Goal: Task Accomplishment & Management: Complete application form

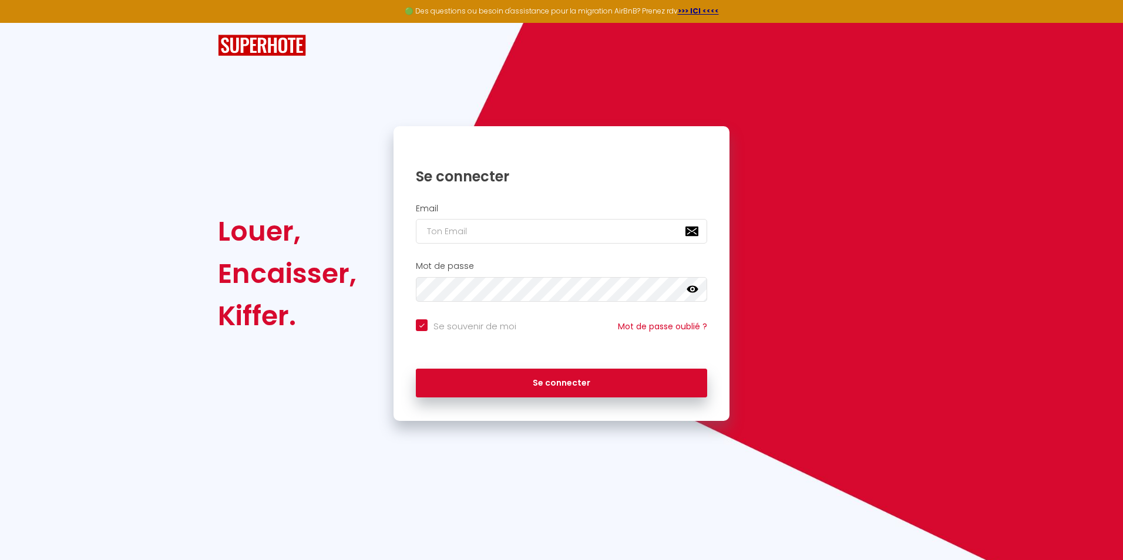
click at [420, 322] on input "Se souvenir de moi" at bounding box center [466, 325] width 100 height 12
checkbox input "false"
click at [489, 235] on input "email" at bounding box center [561, 231] width 291 height 25
type input "[EMAIL_ADDRESS][DOMAIN_NAME]"
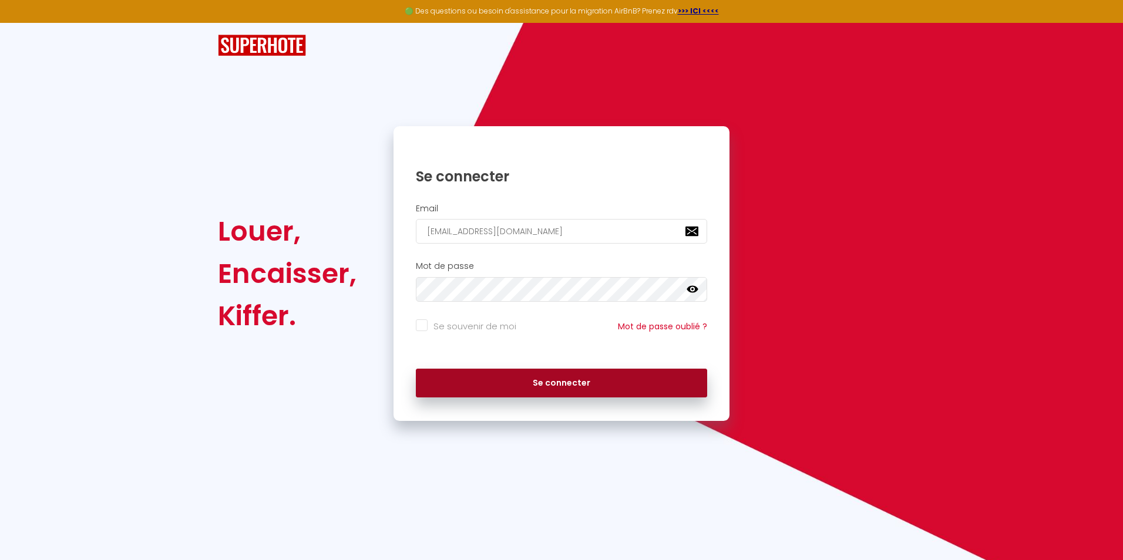
click at [534, 383] on button "Se connecter" at bounding box center [561, 383] width 291 height 29
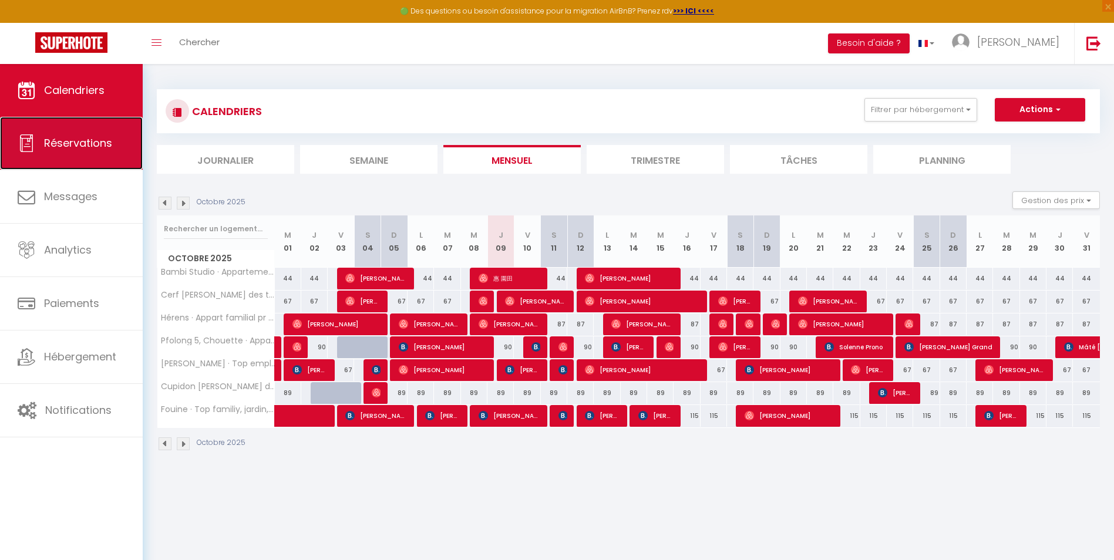
click at [77, 150] on span "Réservations" at bounding box center [78, 143] width 68 height 15
select select "not_cancelled"
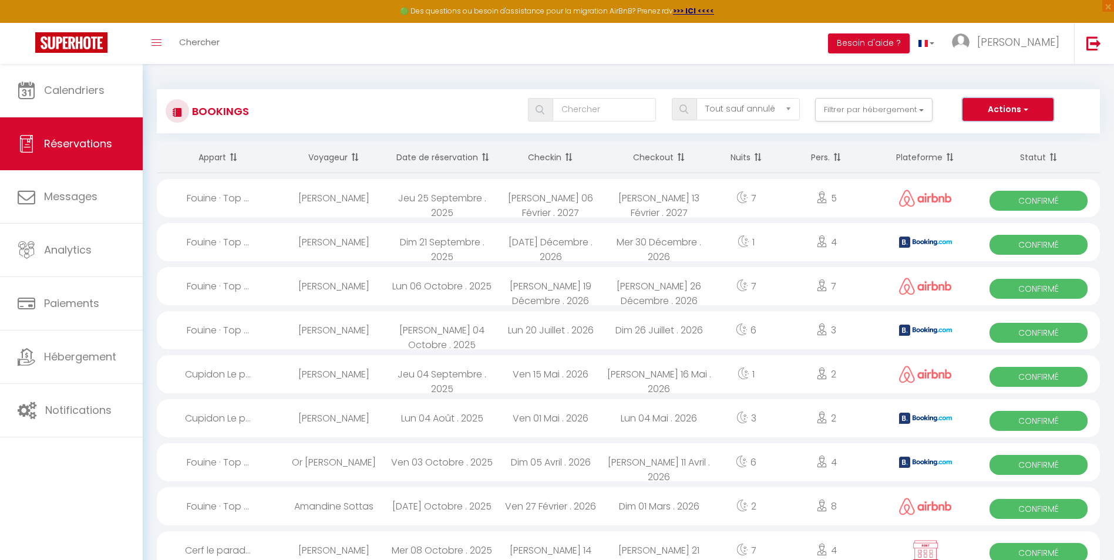
click at [1015, 103] on button "Actions" at bounding box center [1008, 109] width 90 height 23
click at [999, 134] on link "Nouvelle Réservation" at bounding box center [990, 134] width 126 height 15
select select
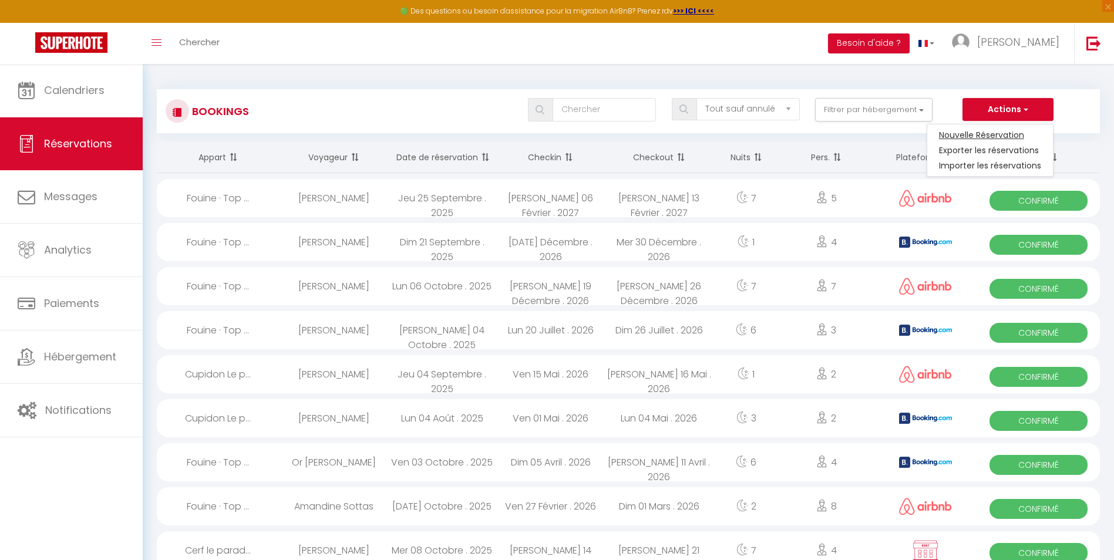
select select
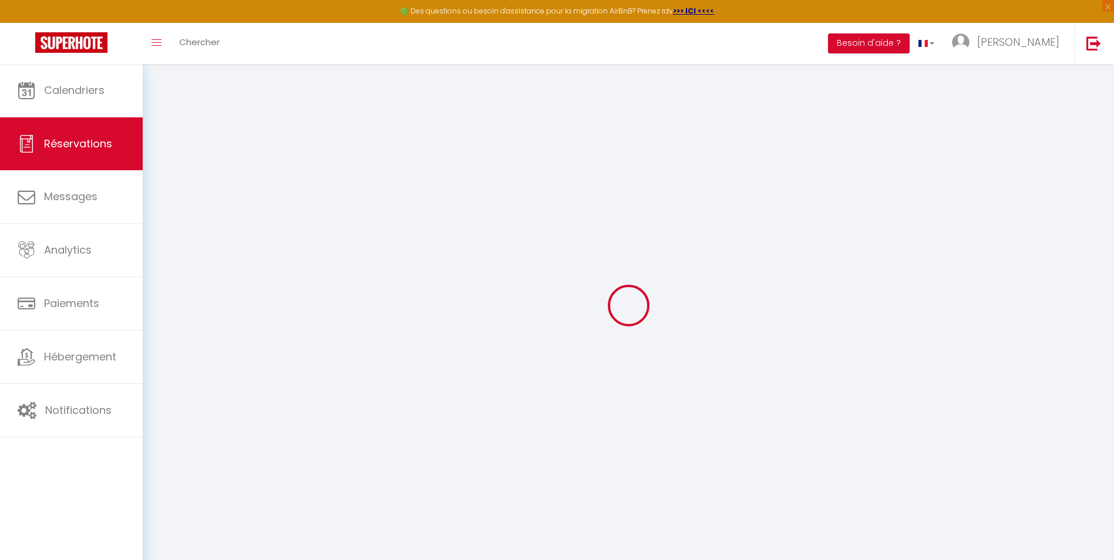
select select
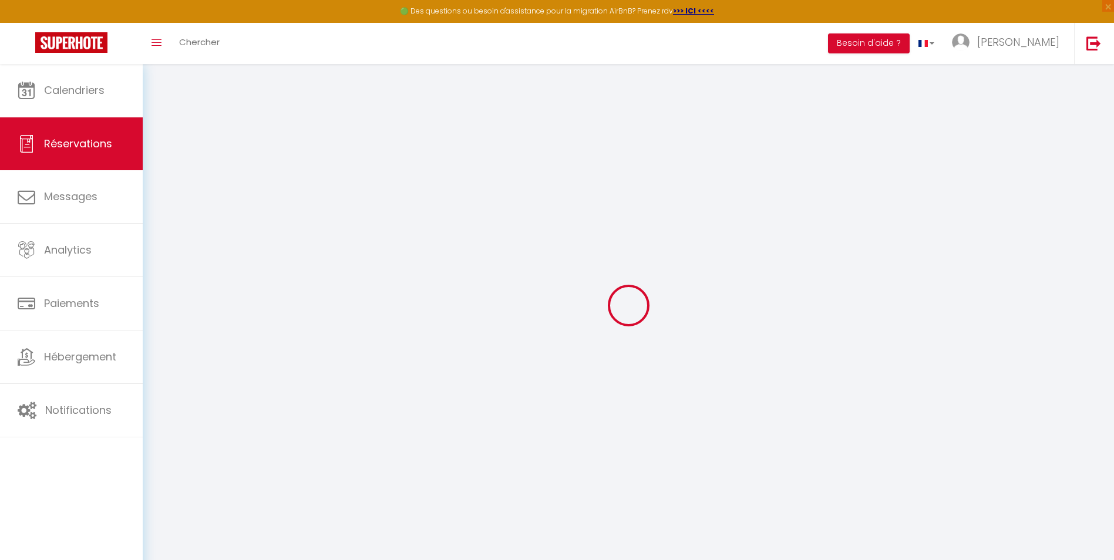
select select
checkbox input "false"
select select
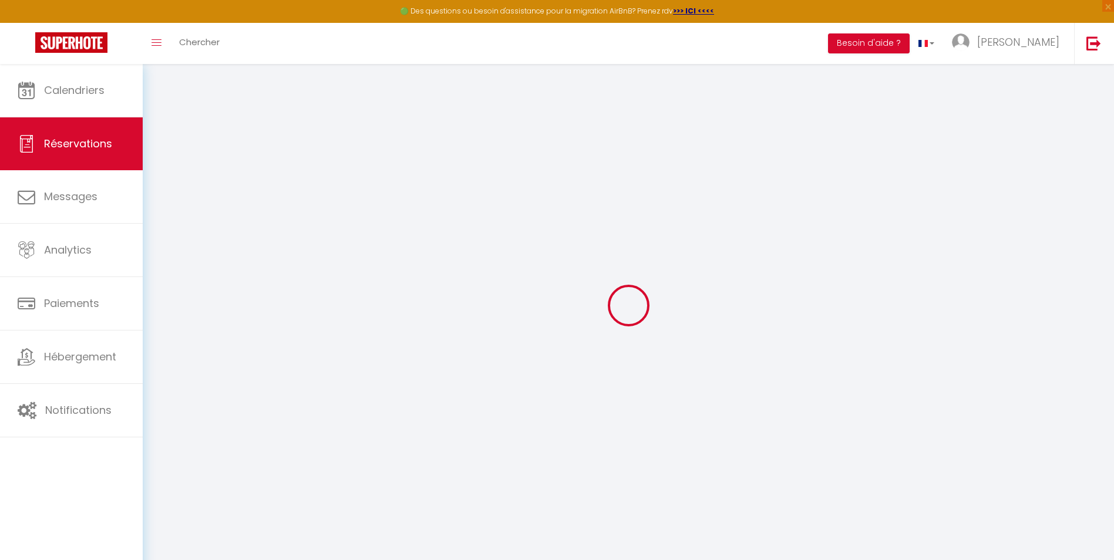
select select
checkbox input "false"
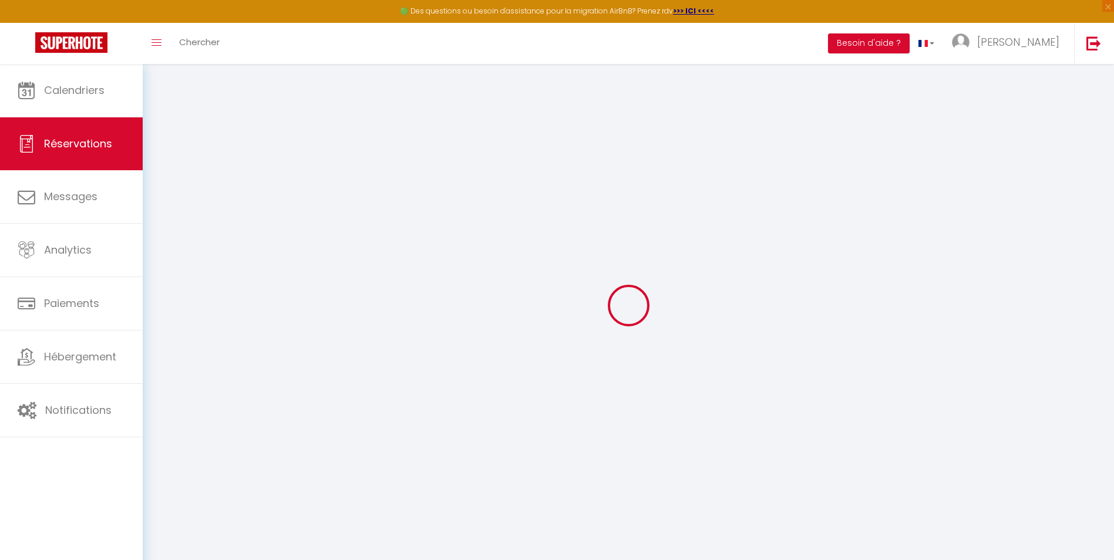
select select
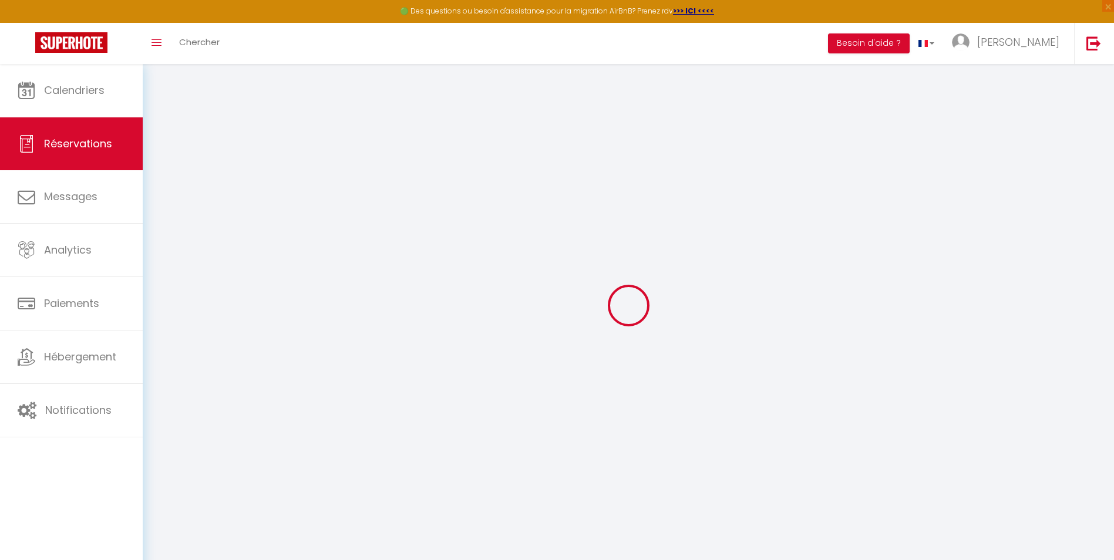
select select
checkbox input "false"
select select
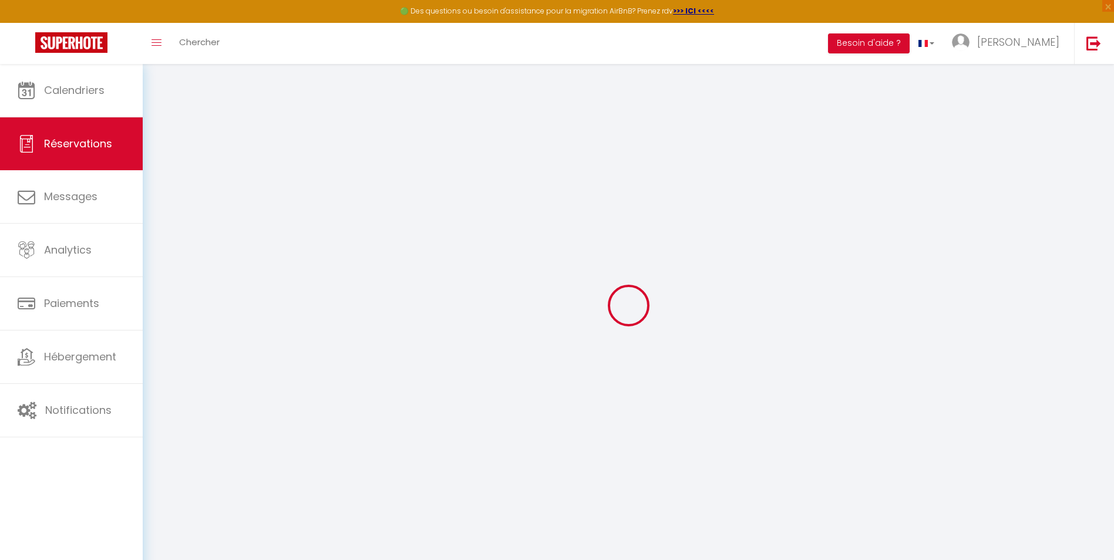
select select
checkbox input "false"
select select
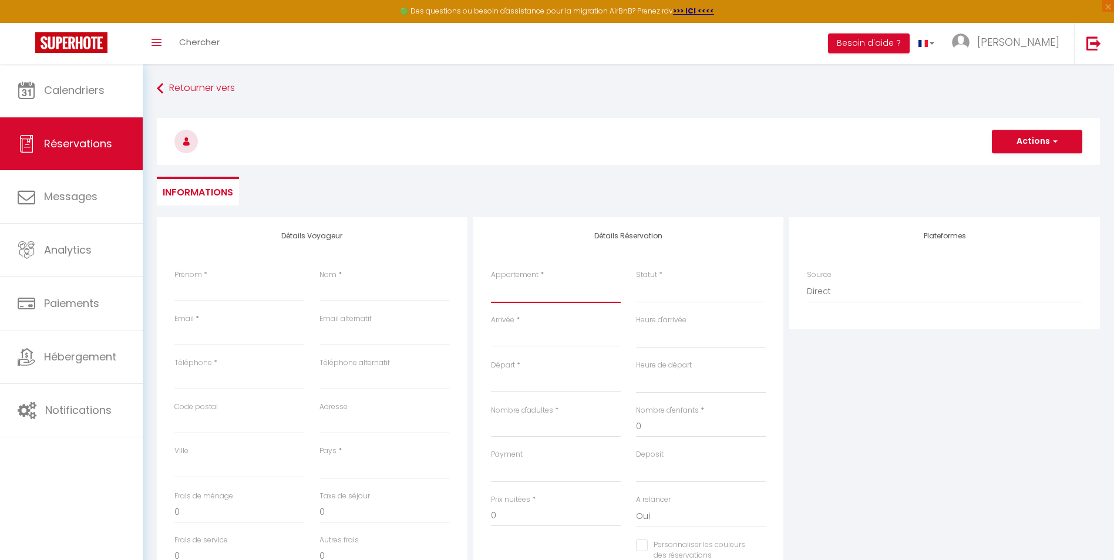
click at [510, 293] on select "Bambi Studio · Appartement économique pour 2 avec [PERSON_NAME] finlandais Cerf…" at bounding box center [556, 292] width 130 height 22
select select "76975"
click at [491, 281] on select "Bambi Studio · Appartement économique pour 2 avec [PERSON_NAME] finlandais Cerf…" at bounding box center [556, 292] width 130 height 22
select select
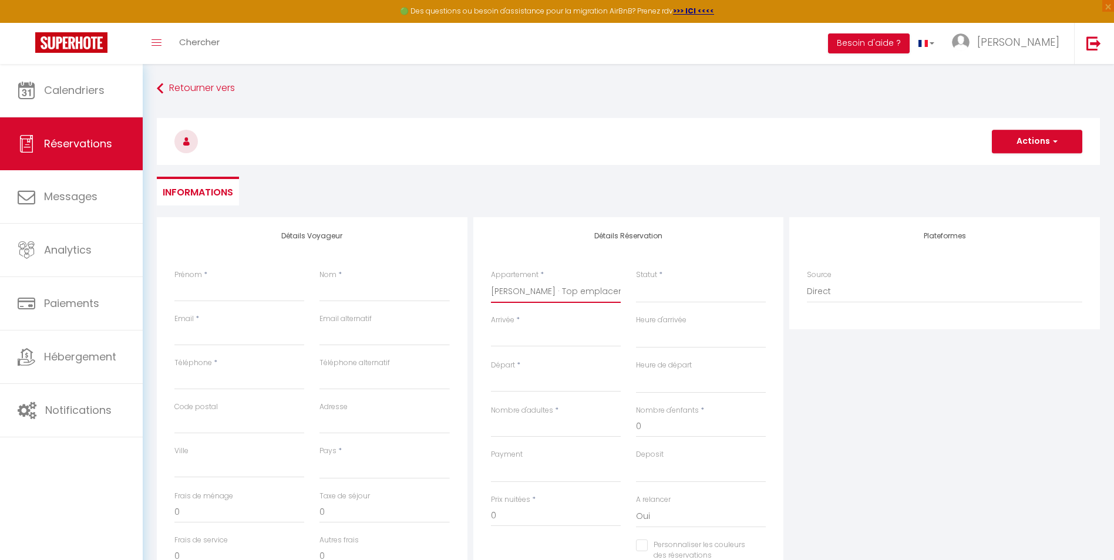
select select
checkbox input "false"
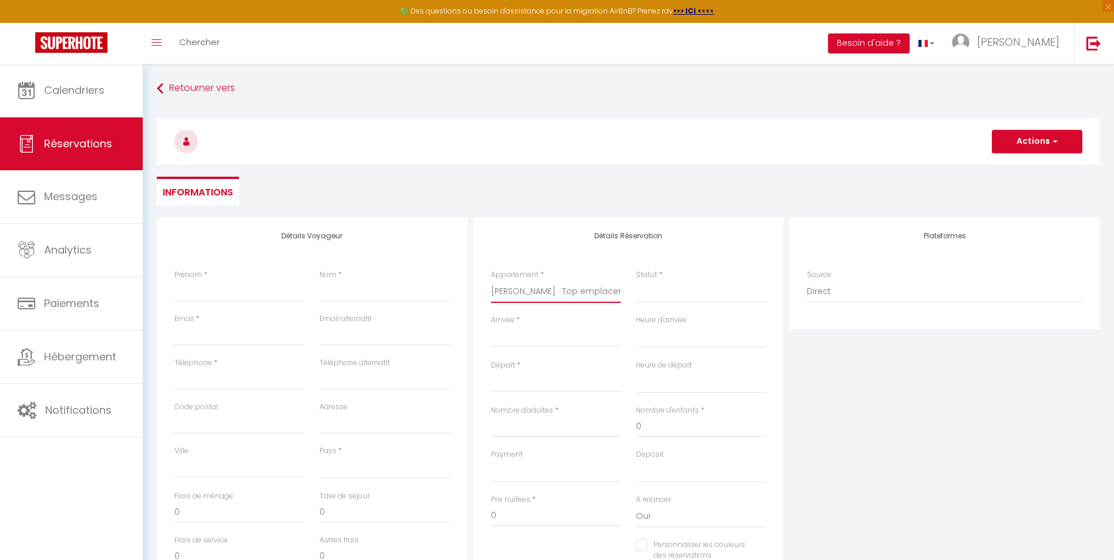
select select
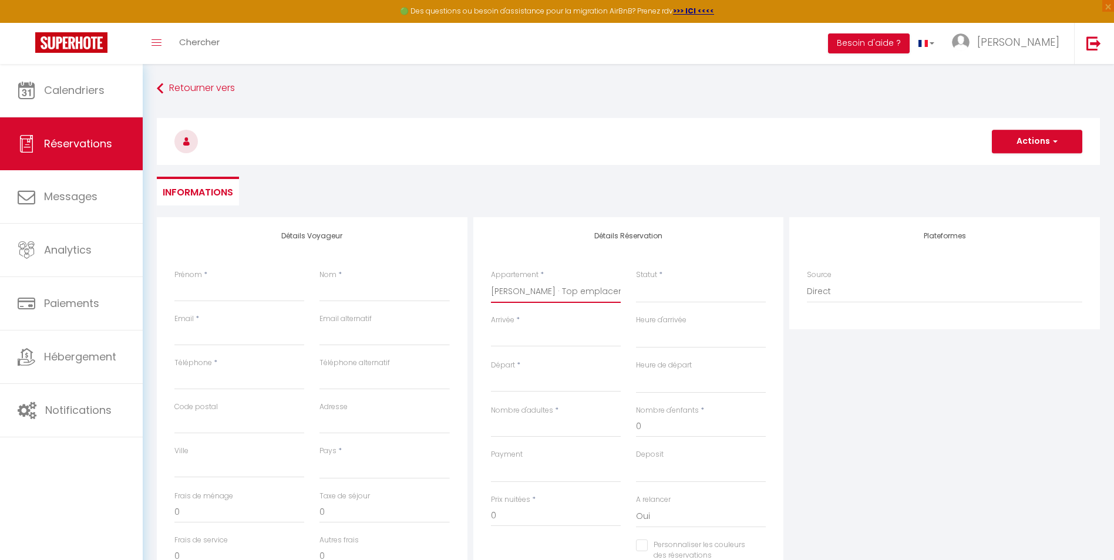
select select
checkbox input "false"
click at [652, 299] on select "Confirmé Non Confirmé [PERSON_NAME] par le voyageur No Show Request" at bounding box center [701, 292] width 130 height 22
select select "1"
click at [636, 281] on select "Confirmé Non Confirmé [PERSON_NAME] par le voyageur No Show Request" at bounding box center [701, 292] width 130 height 22
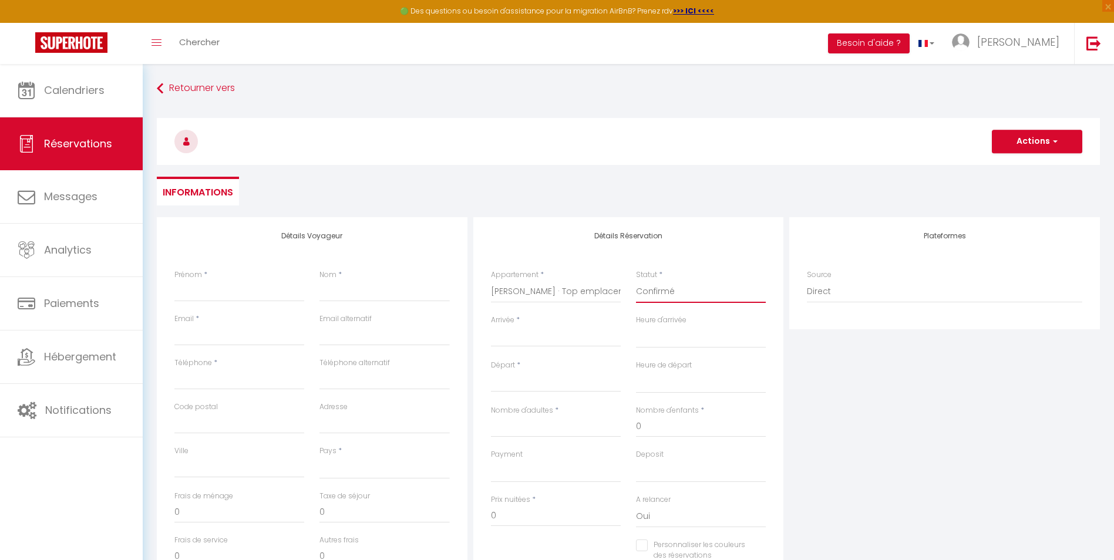
select select
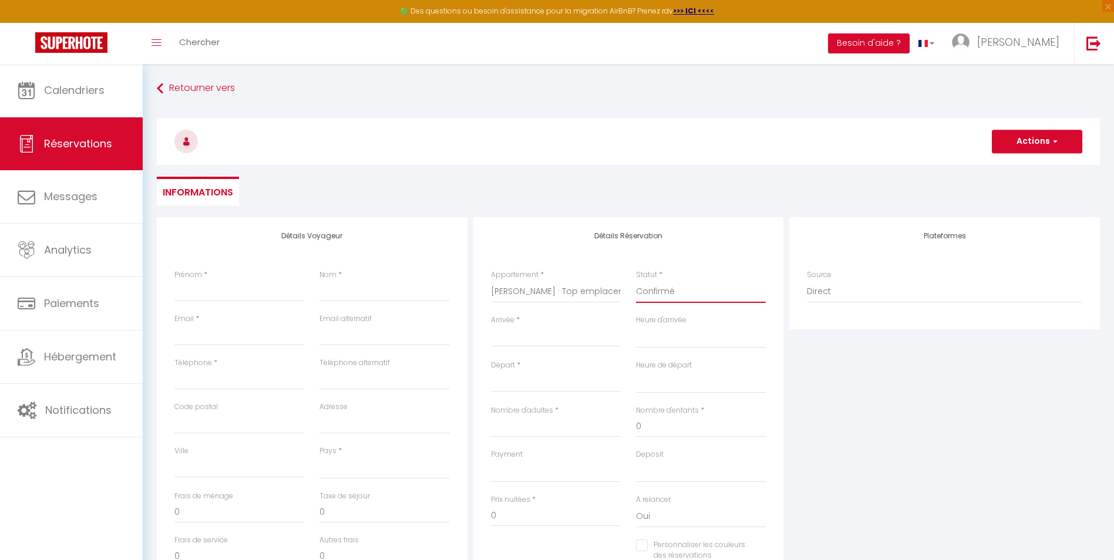
checkbox input "false"
click at [507, 339] on input "Arrivée" at bounding box center [556, 337] width 130 height 15
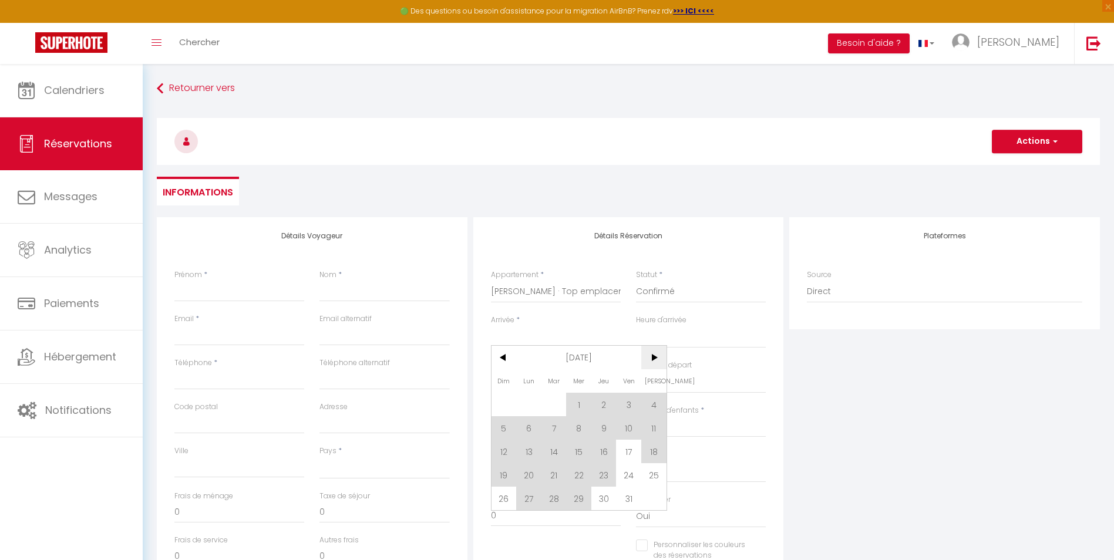
click at [662, 357] on span ">" at bounding box center [653, 357] width 25 height 23
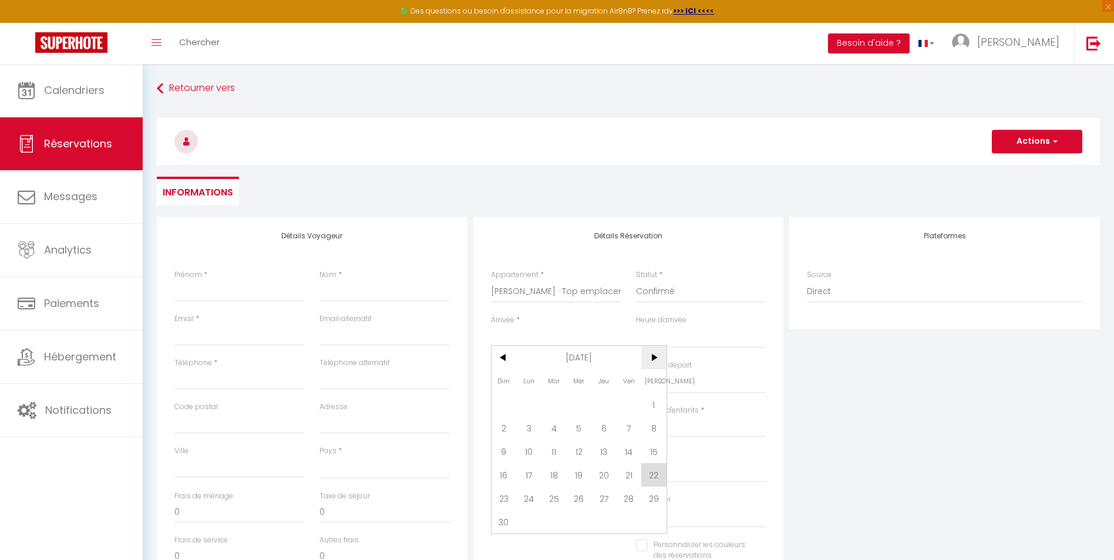
click at [656, 358] on span ">" at bounding box center [653, 357] width 25 height 23
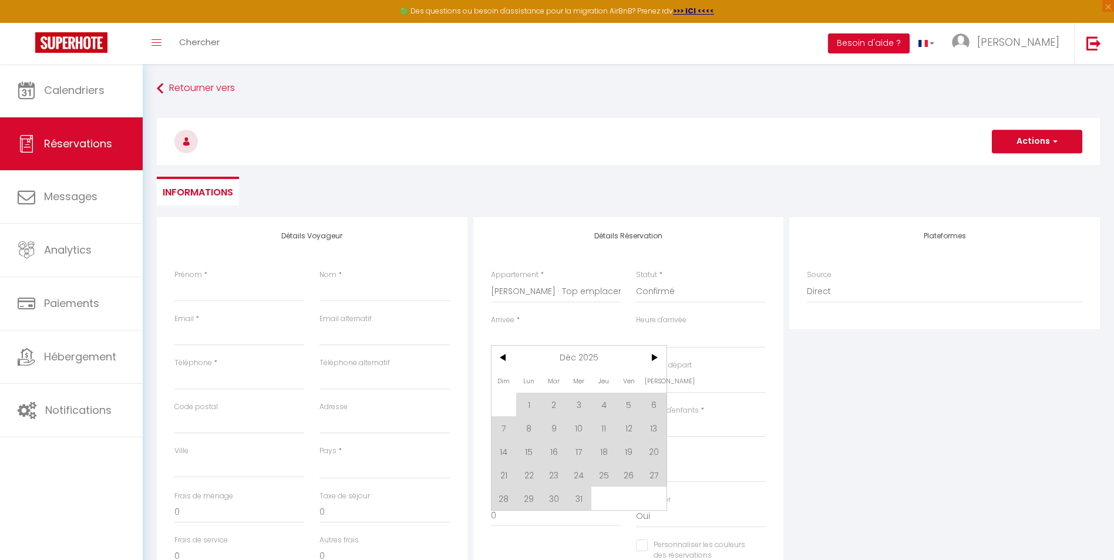
click at [651, 477] on span "27" at bounding box center [653, 474] width 25 height 23
select select
type input "[PERSON_NAME] 27 Décembre 2025"
select select
type input "Dim 28 Décembre 2025"
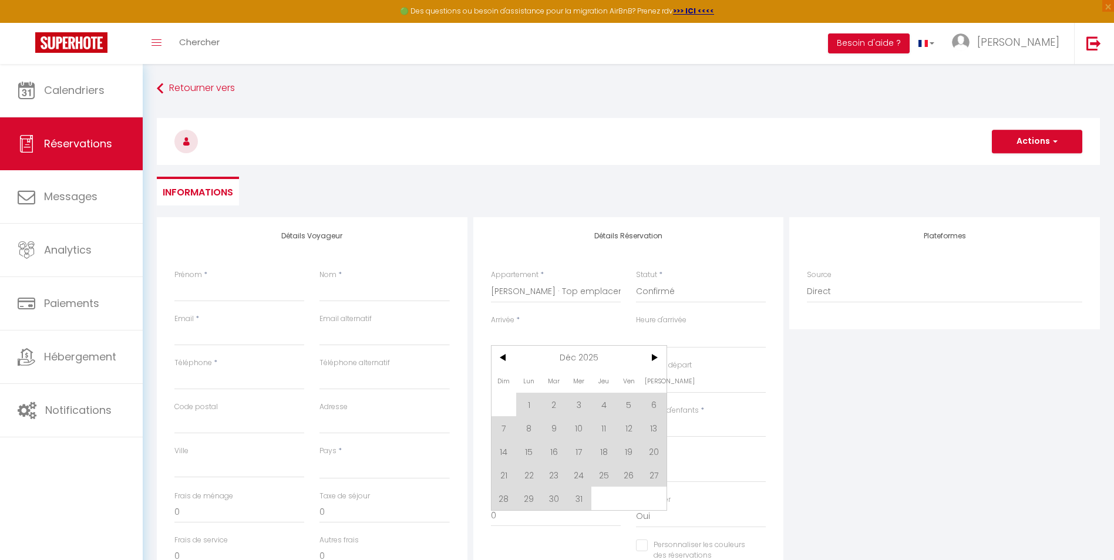
select select
checkbox input "false"
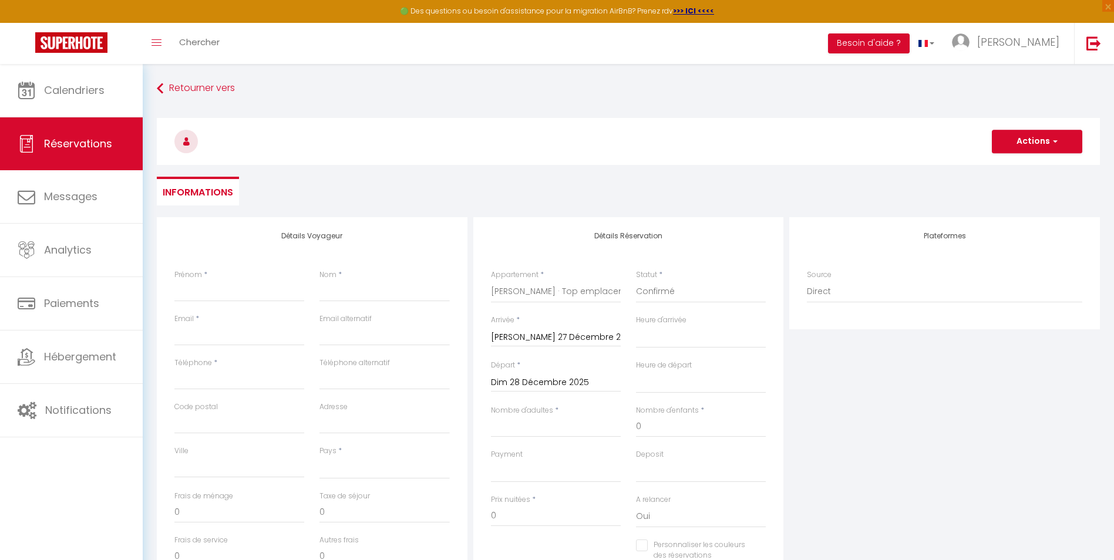
click at [502, 381] on input "Dim 28 Décembre 2025" at bounding box center [556, 382] width 130 height 15
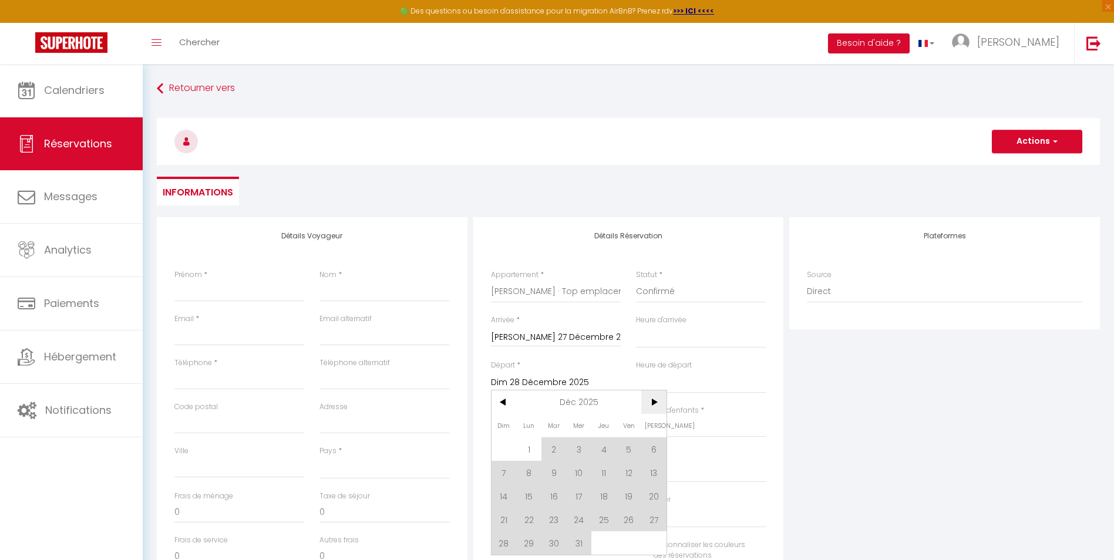
click at [656, 402] on span ">" at bounding box center [653, 402] width 25 height 23
click at [655, 448] on span "3" at bounding box center [653, 449] width 25 height 23
select select
type input "[PERSON_NAME] 03 Janvier 2026"
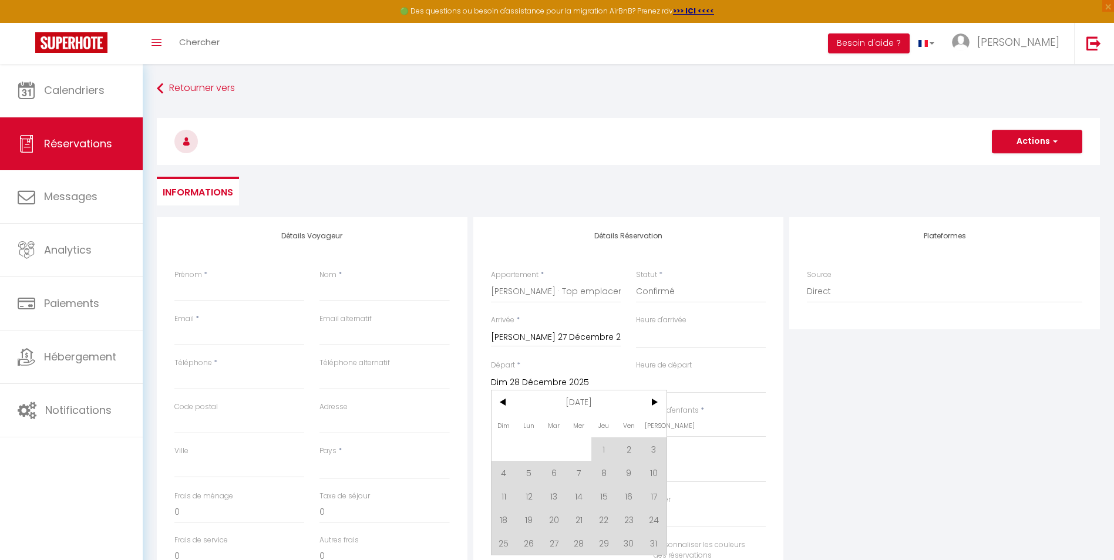
select select
checkbox input "false"
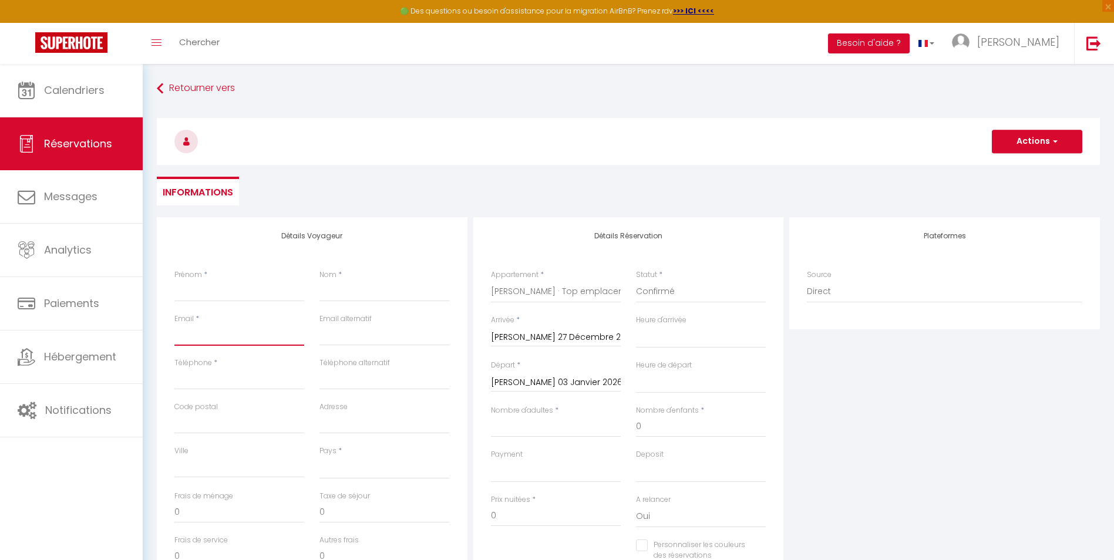
click at [203, 340] on input "Email client" at bounding box center [239, 335] width 130 height 21
paste input "[EMAIL_ADDRESS][DOMAIN_NAME]"
type input "[EMAIL_ADDRESS][DOMAIN_NAME]"
select select
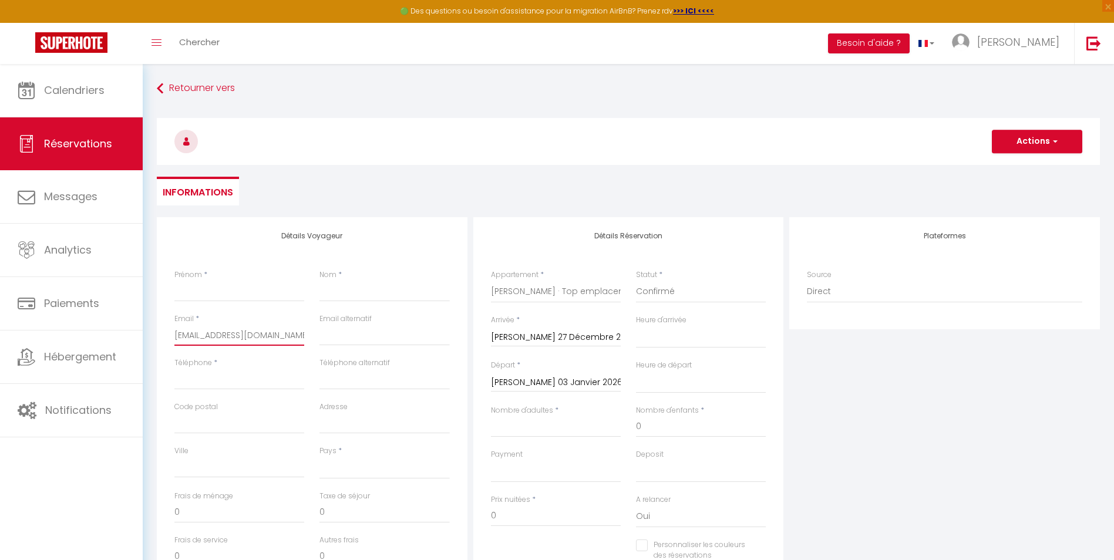
select select
checkbox input "false"
type input "[EMAIL_ADDRESS][DOMAIN_NAME]"
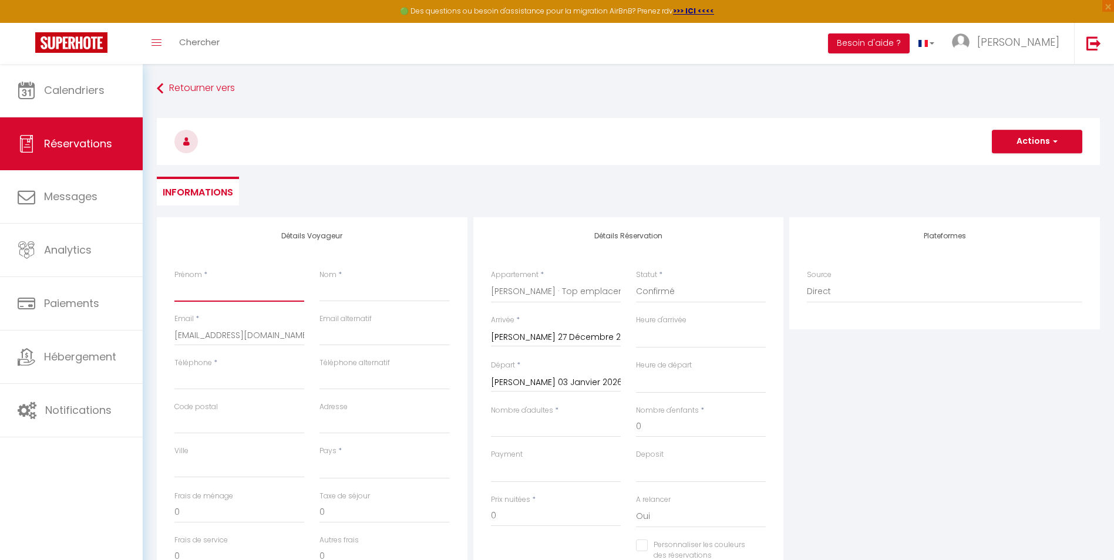
click at [209, 289] on input "Prénom" at bounding box center [239, 291] width 130 height 21
paste input "[PERSON_NAME]"
type input "[PERSON_NAME]"
select select
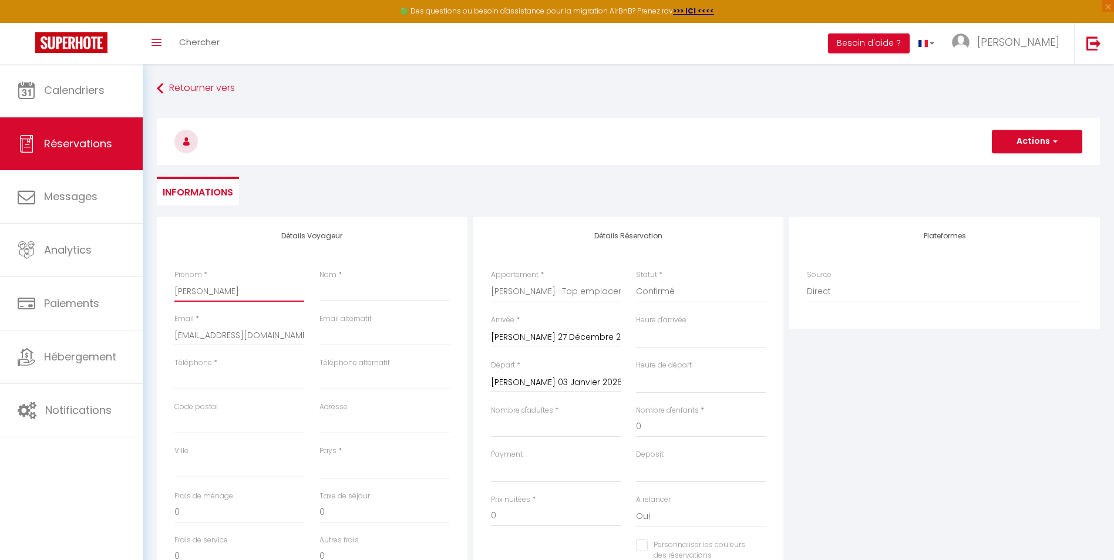
select select
checkbox input "false"
type input "[PERSON_NAME]"
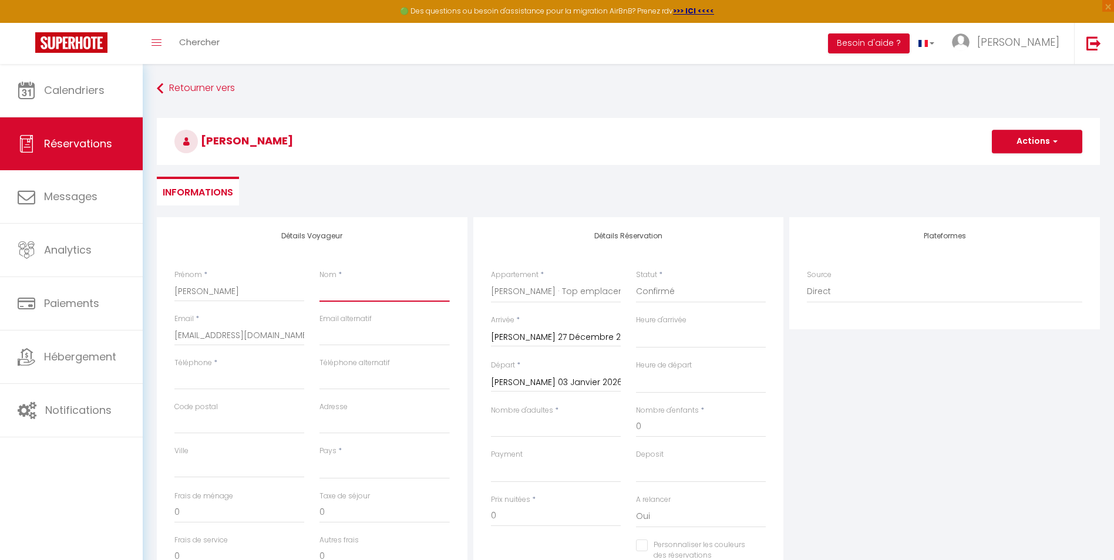
click at [324, 291] on input "Nom" at bounding box center [384, 291] width 130 height 21
type input "P"
select select
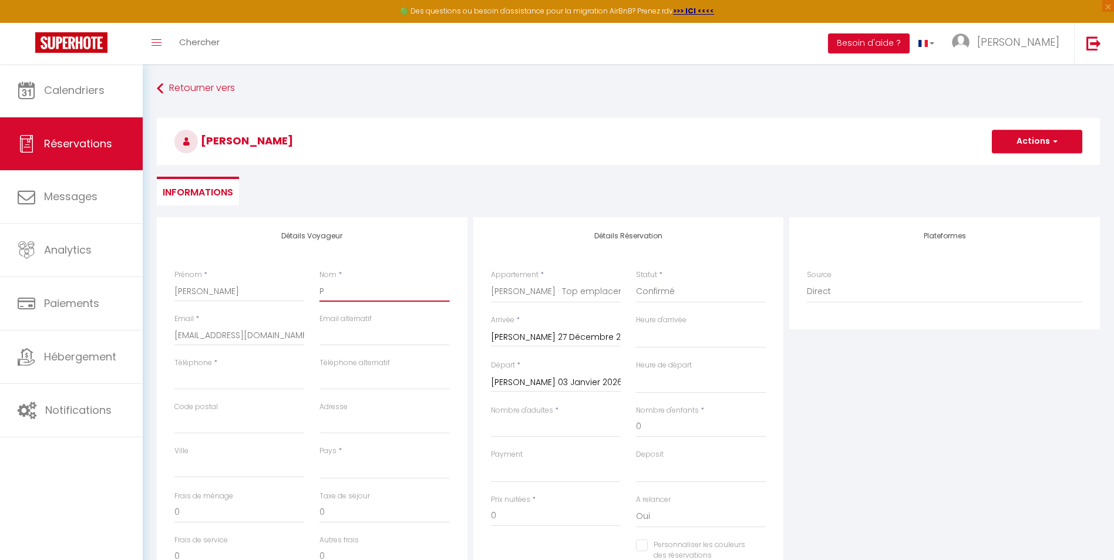
select select
checkbox input "false"
type input "Pa"
select select
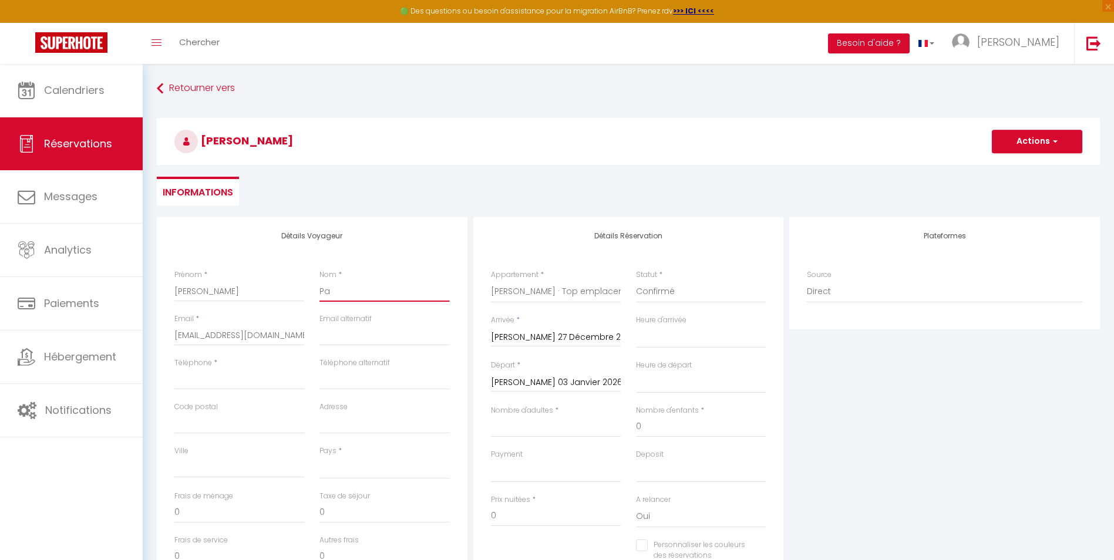
select select
checkbox input "false"
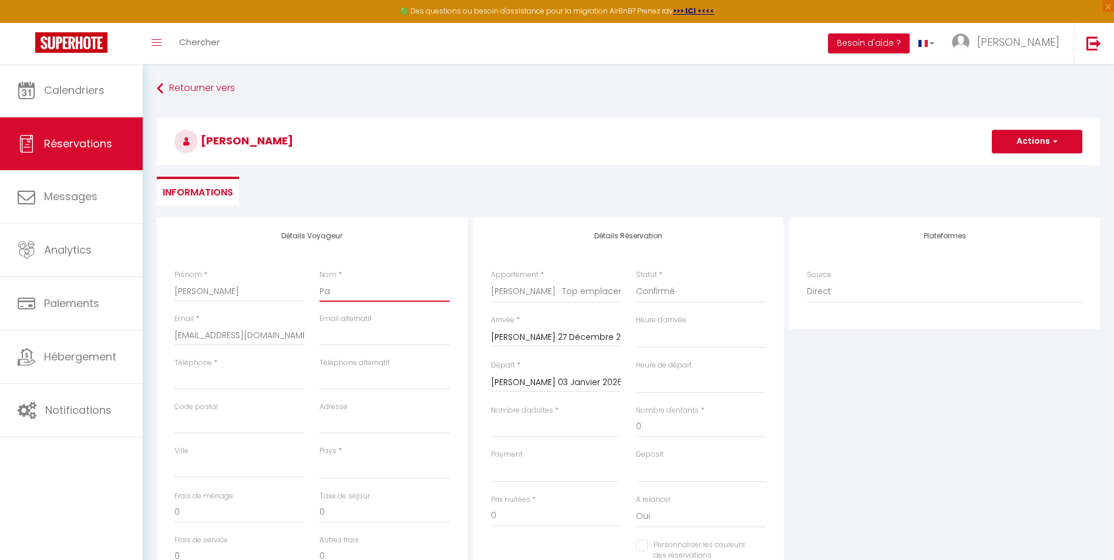
type input "Pau"
select select
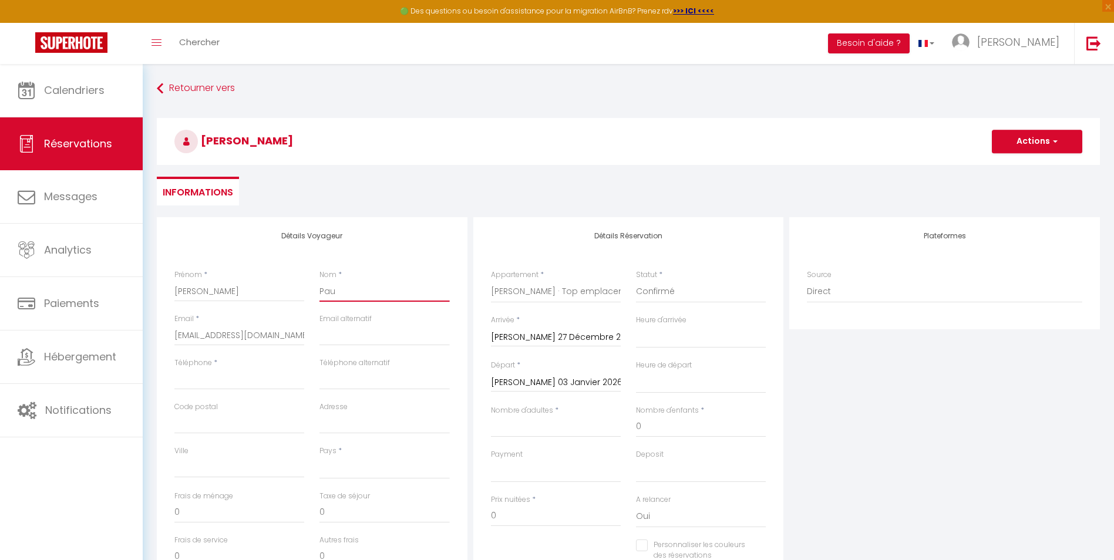
select select
checkbox input "false"
type input "[PERSON_NAME]"
select select
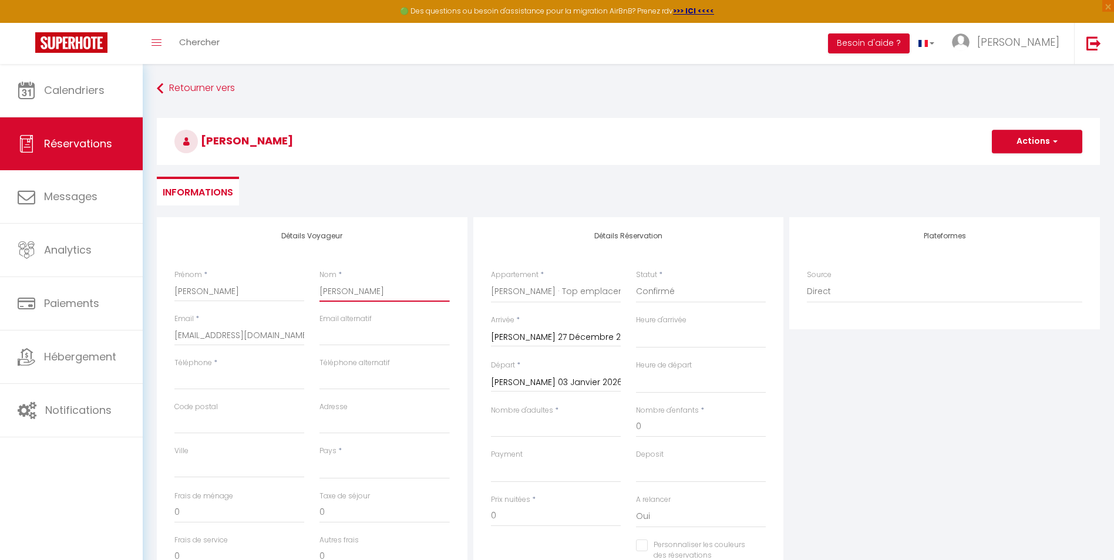
select select
checkbox input "false"
type input "Paulu"
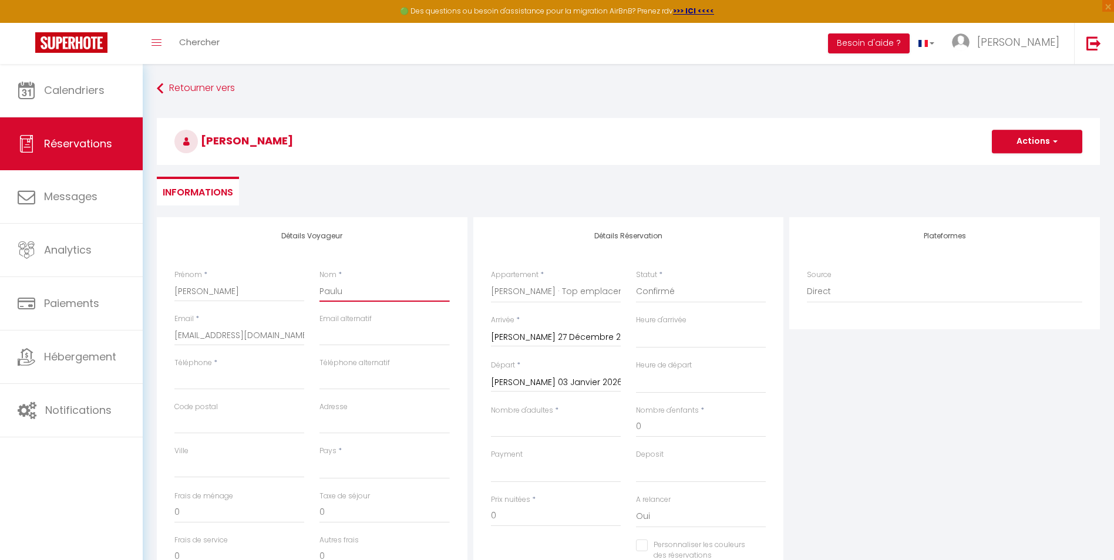
select select
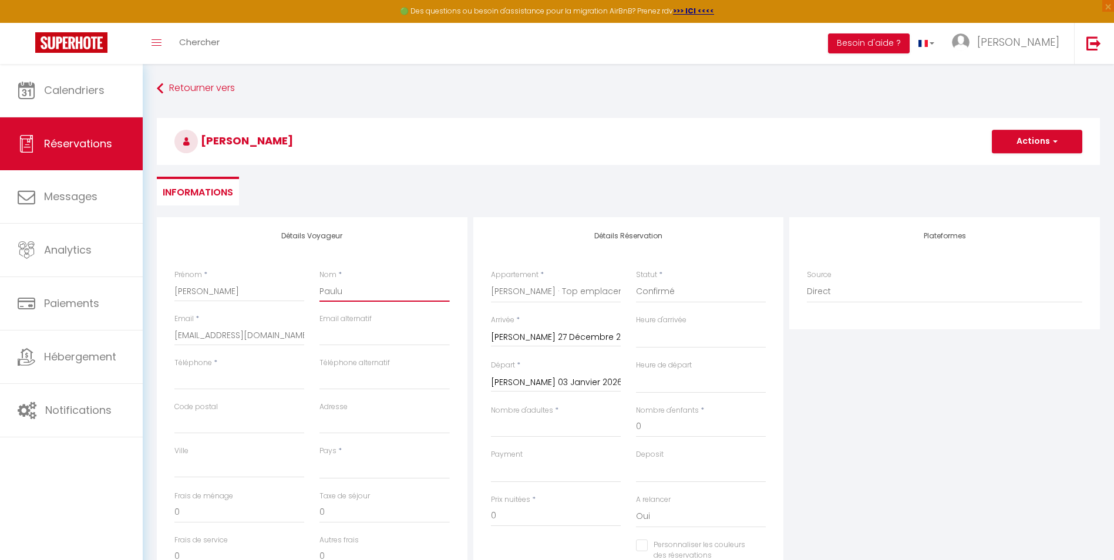
checkbox input "false"
type input "[PERSON_NAME]"
select select
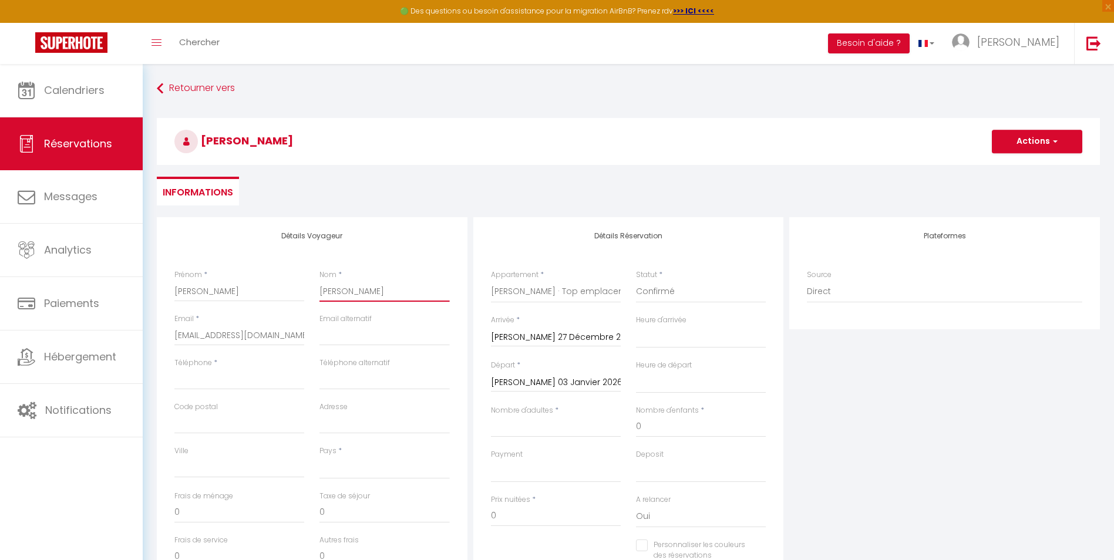
select select
checkbox input "false"
type input "[PERSON_NAME]"
click at [221, 379] on input "Téléphone" at bounding box center [239, 379] width 130 height 21
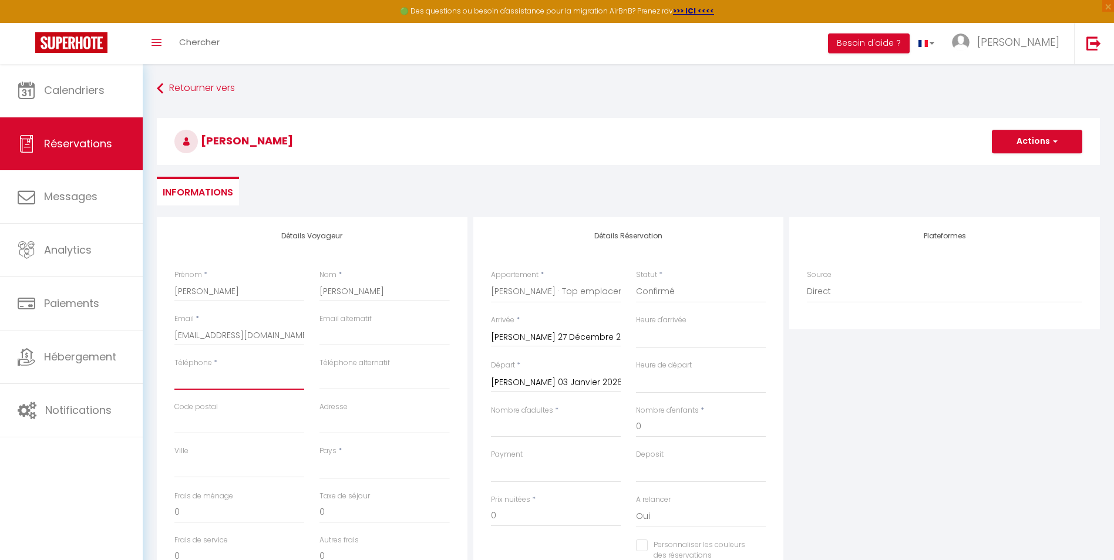
paste input "079 576 44 88"
type input "079 576 44 88"
select select
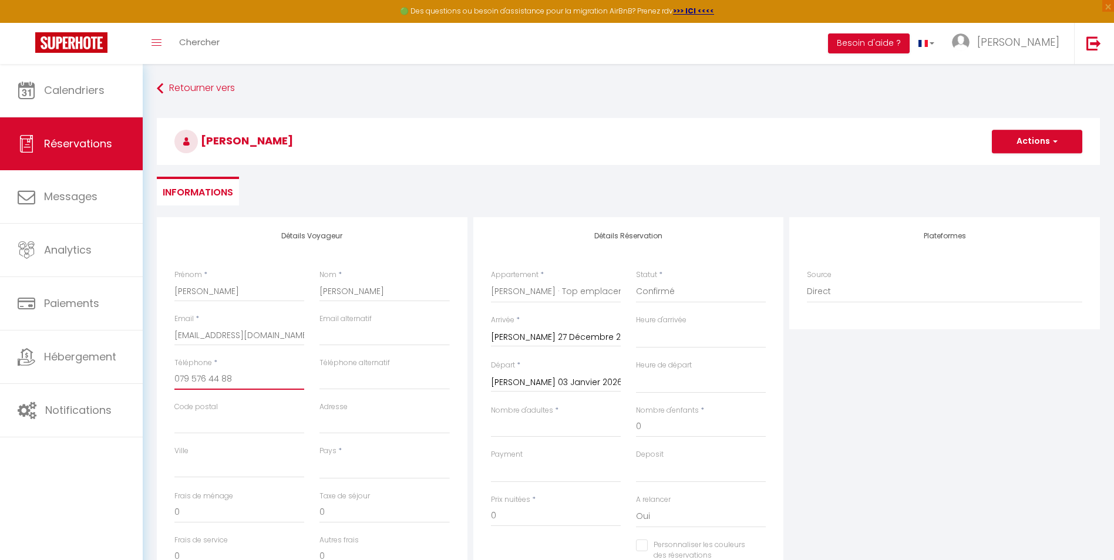
select select
checkbox input "false"
type input "079 576 44 88"
click at [218, 423] on input "Code postal" at bounding box center [239, 423] width 130 height 21
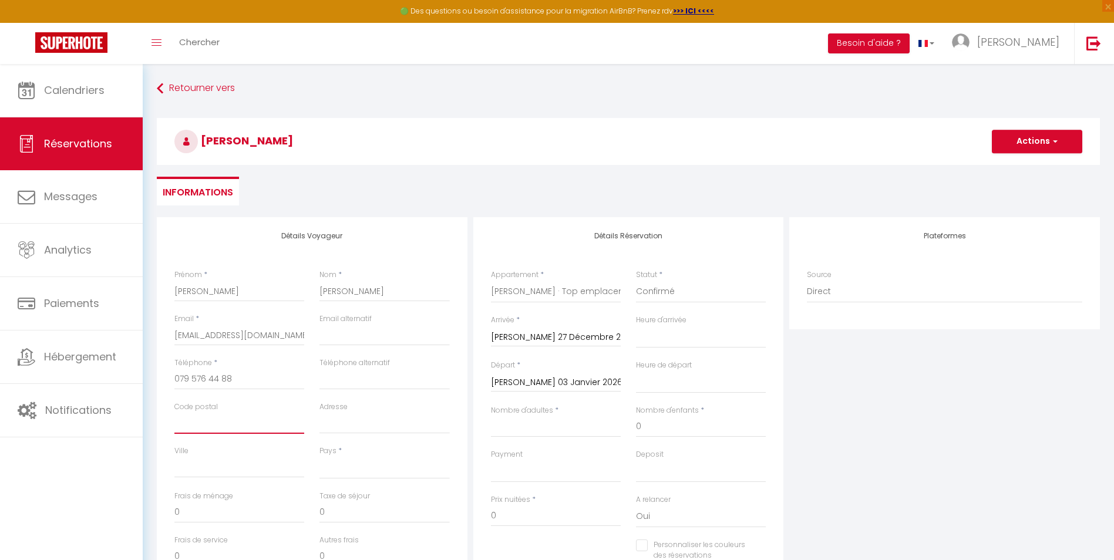
type input "1"
select select
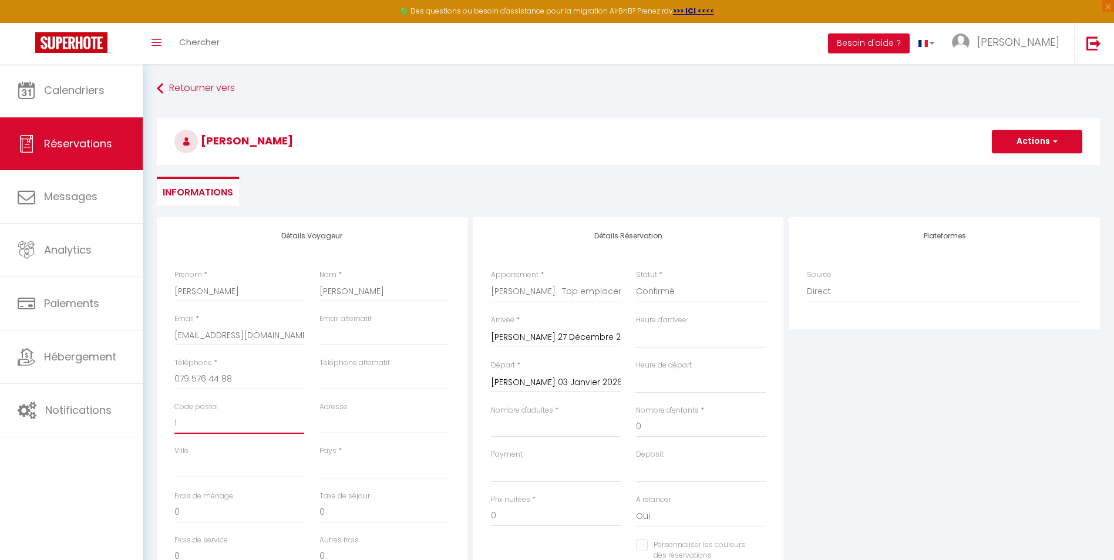
select select
checkbox input "false"
type input "10"
select select
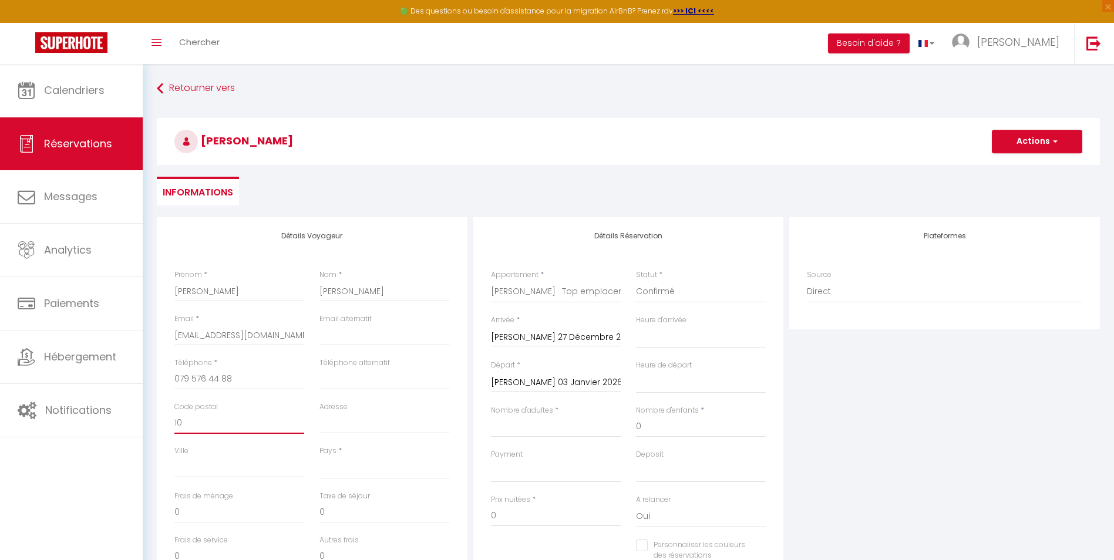
select select
checkbox input "false"
type input "102"
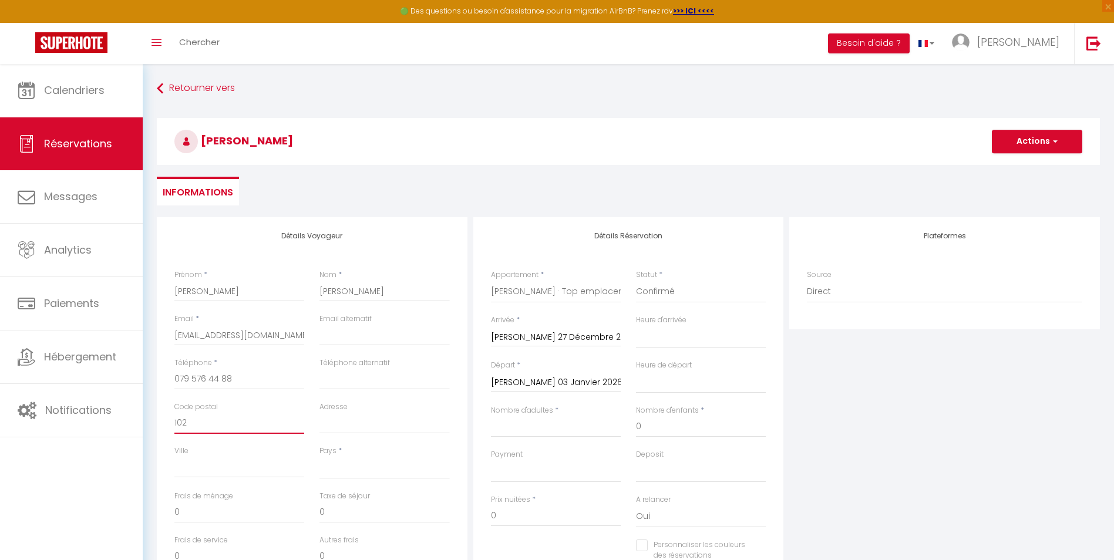
select select
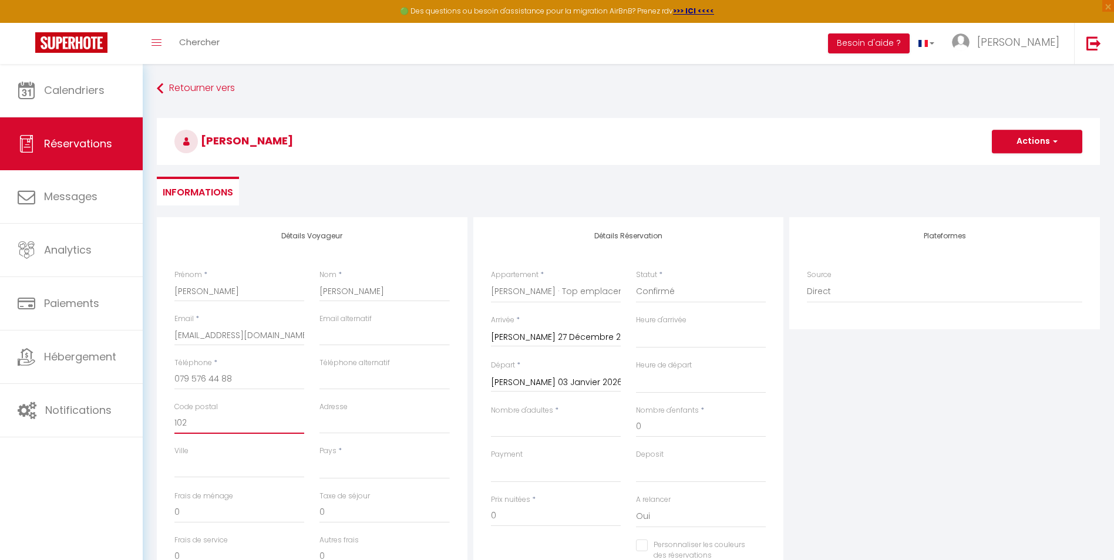
checkbox input "false"
type input "1028"
select select
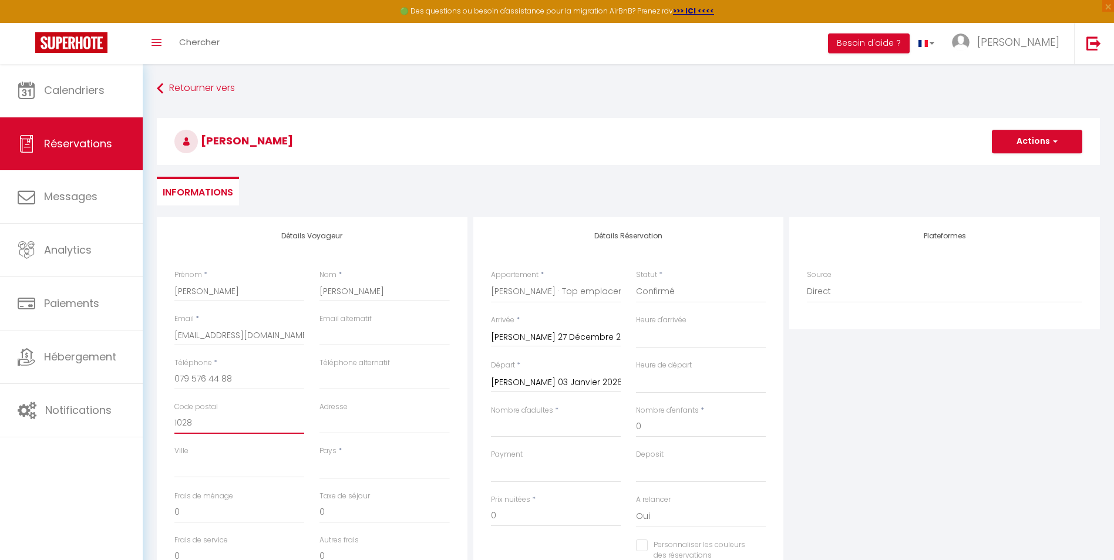
select select
checkbox input "false"
type input "1028"
click at [230, 467] on input "Ville" at bounding box center [239, 467] width 130 height 21
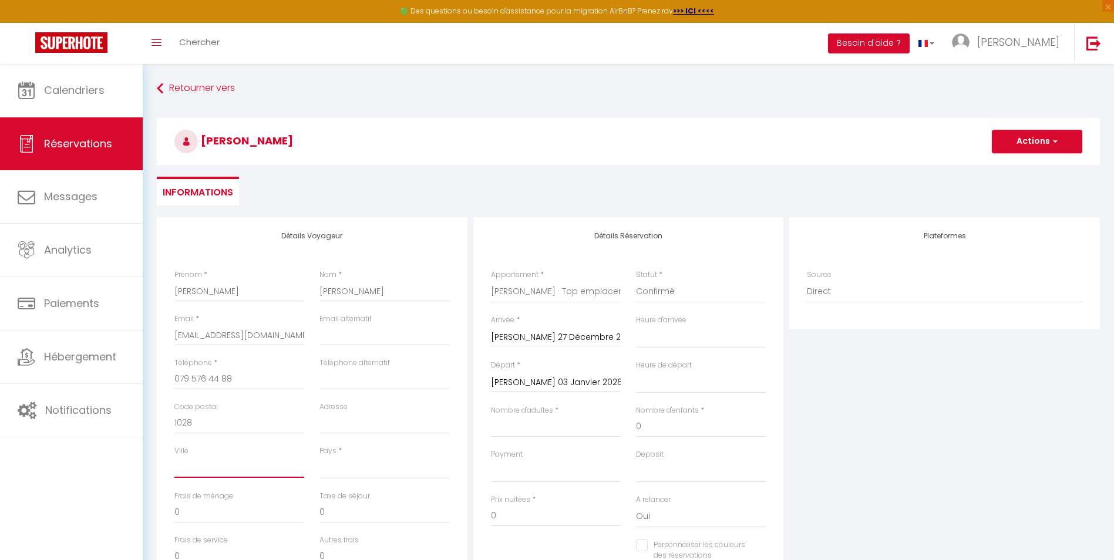
paste input "Préverenges"
type input "Préverenges"
select select
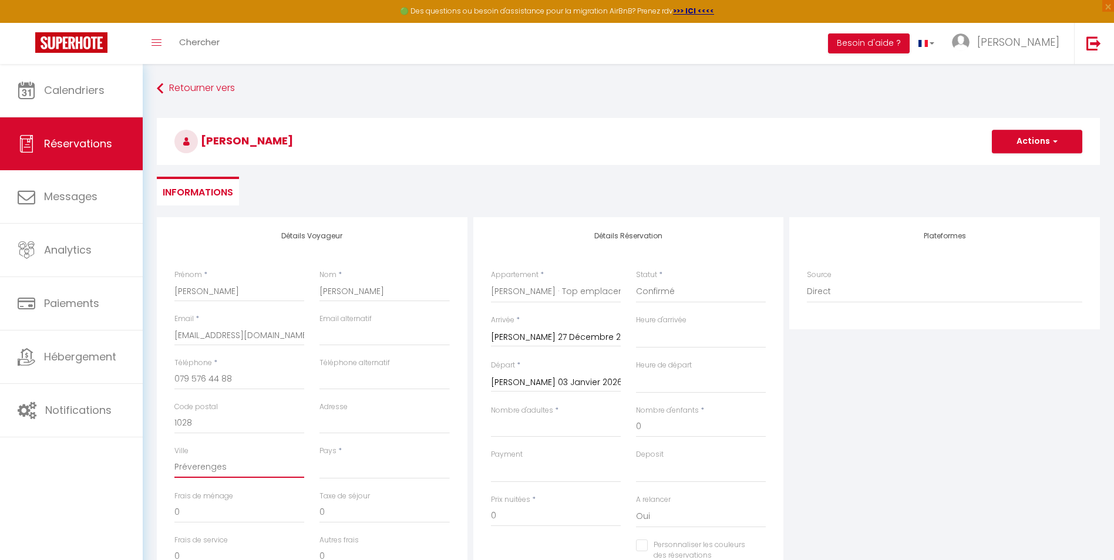
select select
checkbox input "false"
type input "Préverenges"
click at [349, 473] on select "[GEOGRAPHIC_DATA] [GEOGRAPHIC_DATA] [GEOGRAPHIC_DATA] [GEOGRAPHIC_DATA] [GEOGRA…" at bounding box center [384, 468] width 130 height 22
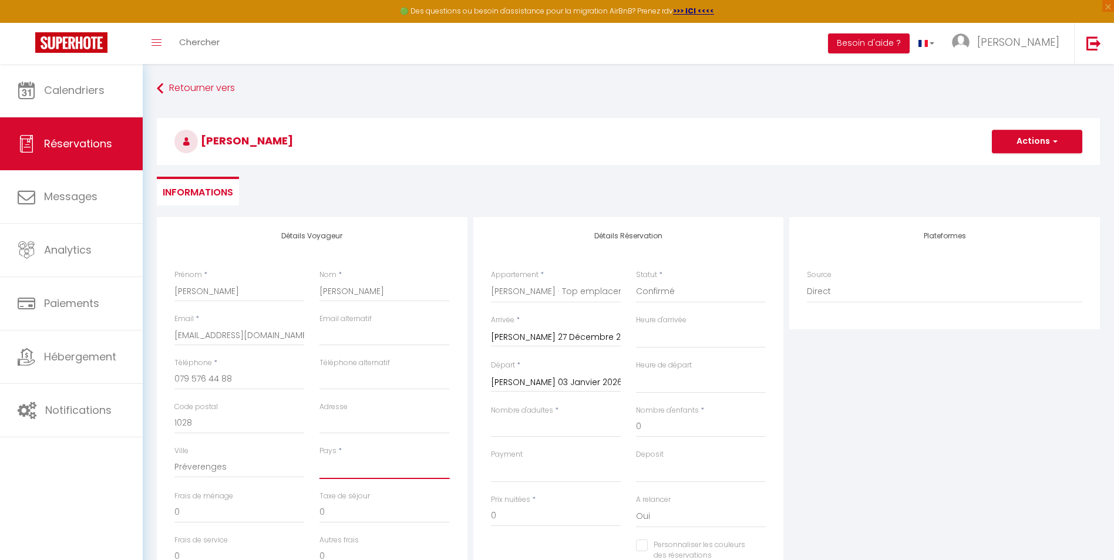
select select "SH"
select select
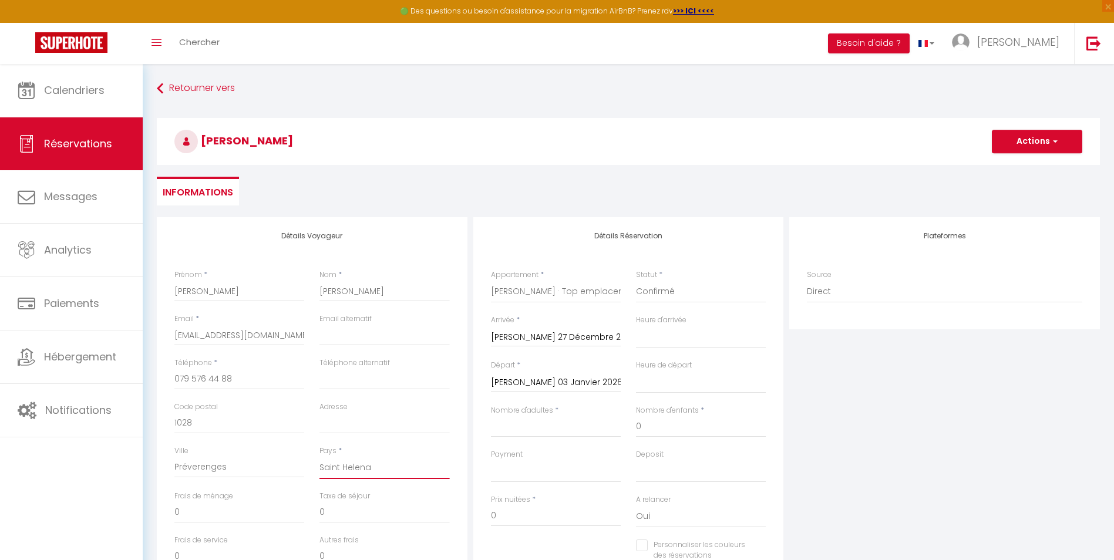
checkbox input "false"
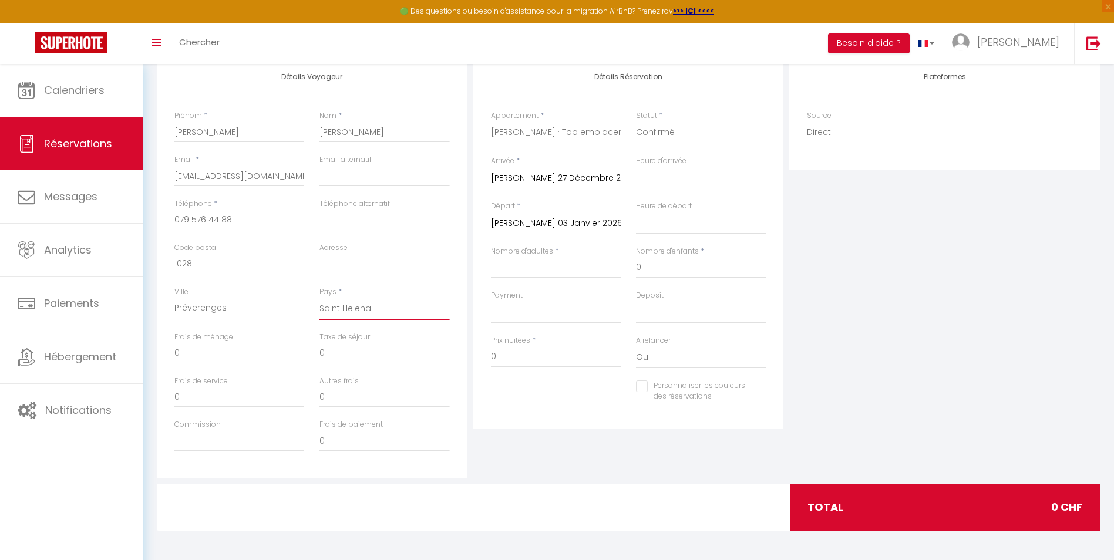
click at [370, 301] on select "[GEOGRAPHIC_DATA] [GEOGRAPHIC_DATA] [GEOGRAPHIC_DATA] [GEOGRAPHIC_DATA] [GEOGRA…" at bounding box center [384, 309] width 130 height 22
select select "CH"
click at [319, 298] on select "[GEOGRAPHIC_DATA] [GEOGRAPHIC_DATA] [GEOGRAPHIC_DATA] [GEOGRAPHIC_DATA] [GEOGRA…" at bounding box center [384, 309] width 130 height 22
select select
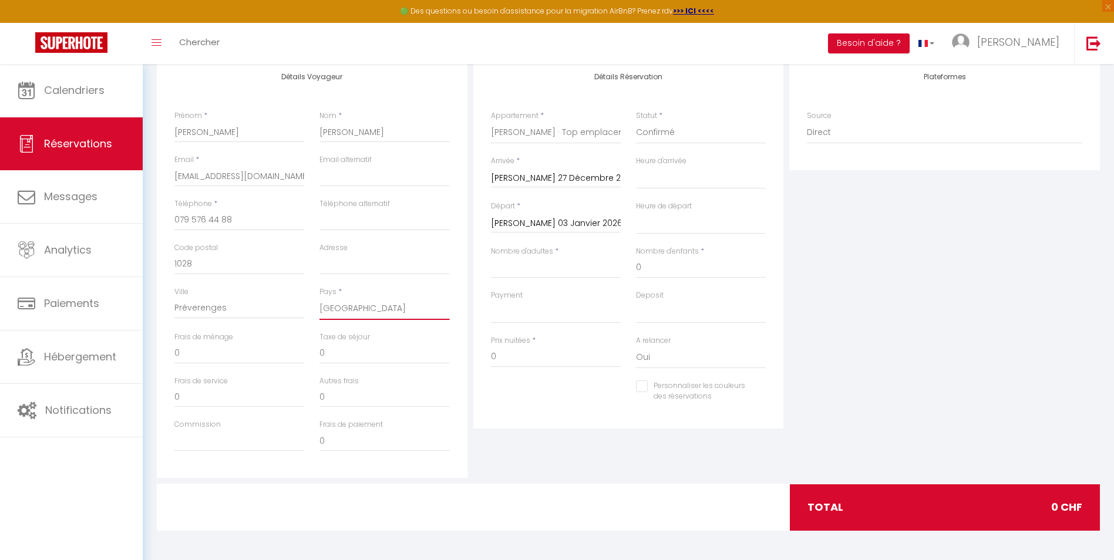
select select
checkbox input "false"
click at [216, 408] on input "0" at bounding box center [239, 396] width 130 height 21
click at [334, 401] on input "0" at bounding box center [384, 396] width 130 height 21
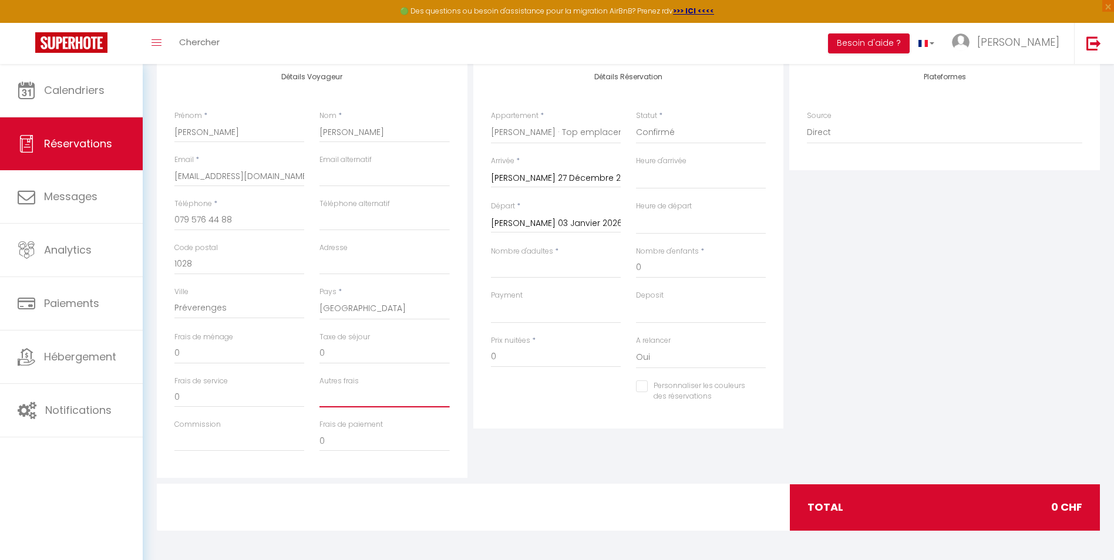
select select
checkbox input "false"
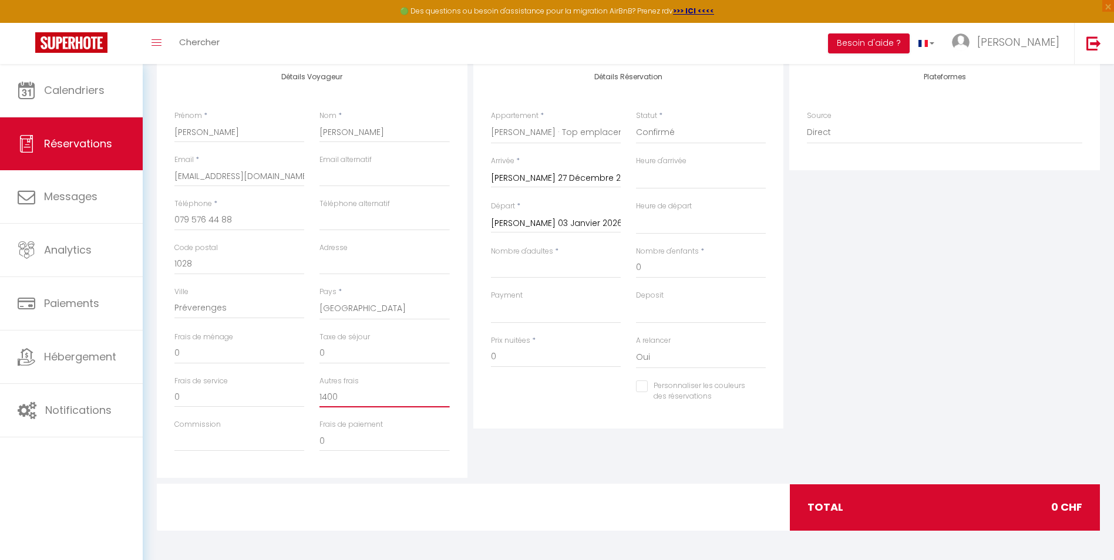
drag, startPoint x: 366, startPoint y: 403, endPoint x: 288, endPoint y: 400, distance: 77.6
click at [286, 400] on div "Frais de service 0 Autres frais 1400" at bounding box center [312, 398] width 291 height 44
type input "1400"
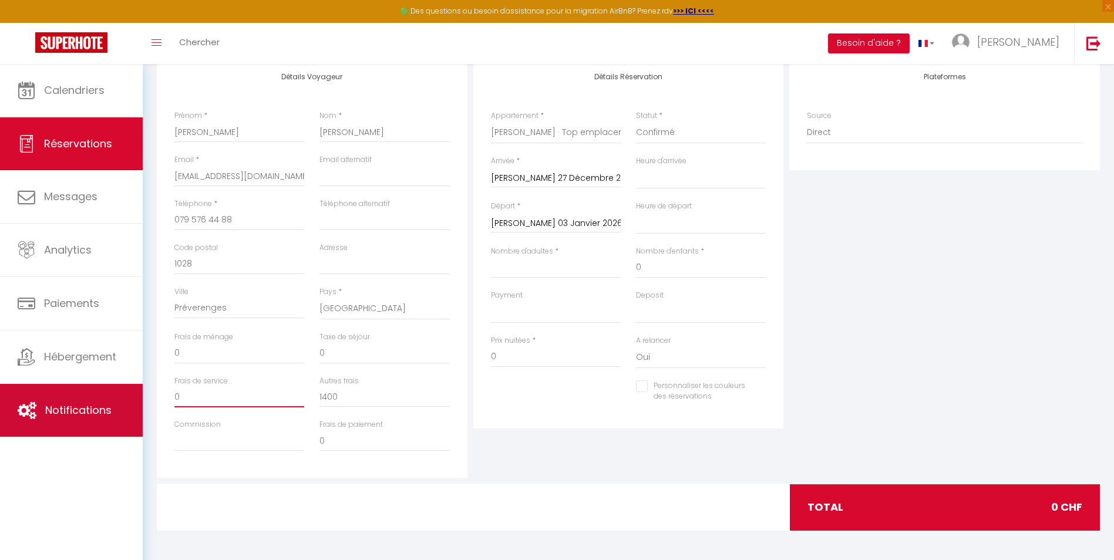
drag, startPoint x: 208, startPoint y: 400, endPoint x: 140, endPoint y: 399, distance: 68.1
click at [140, 399] on div "🟢 Des questions ou besoin d'assistance pour la migration AirBnB? Prenez rdv >>>…" at bounding box center [557, 232] width 1114 height 655
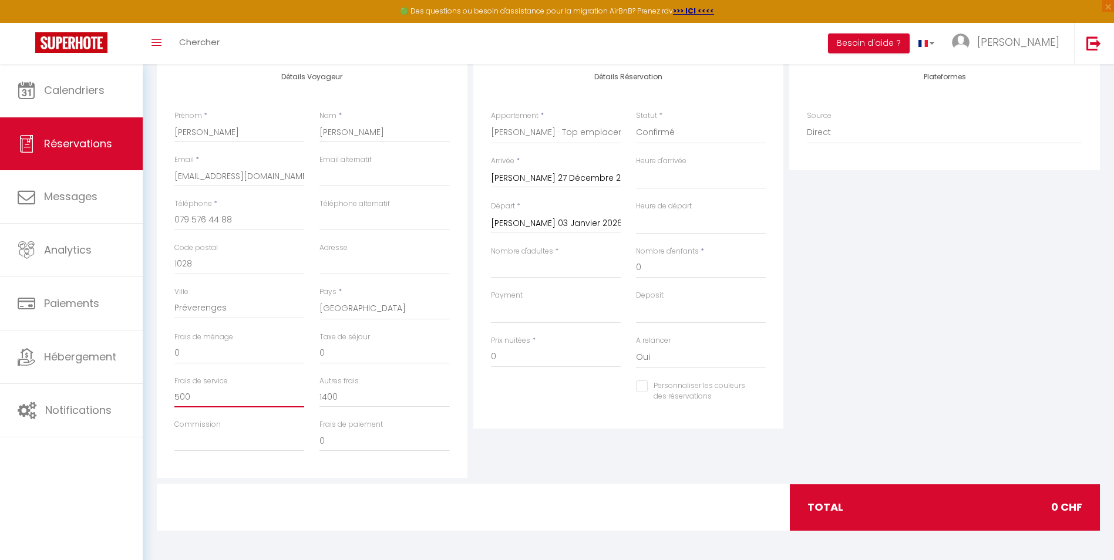
type input "500"
click at [338, 401] on input "1400" at bounding box center [384, 396] width 130 height 21
drag, startPoint x: 342, startPoint y: 395, endPoint x: 305, endPoint y: 393, distance: 37.6
click at [305, 393] on div "Frais de service 500 Autres frais 1400" at bounding box center [312, 398] width 291 height 44
type input "900"
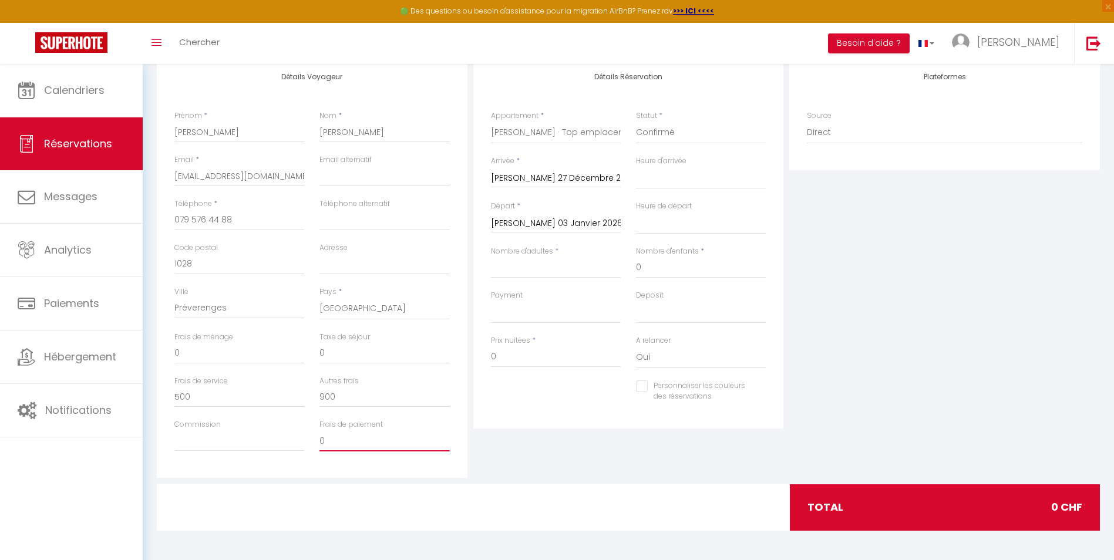
click at [349, 452] on input "0" at bounding box center [384, 440] width 130 height 21
click at [342, 271] on input "Adresse" at bounding box center [384, 264] width 130 height 21
paste input "Chemin de la Venoge 9"
type input "Chemin de la Venoge 9"
click at [515, 308] on select "OK KO" at bounding box center [556, 312] width 130 height 22
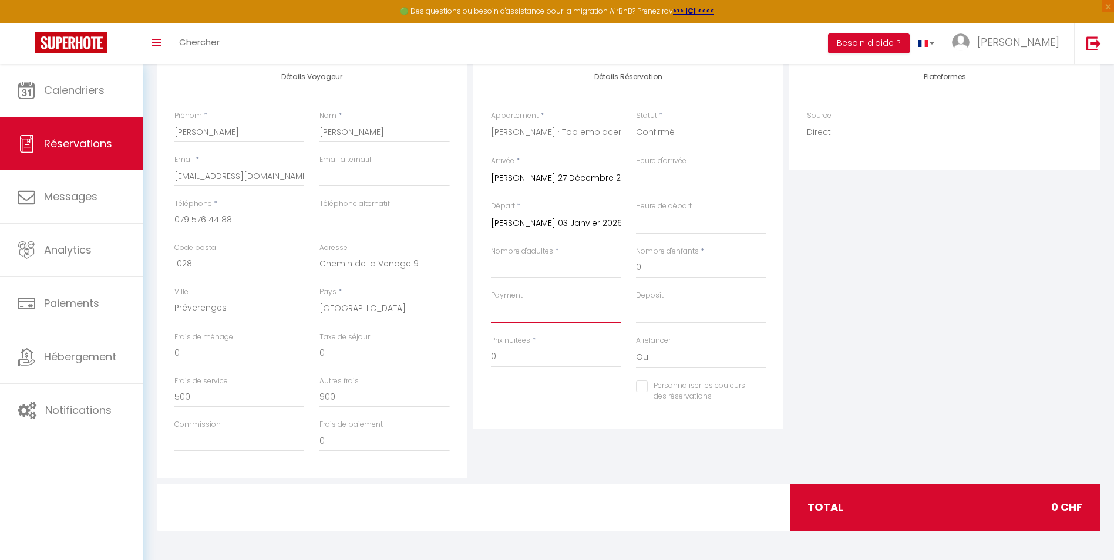
click at [506, 314] on select "OK KO" at bounding box center [556, 312] width 130 height 22
click at [505, 314] on select "OK KO" at bounding box center [556, 312] width 130 height 22
click at [526, 305] on select "OK KO" at bounding box center [556, 312] width 130 height 22
click at [645, 312] on select "OK KO" at bounding box center [701, 312] width 130 height 22
drag, startPoint x: 650, startPoint y: 304, endPoint x: 712, endPoint y: 300, distance: 61.8
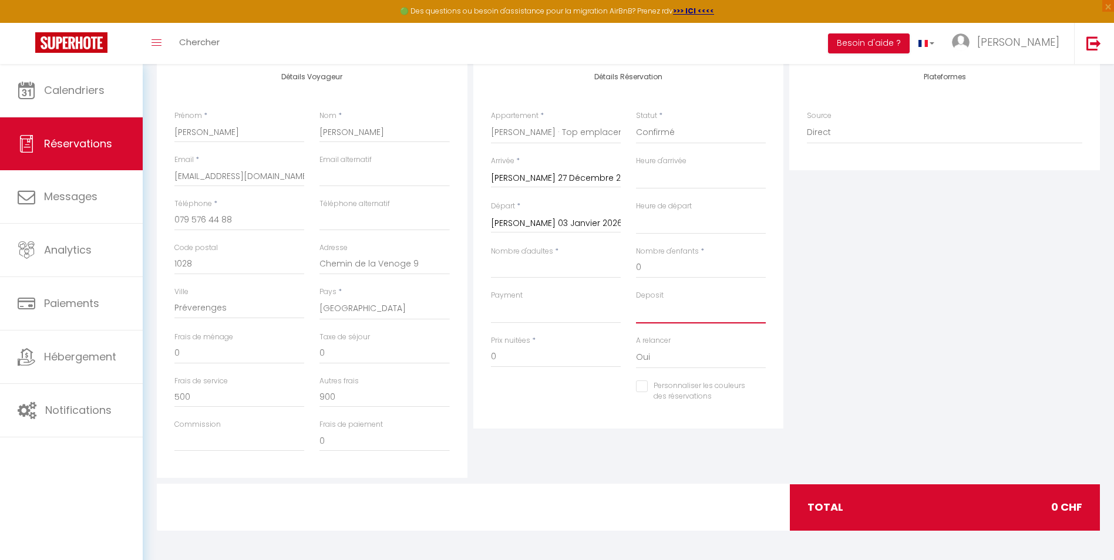
click at [671, 304] on select "OK KO" at bounding box center [701, 312] width 130 height 22
click at [651, 178] on select "00:00 00:30 01:00 01:30 02:00 02:30 03:00 03:30 04:00 04:30 05:00 05:30 06:00 0…" at bounding box center [701, 178] width 130 height 22
click at [636, 167] on select "00:00 00:30 01:00 01:30 02:00 02:30 03:00 03:30 04:00 04:30 05:00 05:30 06:00 0…" at bounding box center [701, 178] width 130 height 22
click at [649, 222] on select "00:00 00:30 01:00 01:30 02:00 02:30 03:00 03:30 04:00 04:30 05:00 05:30 06:00 0…" at bounding box center [701, 223] width 130 height 22
click at [636, 212] on select "00:00 00:30 01:00 01:30 02:00 02:30 03:00 03:30 04:00 04:30 05:00 05:30 06:00 0…" at bounding box center [701, 223] width 130 height 22
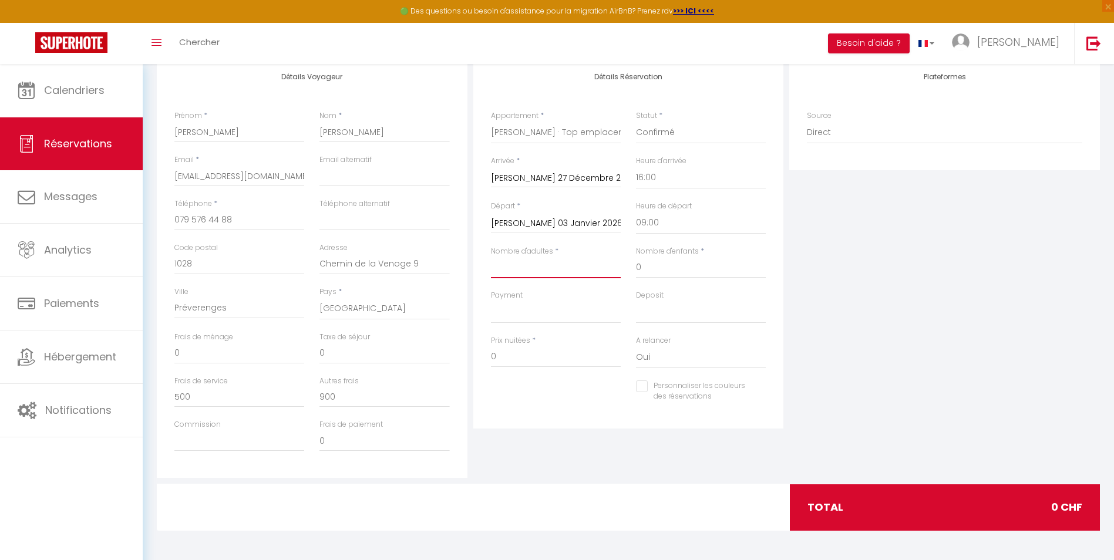
click at [546, 271] on input "Nombre d'adultes" at bounding box center [556, 267] width 130 height 21
click at [638, 265] on input "0" at bounding box center [701, 267] width 130 height 21
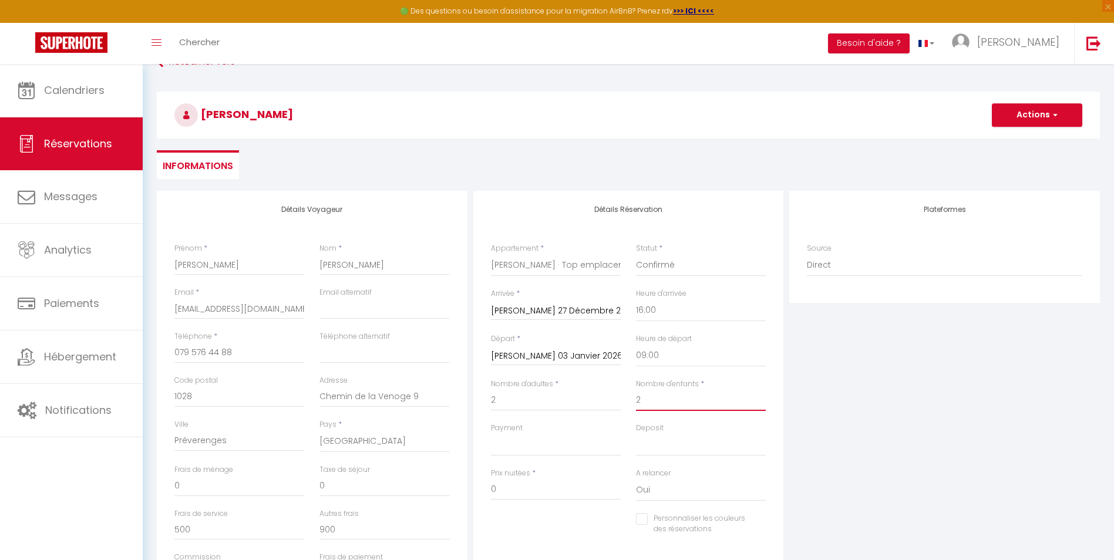
scroll to position [0, 0]
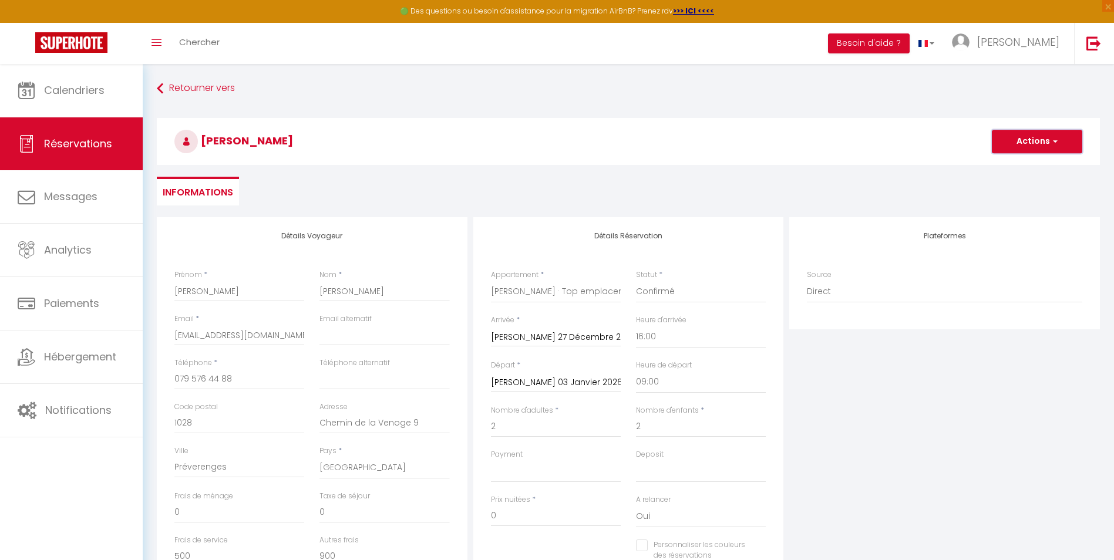
click at [1030, 145] on button "Actions" at bounding box center [1037, 141] width 90 height 23
click at [1028, 163] on link "Enregistrer" at bounding box center [1025, 167] width 93 height 15
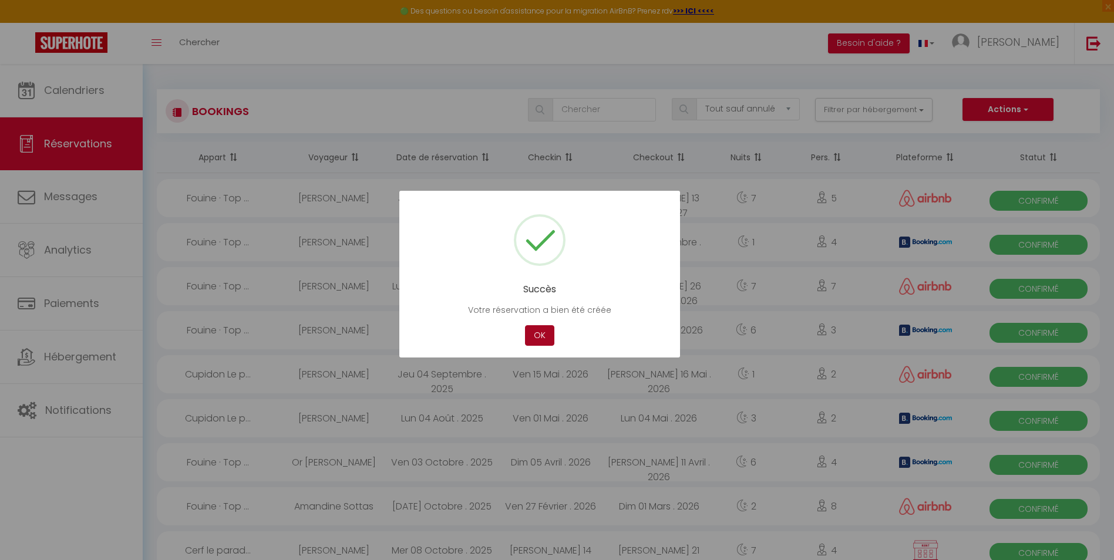
click at [533, 338] on button "OK" at bounding box center [539, 335] width 29 height 21
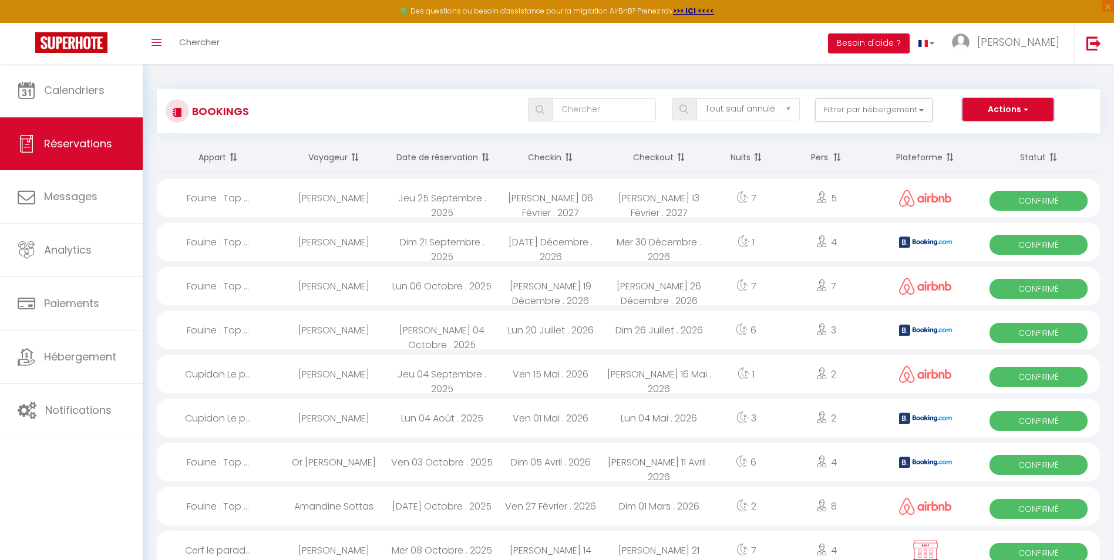
click at [1012, 103] on button "Actions" at bounding box center [1008, 109] width 90 height 23
click at [995, 138] on link "Nouvelle Réservation" at bounding box center [990, 134] width 126 height 15
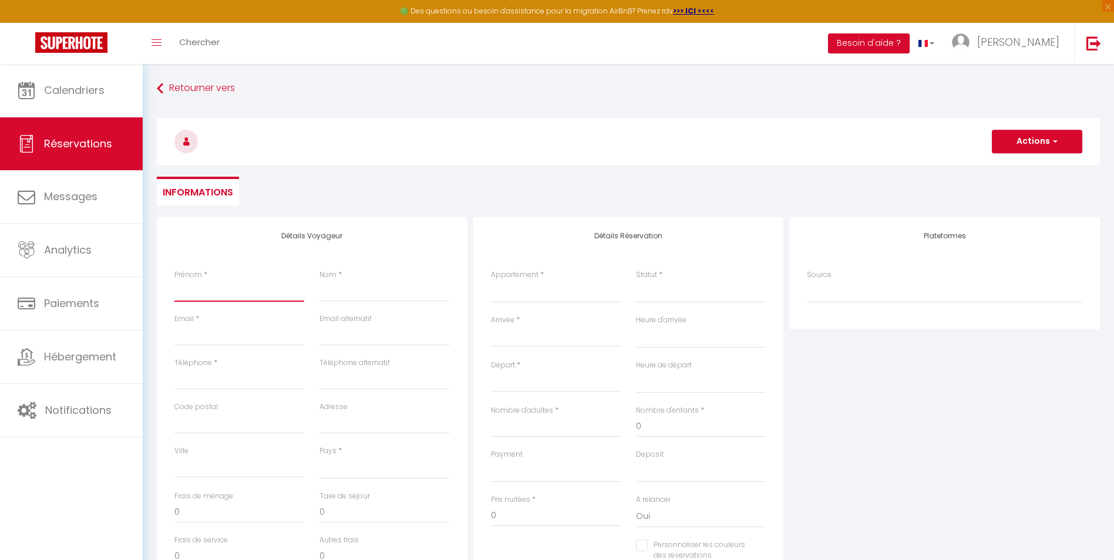
click at [264, 297] on input "Prénom" at bounding box center [239, 291] width 130 height 21
click at [321, 292] on input "FKrüger" at bounding box center [384, 291] width 130 height 21
click at [222, 329] on input "Email client" at bounding box center [239, 335] width 130 height 21
click at [202, 382] on input "Téléphone" at bounding box center [239, 379] width 130 height 21
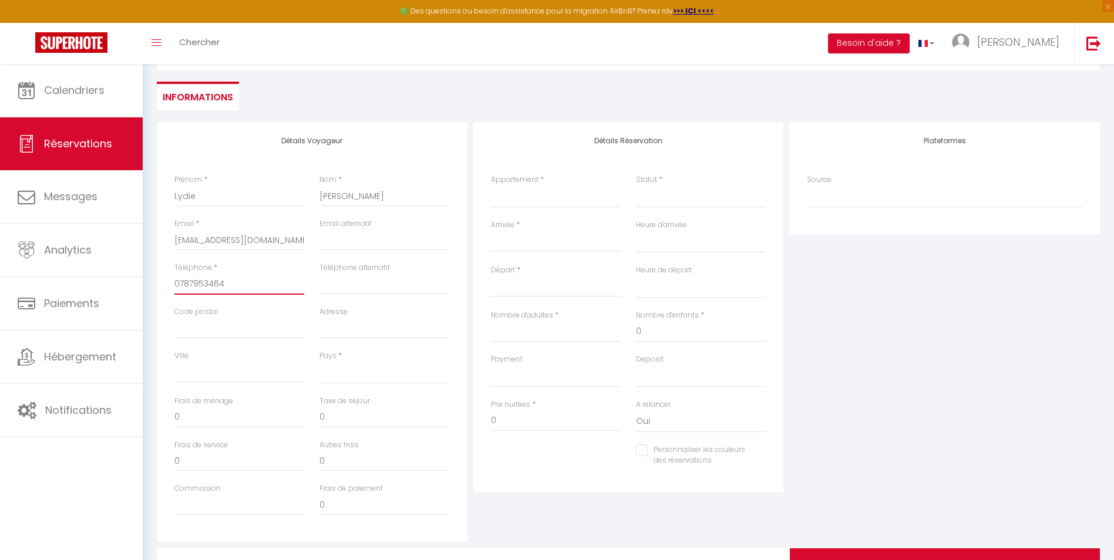
scroll to position [137, 0]
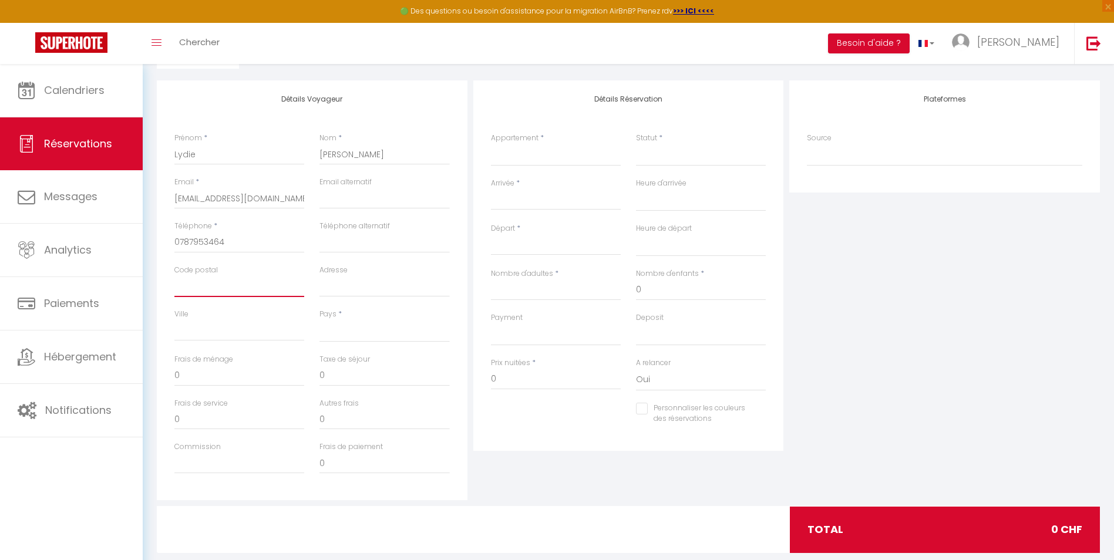
click at [188, 292] on input "Code postal" at bounding box center [239, 286] width 130 height 21
click at [547, 385] on input "0" at bounding box center [556, 379] width 130 height 21
click at [362, 343] on div "Pays * [GEOGRAPHIC_DATA] [GEOGRAPHIC_DATA] [GEOGRAPHIC_DATA] [GEOGRAPHIC_DATA] …" at bounding box center [384, 331] width 145 height 45
click at [361, 338] on select "[GEOGRAPHIC_DATA] [GEOGRAPHIC_DATA] [GEOGRAPHIC_DATA] [GEOGRAPHIC_DATA] [GEOGRA…" at bounding box center [384, 331] width 130 height 22
click at [319, 320] on select "[GEOGRAPHIC_DATA] [GEOGRAPHIC_DATA] [GEOGRAPHIC_DATA] [GEOGRAPHIC_DATA] [GEOGRA…" at bounding box center [384, 331] width 130 height 22
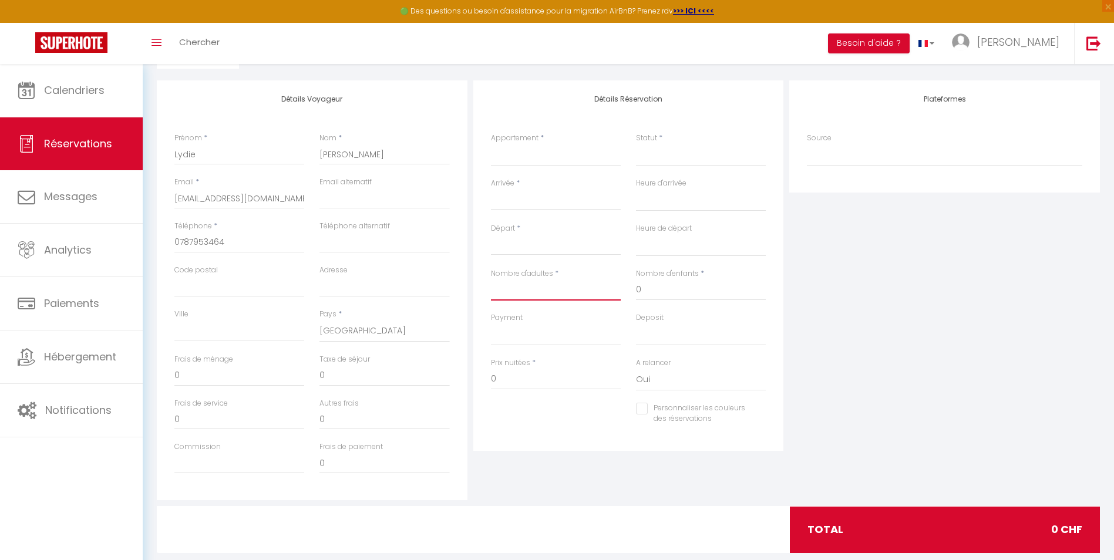
click at [513, 293] on input "Nombre d'adultes" at bounding box center [556, 290] width 130 height 21
drag, startPoint x: 648, startPoint y: 292, endPoint x: 628, endPoint y: 292, distance: 20.0
click at [628, 292] on div "Nombre d'enfants * 0" at bounding box center [700, 290] width 145 height 44
click at [525, 156] on select "Bambi Studio · Appartement économique pour 2 avec [PERSON_NAME] finlandais Cerf…" at bounding box center [556, 155] width 130 height 22
click at [491, 144] on select "Bambi Studio · Appartement économique pour 2 avec [PERSON_NAME] finlandais Cerf…" at bounding box center [556, 155] width 130 height 22
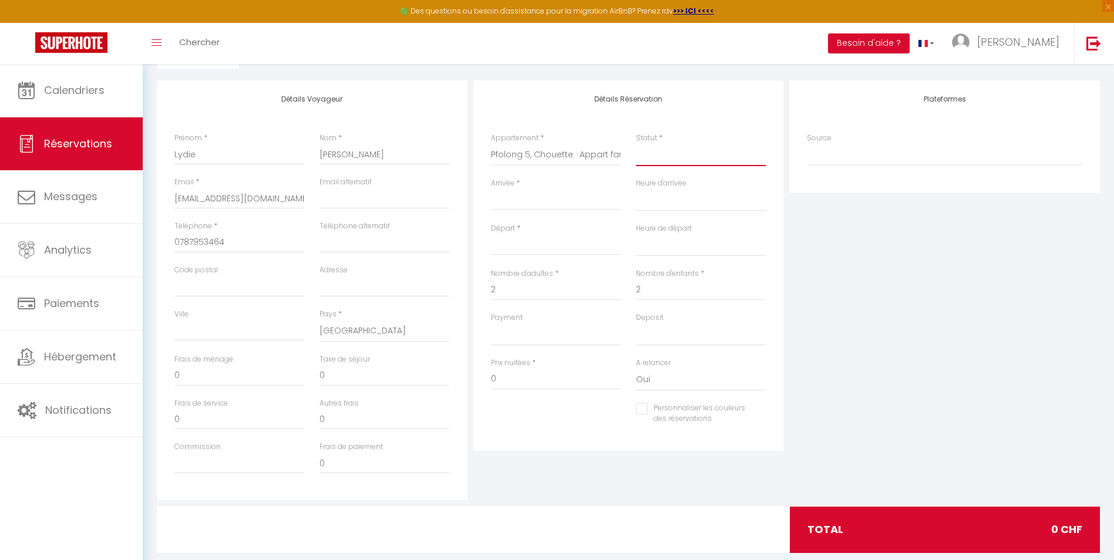
click at [657, 162] on select "Confirmé Non Confirmé [PERSON_NAME] par le voyageur No Show Request" at bounding box center [701, 155] width 130 height 22
click at [636, 144] on select "Confirmé Non Confirmé [PERSON_NAME] par le voyageur No Show Request" at bounding box center [701, 155] width 130 height 22
click at [549, 204] on input "Arrivée" at bounding box center [556, 200] width 130 height 15
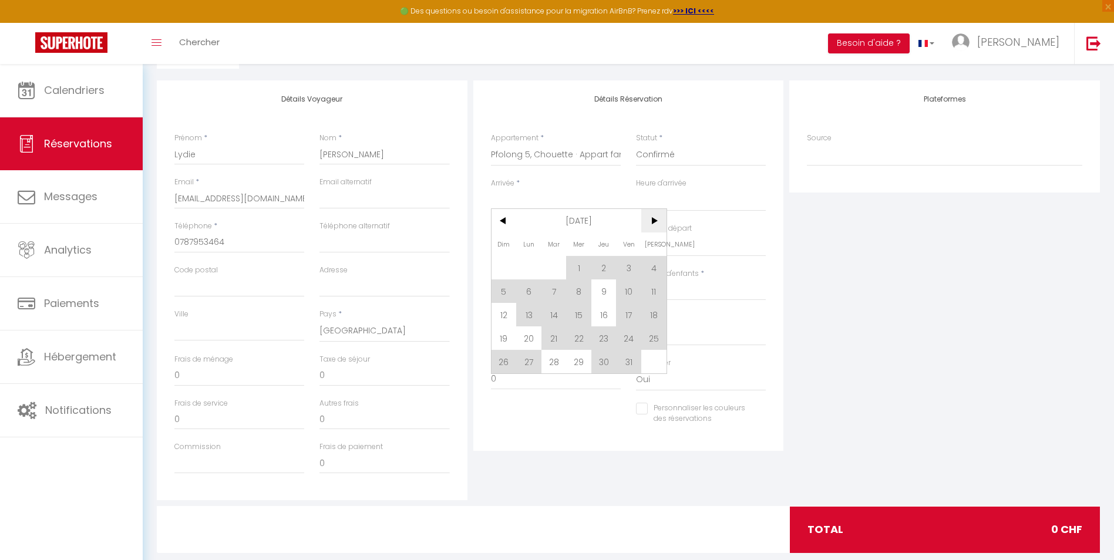
click at [652, 224] on span ">" at bounding box center [653, 220] width 25 height 23
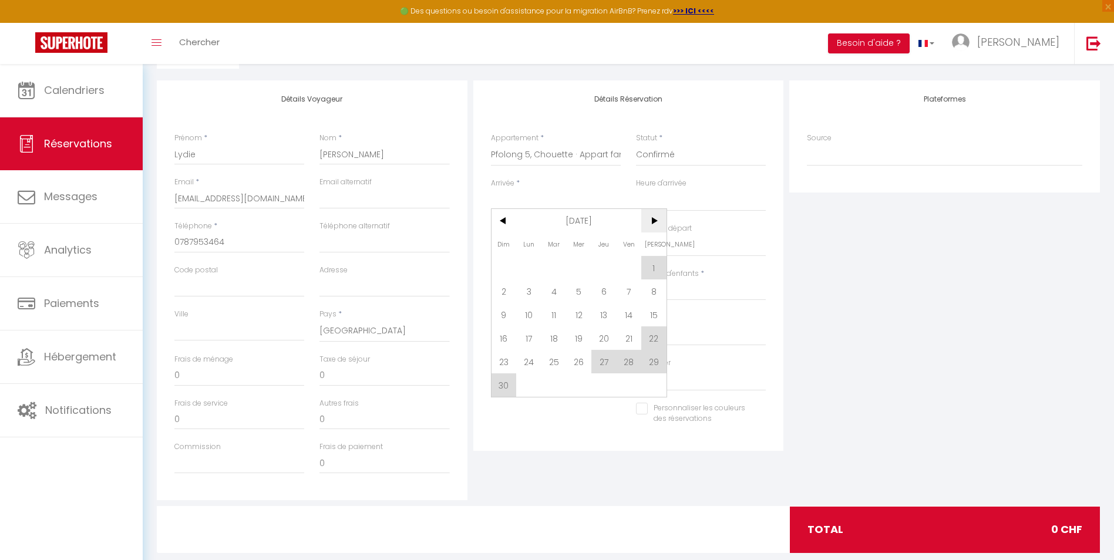
click at [652, 224] on span ">" at bounding box center [653, 220] width 25 height 23
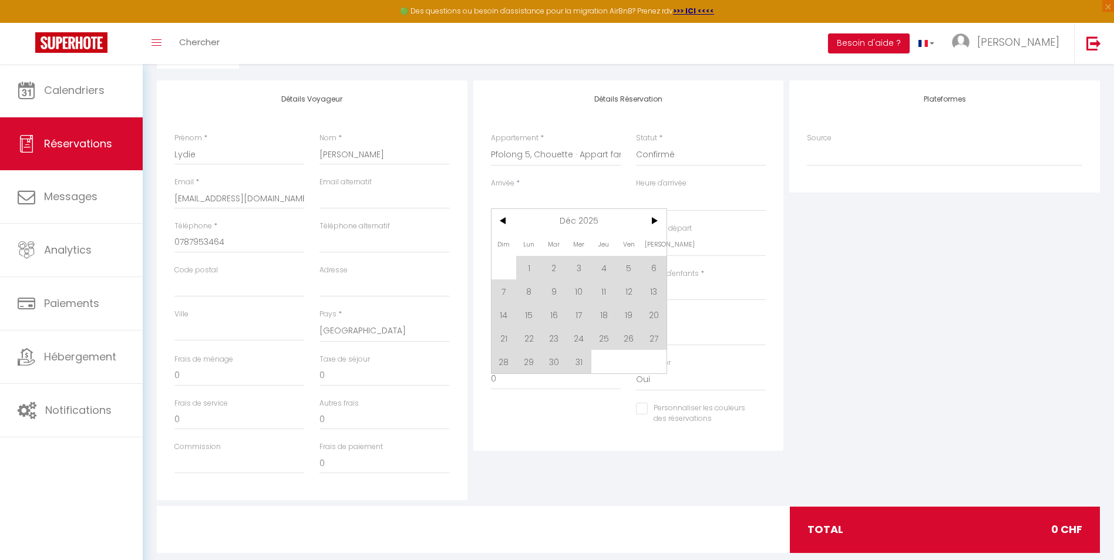
click at [654, 338] on span "27" at bounding box center [653, 338] width 25 height 23
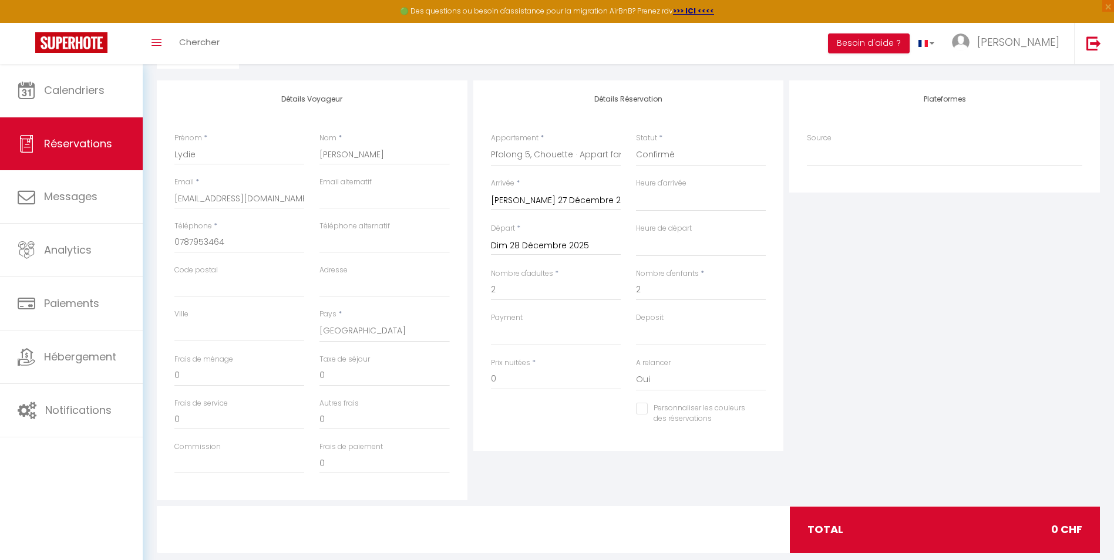
click at [513, 251] on input "Dim 28 Décembre 2025" at bounding box center [556, 245] width 130 height 15
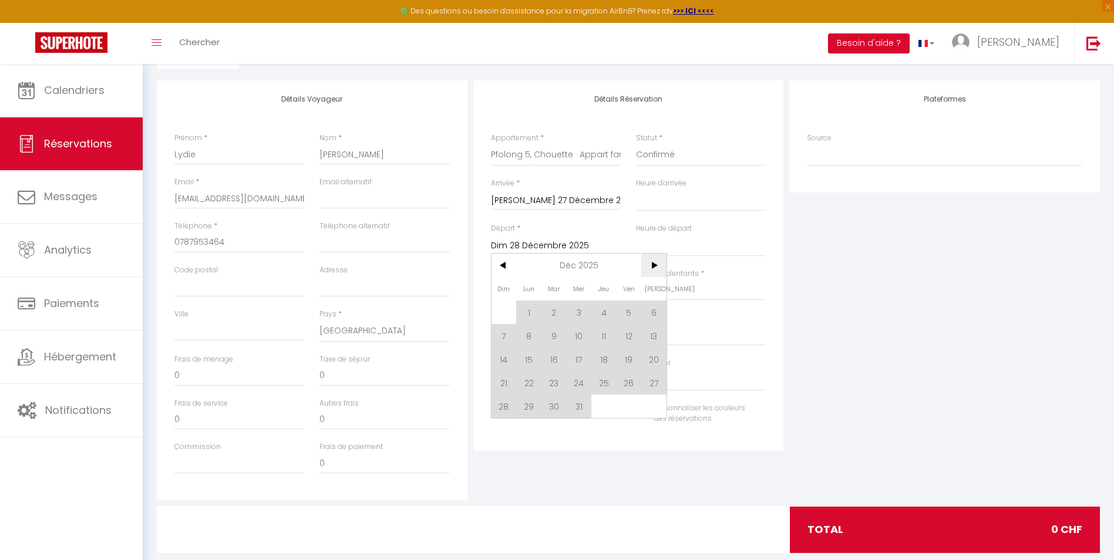
click at [660, 264] on span ">" at bounding box center [653, 265] width 25 height 23
click at [654, 315] on span "3" at bounding box center [653, 312] width 25 height 23
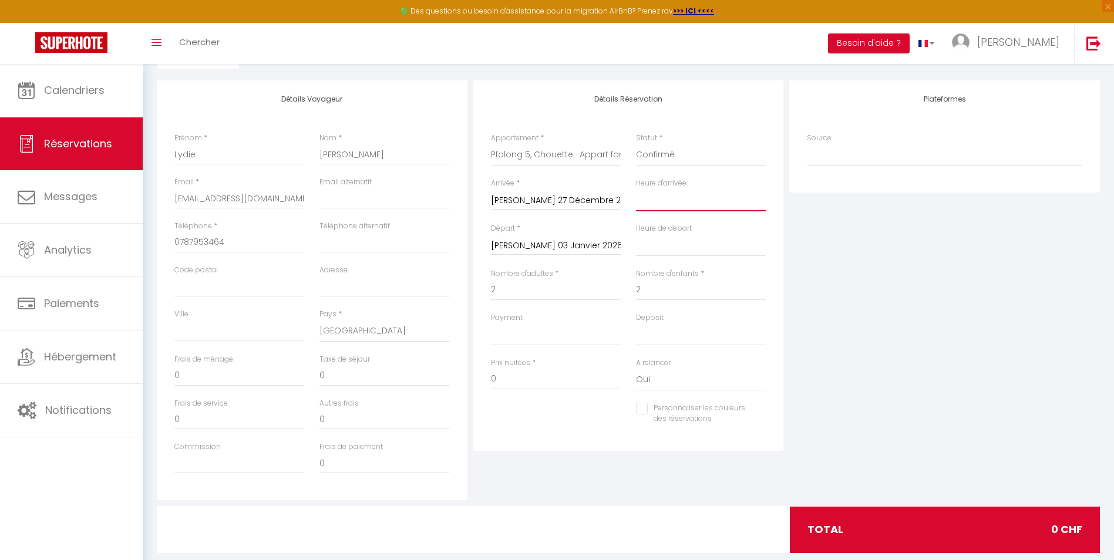
click at [651, 206] on select "00:00 00:30 01:00 01:30 02:00 02:30 03:00 03:30 04:00 04:30 05:00 05:30 06:00 0…" at bounding box center [701, 200] width 130 height 22
click at [636, 189] on select "00:00 00:30 01:00 01:30 02:00 02:30 03:00 03:30 04:00 04:30 05:00 05:30 06:00 0…" at bounding box center [701, 200] width 130 height 22
click at [644, 249] on select "00:00 00:30 01:00 01:30 02:00 02:30 03:00 03:30 04:00 04:30 05:00 05:30 06:00 0…" at bounding box center [701, 245] width 130 height 22
click at [636, 234] on select "00:00 00:30 01:00 01:30 02:00 02:30 03:00 03:30 04:00 04:30 05:00 05:30 06:00 0…" at bounding box center [701, 245] width 130 height 22
drag, startPoint x: 195, startPoint y: 422, endPoint x: 176, endPoint y: 419, distance: 19.6
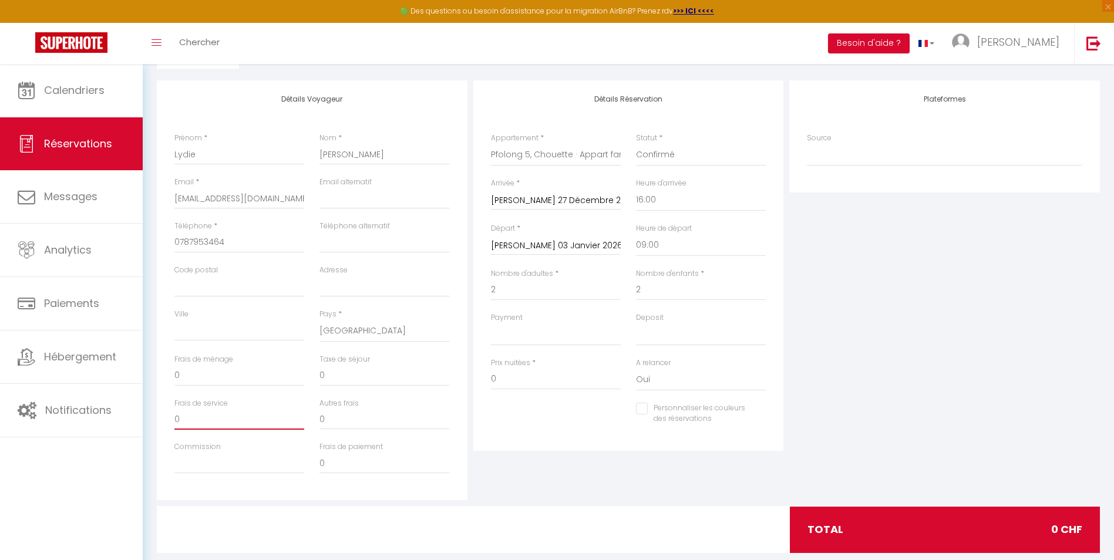
click at [176, 419] on input "0" at bounding box center [239, 419] width 130 height 21
click at [519, 335] on select "OK KO" at bounding box center [556, 335] width 130 height 22
click at [651, 340] on select "OK KO" at bounding box center [701, 335] width 130 height 22
click at [452, 502] on div "Détails Voyageur Prénom * [PERSON_NAME] * [PERSON_NAME] Email * [EMAIL_ADDRESS]…" at bounding box center [628, 293] width 943 height 426
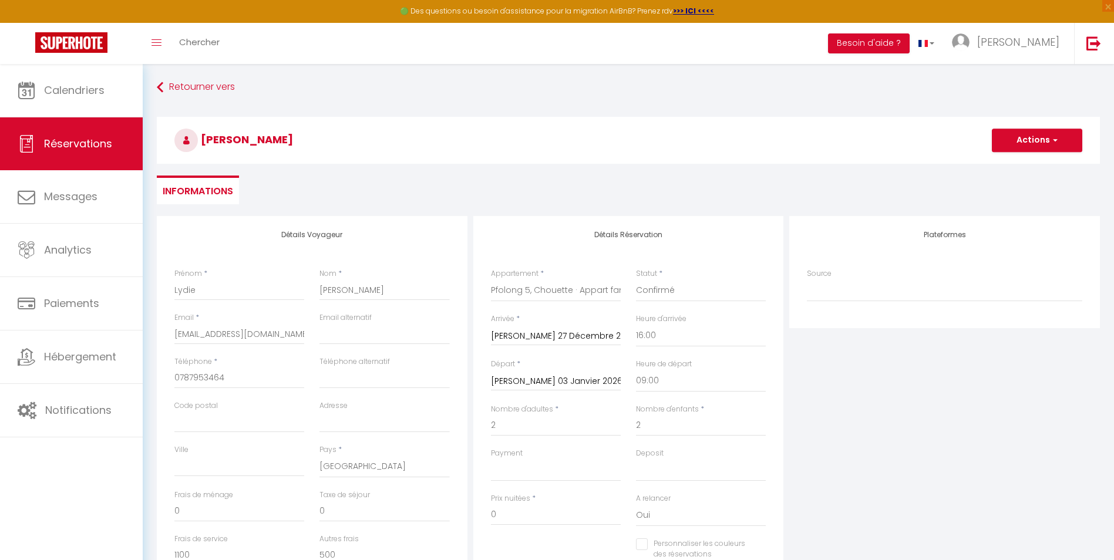
scroll to position [0, 0]
click at [1010, 139] on button "Actions" at bounding box center [1037, 141] width 90 height 23
click at [1017, 164] on link "Enregistrer" at bounding box center [1025, 167] width 93 height 15
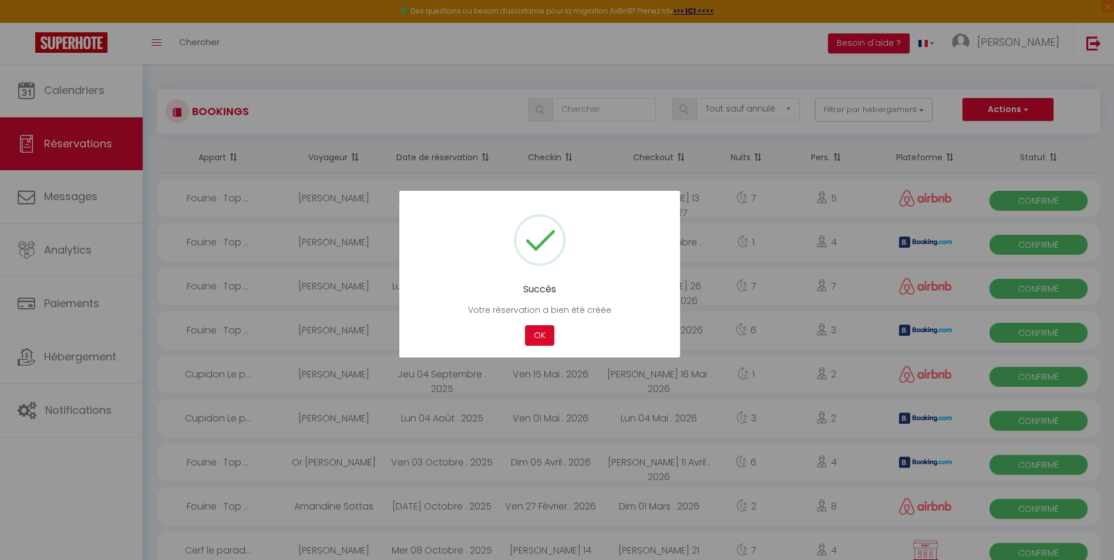
click at [1020, 109] on div at bounding box center [557, 280] width 1114 height 560
click at [537, 332] on button "OK" at bounding box center [539, 335] width 29 height 21
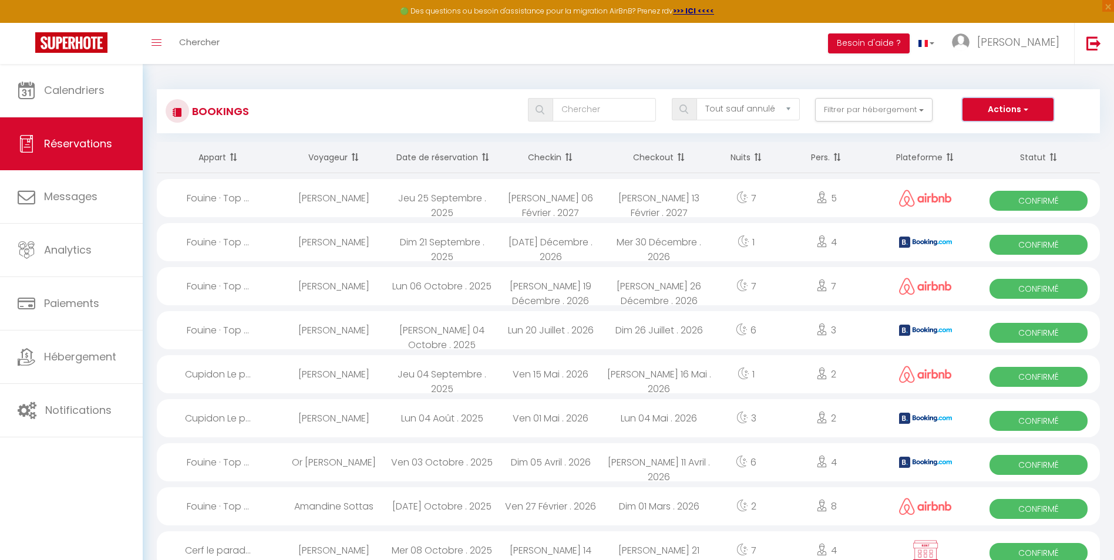
click at [1019, 103] on button "Actions" at bounding box center [1008, 109] width 90 height 23
click at [1004, 136] on link "Nouvelle Réservation" at bounding box center [990, 134] width 126 height 15
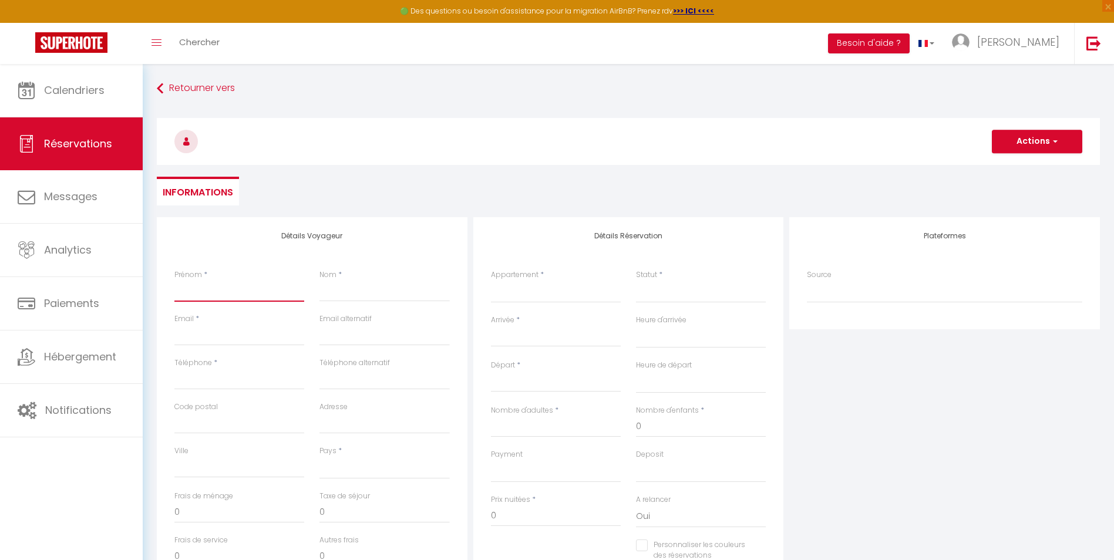
click at [204, 296] on input "Prénom" at bounding box center [239, 291] width 130 height 21
click at [210, 333] on input "Email client" at bounding box center [239, 335] width 130 height 21
paste input "[EMAIL_ADDRESS][DOMAIN_NAME]"
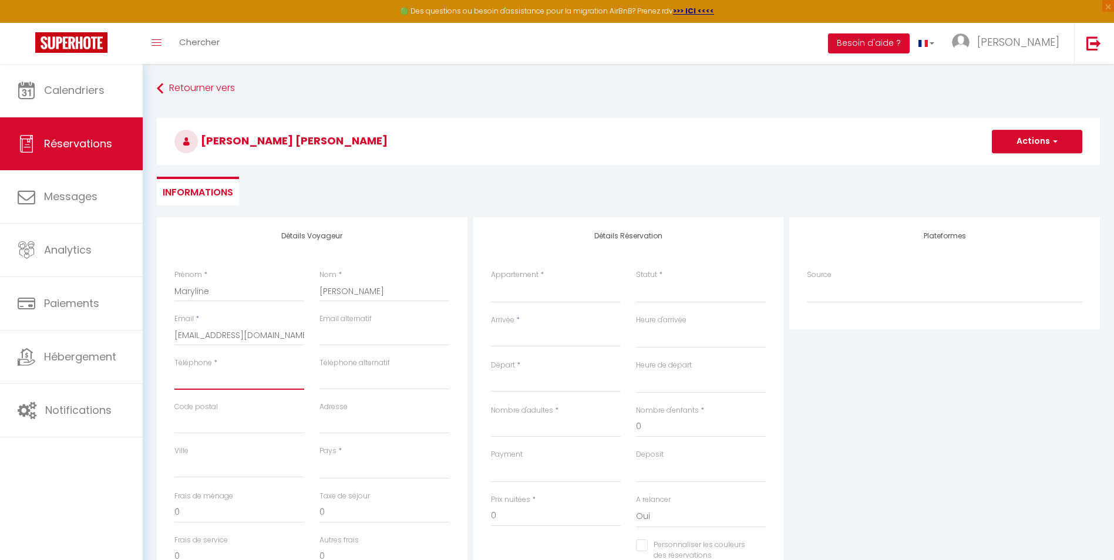
click at [224, 380] on input "Téléphone" at bounding box center [239, 379] width 130 height 21
click at [194, 423] on input "Code postal" at bounding box center [239, 423] width 130 height 21
click at [358, 420] on input "Adresse" at bounding box center [384, 423] width 130 height 21
click at [253, 467] on input "Ville" at bounding box center [239, 467] width 130 height 21
click at [351, 472] on select "[GEOGRAPHIC_DATA] [GEOGRAPHIC_DATA] [GEOGRAPHIC_DATA] [GEOGRAPHIC_DATA] [GEOGRA…" at bounding box center [384, 468] width 130 height 22
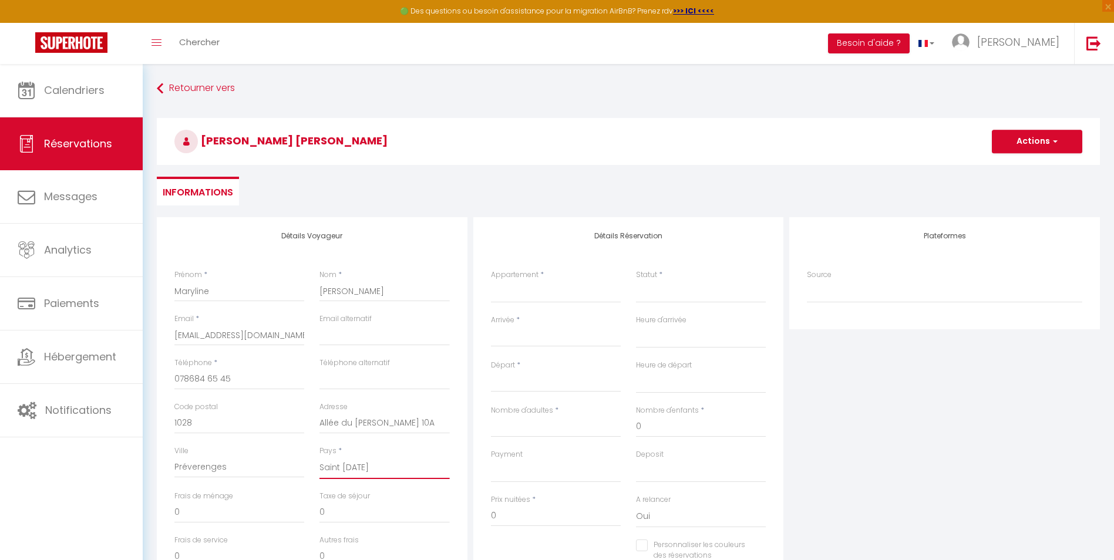
click at [319, 457] on select "[GEOGRAPHIC_DATA] [GEOGRAPHIC_DATA] [GEOGRAPHIC_DATA] [GEOGRAPHIC_DATA] [GEOGRA…" at bounding box center [384, 468] width 130 height 22
click at [513, 449] on label "Payment" at bounding box center [507, 454] width 32 height 11
click at [636, 303] on select "Confirmé Non Confirmé [PERSON_NAME] par le voyageur No Show Request" at bounding box center [701, 292] width 130 height 22
click at [382, 473] on select "[GEOGRAPHIC_DATA] [GEOGRAPHIC_DATA] [GEOGRAPHIC_DATA] [GEOGRAPHIC_DATA] [GEOGRA…" at bounding box center [384, 468] width 130 height 22
click at [319, 457] on select "[GEOGRAPHIC_DATA] [GEOGRAPHIC_DATA] [GEOGRAPHIC_DATA] [GEOGRAPHIC_DATA] [GEOGRA…" at bounding box center [384, 468] width 130 height 22
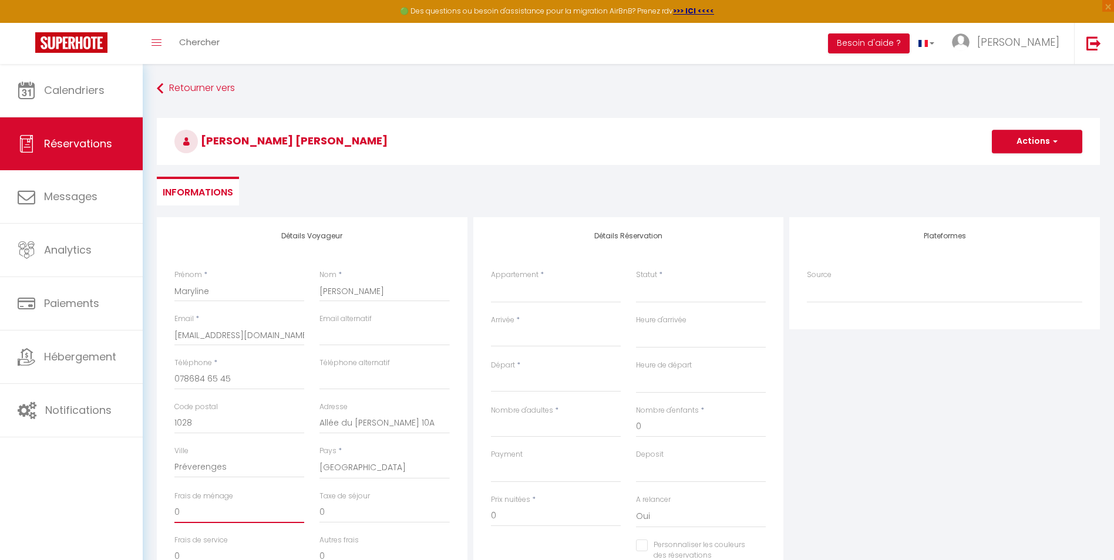
click at [254, 514] on input "0" at bounding box center [239, 512] width 130 height 21
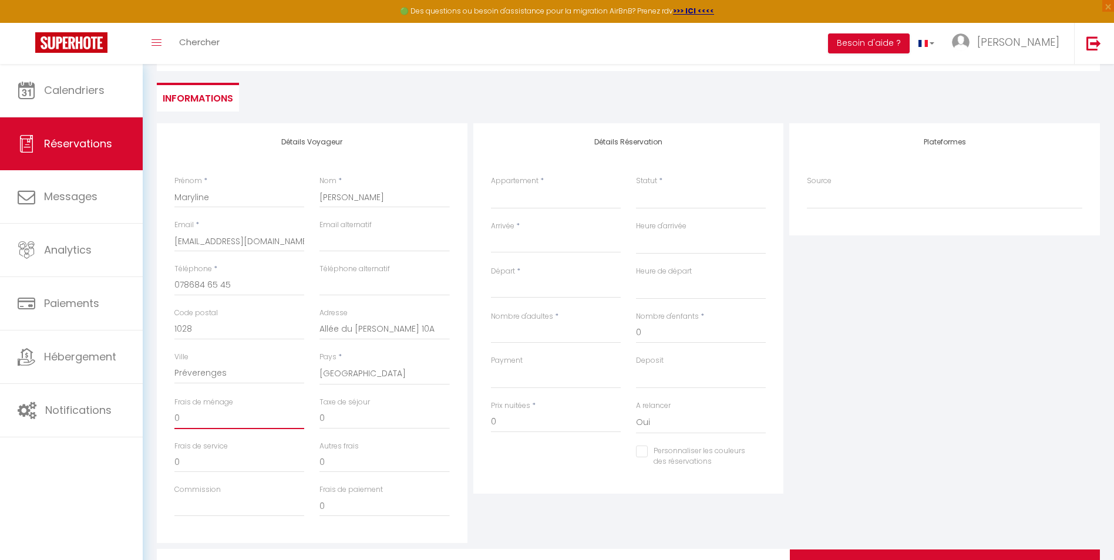
scroll to position [159, 0]
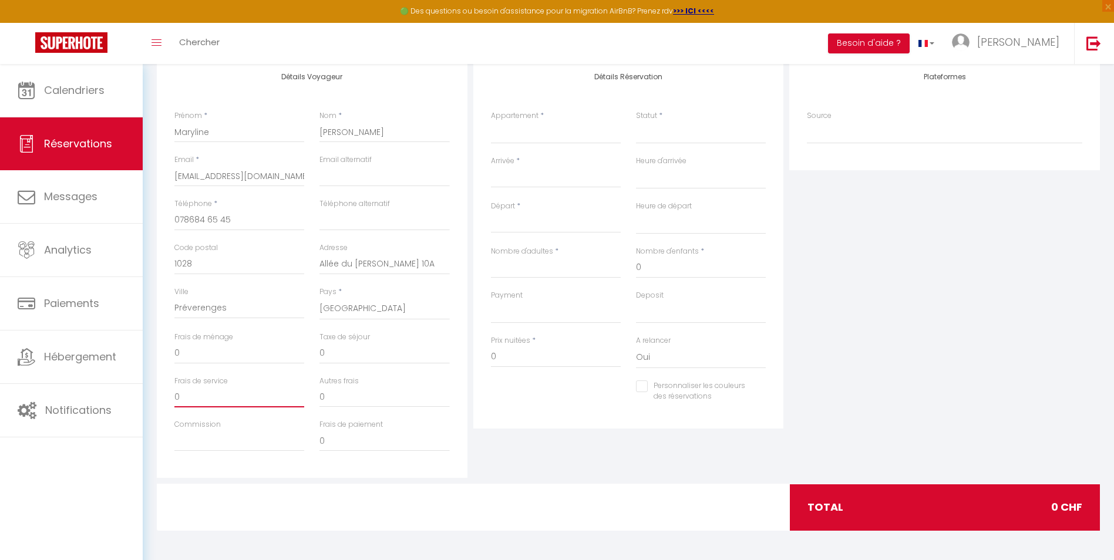
click at [197, 402] on input "0" at bounding box center [239, 396] width 130 height 21
drag, startPoint x: 171, startPoint y: 399, endPoint x: 158, endPoint y: 399, distance: 13.5
click at [161, 399] on div "Détails Voyageur Prénom * [PERSON_NAME] * [PERSON_NAME] * [EMAIL_ADDRESS][DOMAI…" at bounding box center [312, 268] width 311 height 420
drag, startPoint x: 331, startPoint y: 403, endPoint x: 288, endPoint y: 401, distance: 43.6
click at [288, 401] on div "Frais de service 500 Autres frais 0" at bounding box center [312, 398] width 291 height 44
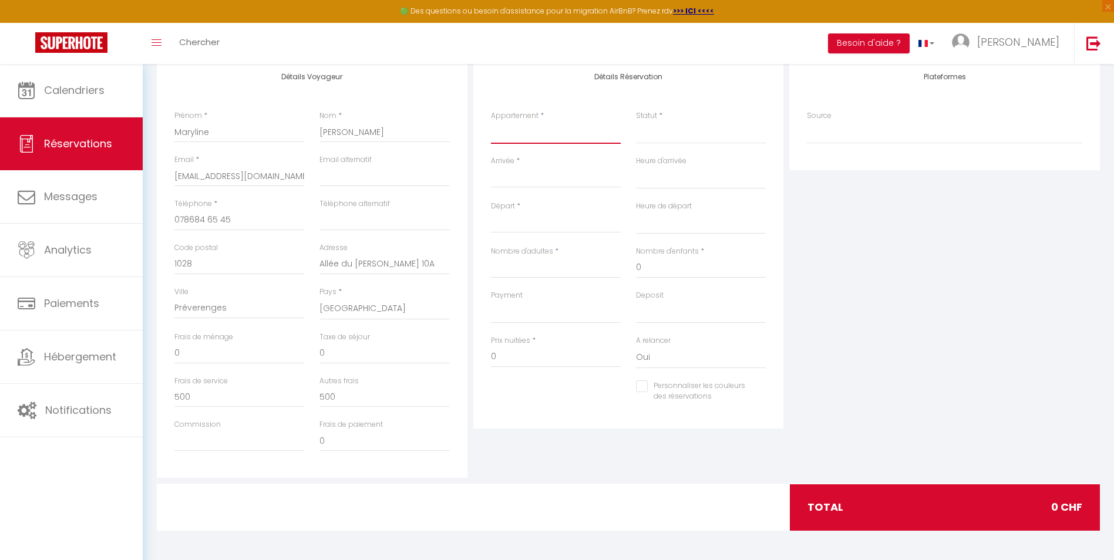
click at [522, 132] on select "Bambi Studio · Appartement économique pour 2 avec [PERSON_NAME] finlandais Cerf…" at bounding box center [556, 133] width 130 height 22
click at [491, 122] on select "Bambi Studio · Appartement économique pour 2 avec [PERSON_NAME] finlandais Cerf…" at bounding box center [556, 133] width 130 height 22
click at [523, 184] on input "Arrivée" at bounding box center [556, 178] width 130 height 15
click at [656, 197] on span ">" at bounding box center [653, 198] width 25 height 23
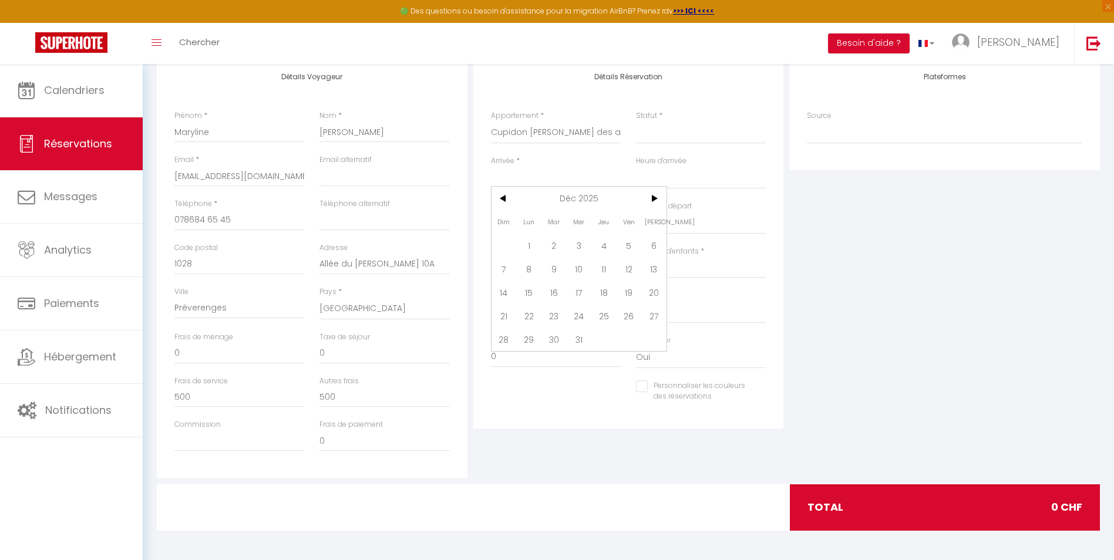
click at [653, 317] on span "27" at bounding box center [653, 315] width 25 height 23
click at [644, 186] on select "00:00 00:30 01:00 01:30 02:00 02:30 03:00 03:30 04:00 04:30 05:00 05:30 06:00 0…" at bounding box center [701, 178] width 130 height 22
click at [636, 167] on select "00:00 00:30 01:00 01:30 02:00 02:30 03:00 03:30 04:00 04:30 05:00 05:30 06:00 0…" at bounding box center [701, 178] width 130 height 22
click at [503, 223] on input "Départ" at bounding box center [556, 223] width 130 height 15
click at [648, 240] on span ">" at bounding box center [653, 242] width 25 height 23
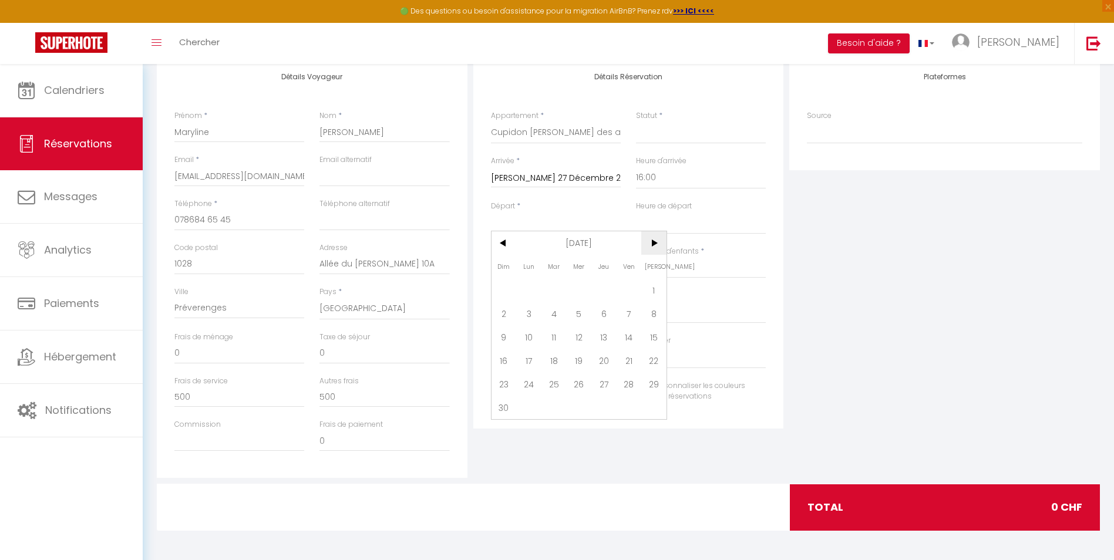
click at [651, 241] on span ">" at bounding box center [653, 242] width 25 height 23
click at [660, 247] on span ">" at bounding box center [653, 242] width 25 height 23
click at [655, 294] on span "3" at bounding box center [653, 289] width 25 height 23
click at [659, 236] on div "Heure de départ 00:00 00:30 01:00 01:30 02:00 02:30 03:00 03:30 04:00 04:30 05:…" at bounding box center [700, 223] width 145 height 45
click at [655, 231] on select "00:00 00:30 01:00 01:30 02:00 02:30 03:00 03:30 04:00 04:30 05:00 05:30 06:00 0…" at bounding box center [701, 223] width 130 height 22
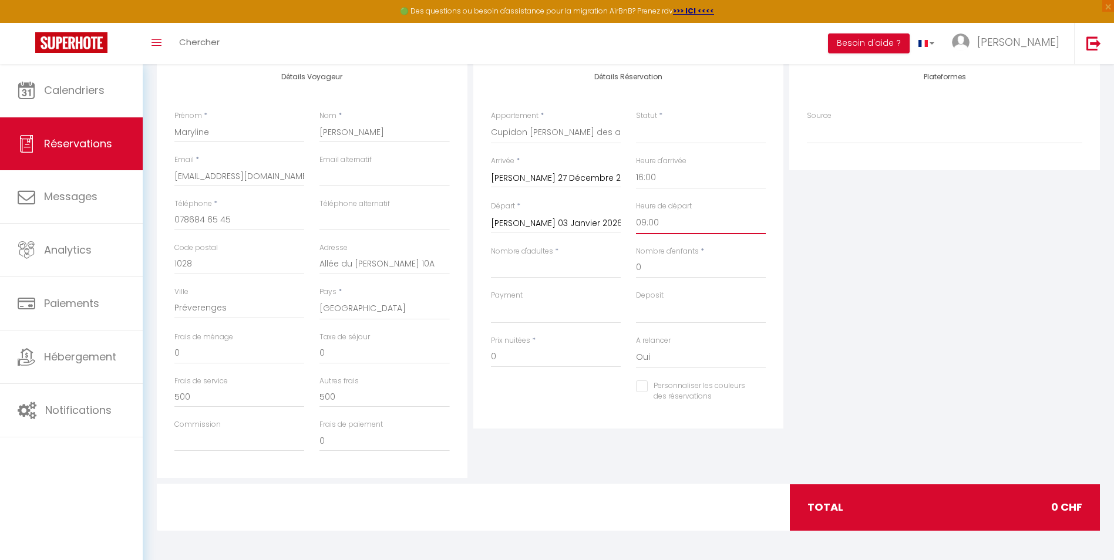
click at [636, 212] on select "00:00 00:30 01:00 01:30 02:00 02:30 03:00 03:30 04:00 04:30 05:00 05:30 06:00 0…" at bounding box center [701, 223] width 130 height 22
click at [558, 408] on div "Personnaliser les couleurs des réservations #D7092E" at bounding box center [628, 398] width 291 height 34
click at [530, 272] on input "Nombre d'adultes" at bounding box center [556, 267] width 130 height 21
click at [573, 403] on div "Personnaliser les couleurs des réservations #D7092E" at bounding box center [628, 398] width 291 height 34
click at [539, 512] on div at bounding box center [628, 508] width 319 height 46
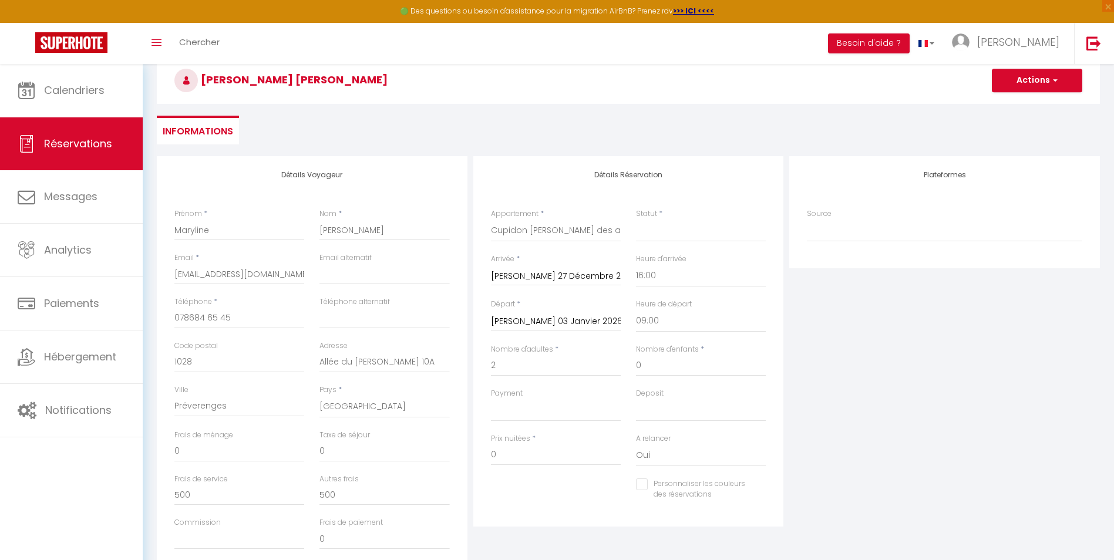
scroll to position [22, 0]
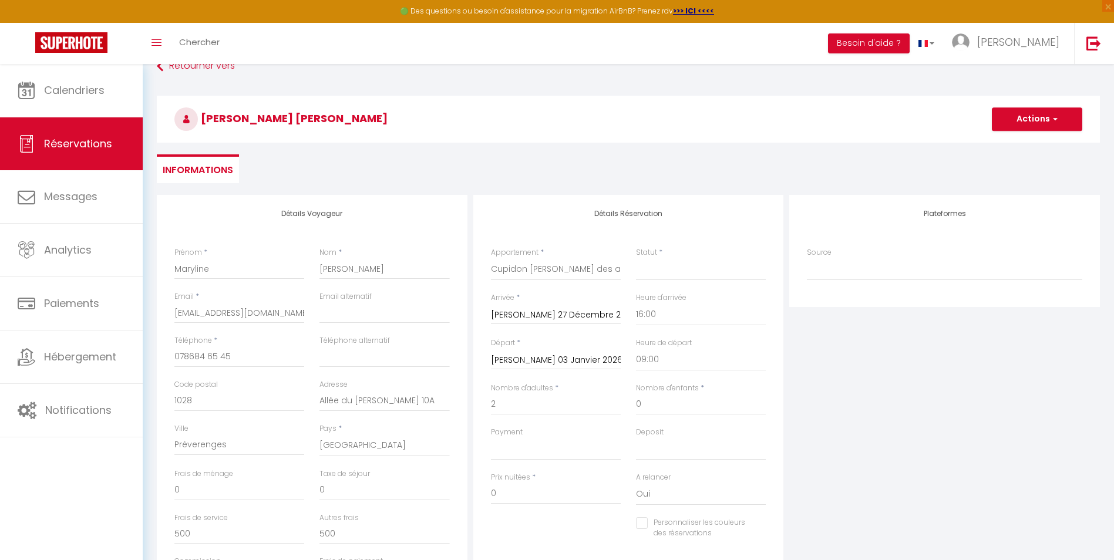
click at [973, 352] on div "Plateformes Source Direct [DOMAIN_NAME] [DOMAIN_NAME] Chalet montagne Expedia G…" at bounding box center [944, 405] width 317 height 420
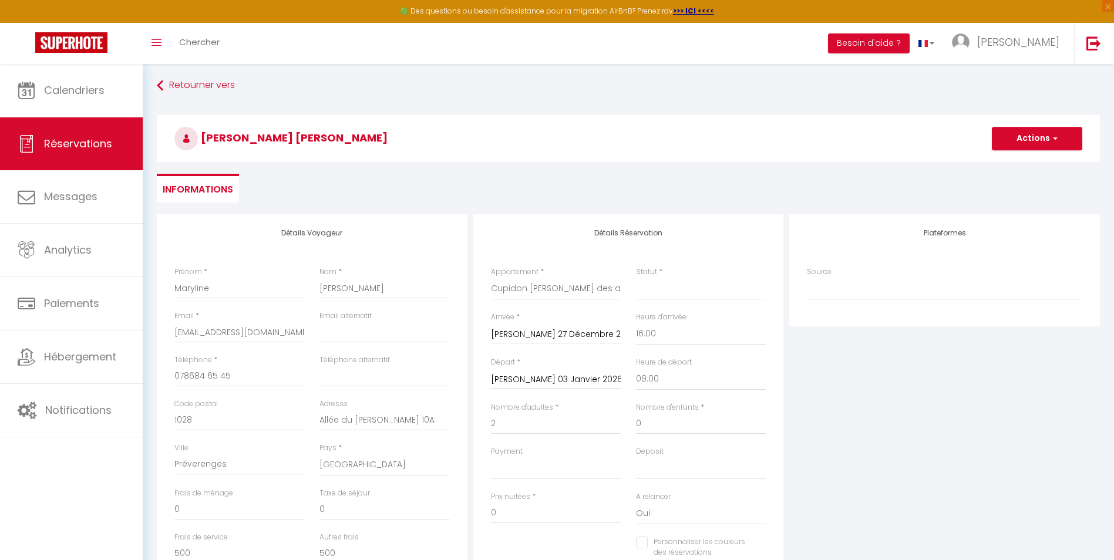
scroll to position [0, 0]
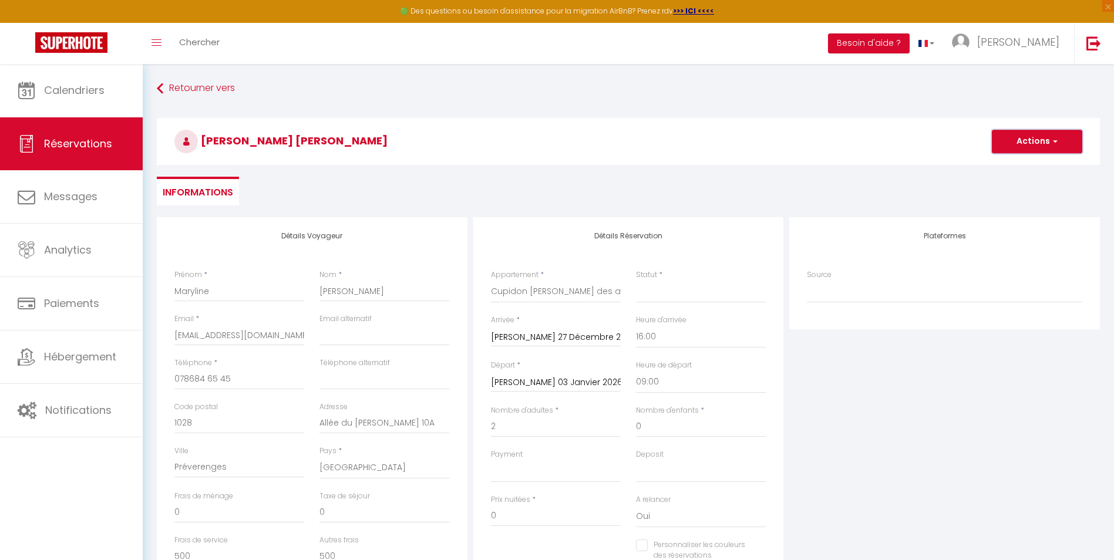
click at [1030, 137] on button "Actions" at bounding box center [1037, 141] width 90 height 23
click at [1027, 166] on link "Enregistrer" at bounding box center [1025, 167] width 93 height 15
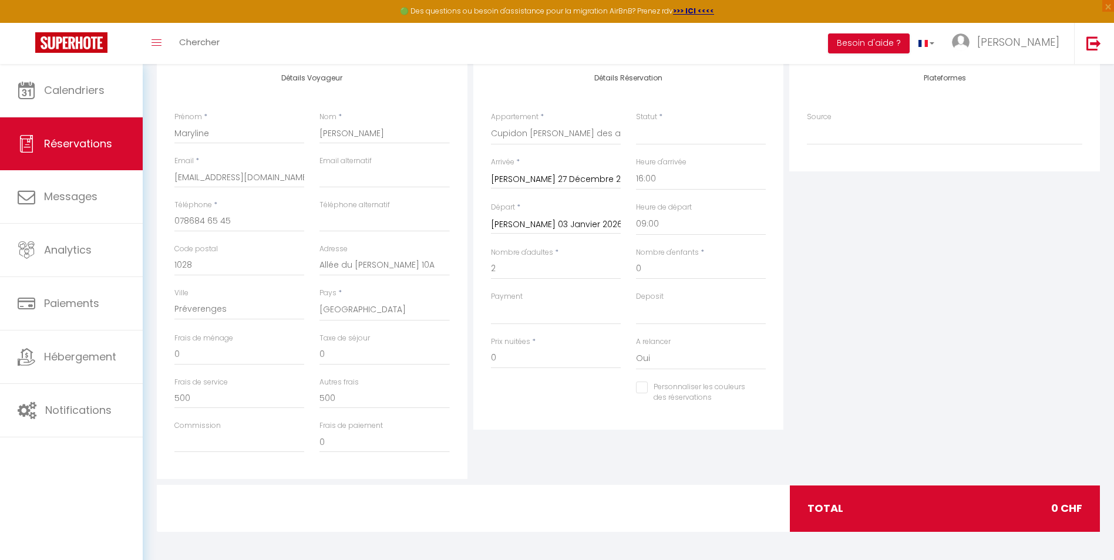
scroll to position [159, 0]
click at [659, 134] on select "Confirmé Non Confirmé [PERSON_NAME] par le voyageur No Show Request" at bounding box center [701, 133] width 130 height 22
click at [636, 122] on select "Confirmé Non Confirmé [PERSON_NAME] par le voyageur No Show Request" at bounding box center [701, 133] width 130 height 22
click at [936, 217] on div "Plateformes Source Direct [DOMAIN_NAME] [DOMAIN_NAME] Chalet montagne Expedia G…" at bounding box center [944, 268] width 317 height 420
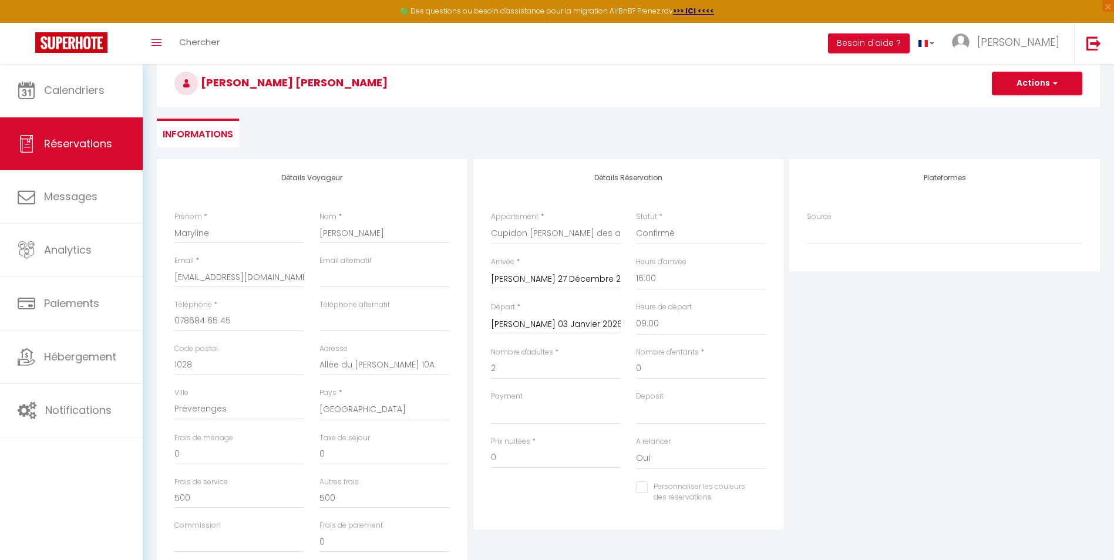
scroll to position [0, 0]
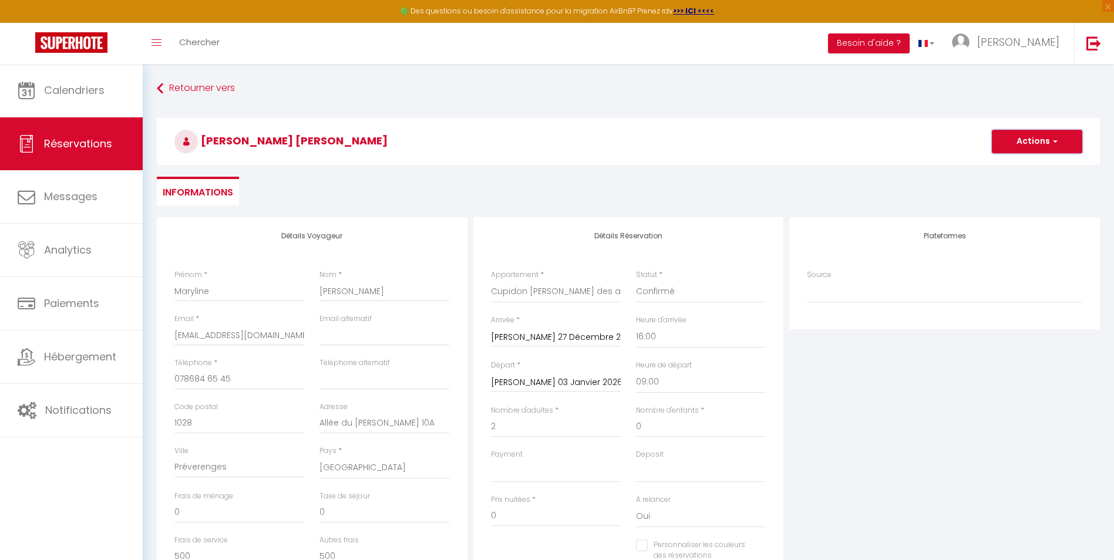
click at [1020, 140] on button "Actions" at bounding box center [1037, 141] width 90 height 23
click at [1014, 167] on link "Enregistrer" at bounding box center [1025, 167] width 93 height 15
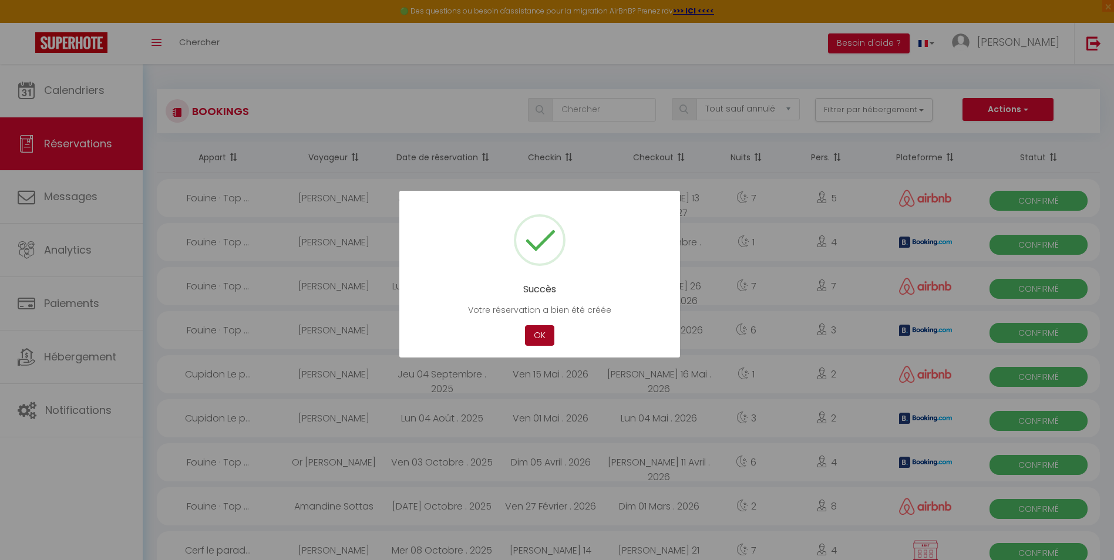
click at [545, 334] on button "OK" at bounding box center [539, 335] width 29 height 21
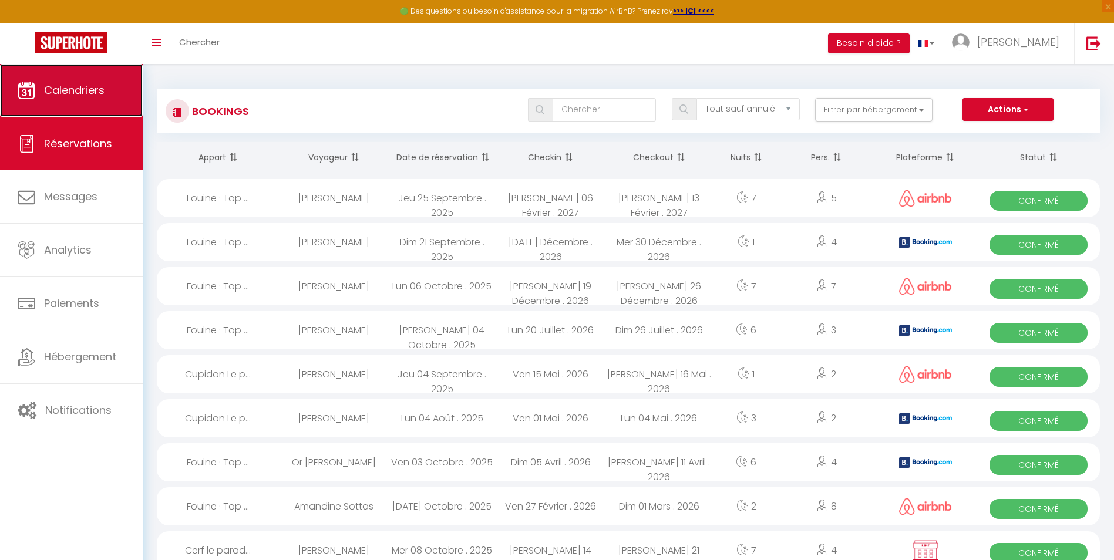
click at [93, 103] on link "Calendriers" at bounding box center [71, 90] width 143 height 53
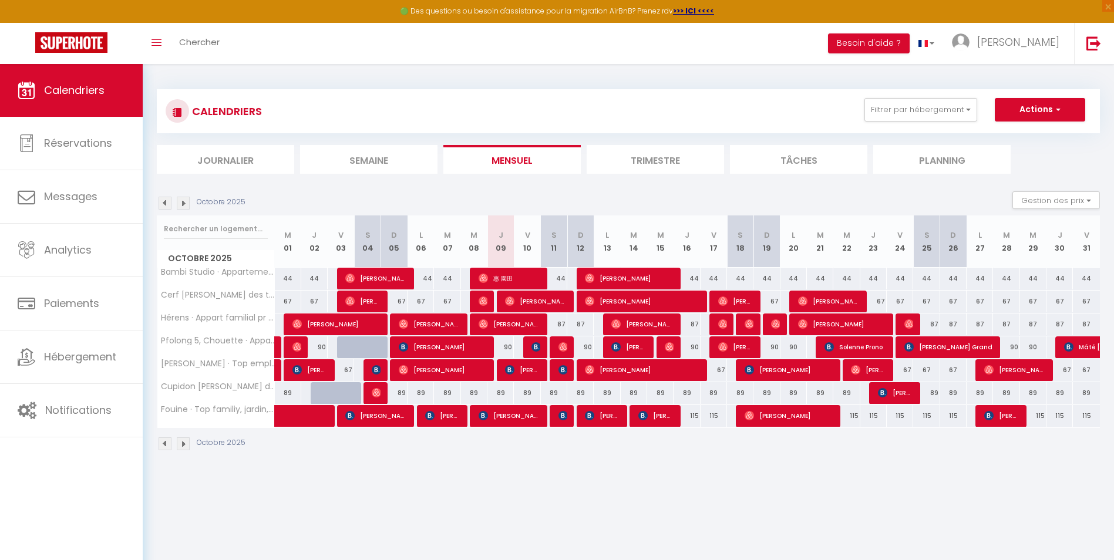
click at [185, 203] on img at bounding box center [183, 203] width 13 height 13
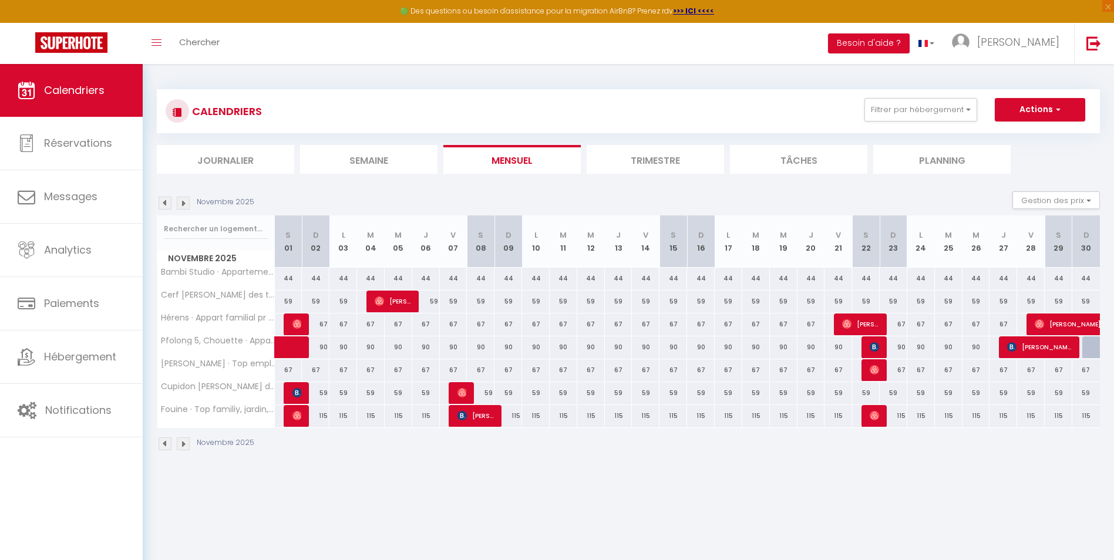
click at [183, 201] on img at bounding box center [183, 203] width 13 height 13
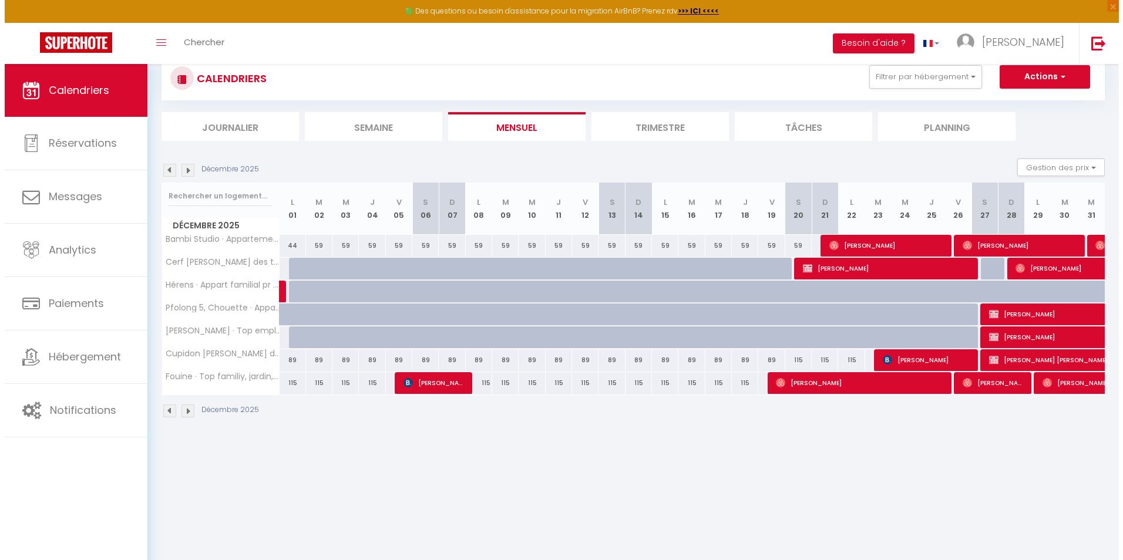
scroll to position [64, 0]
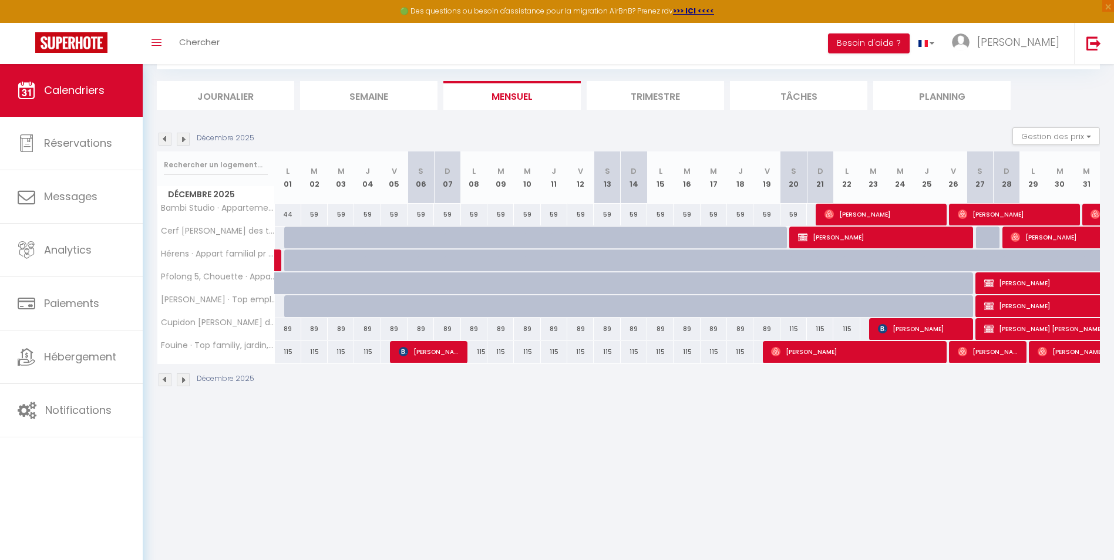
click at [184, 140] on img at bounding box center [183, 139] width 13 height 13
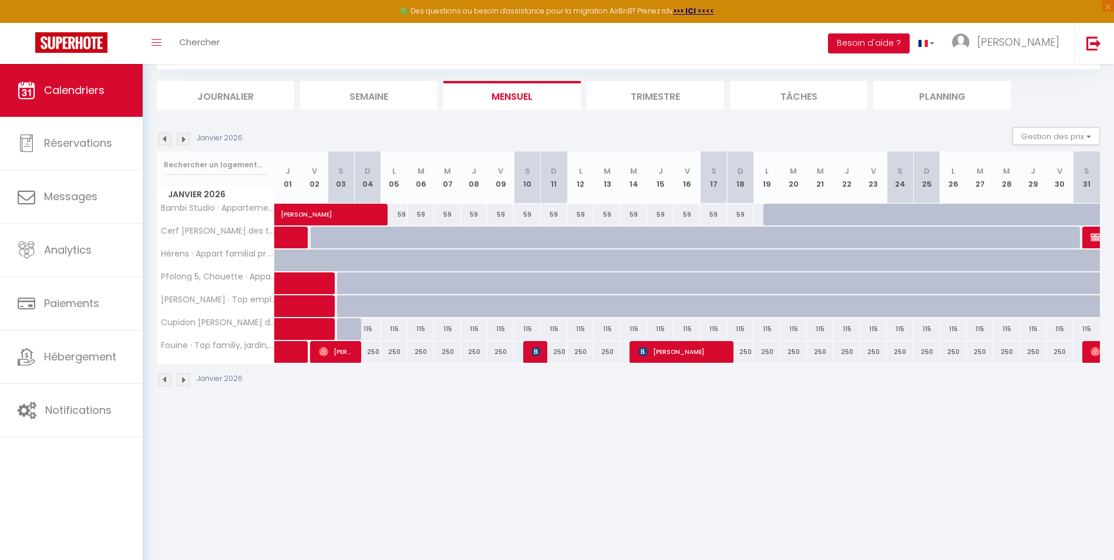
click at [163, 139] on img at bounding box center [165, 139] width 13 height 13
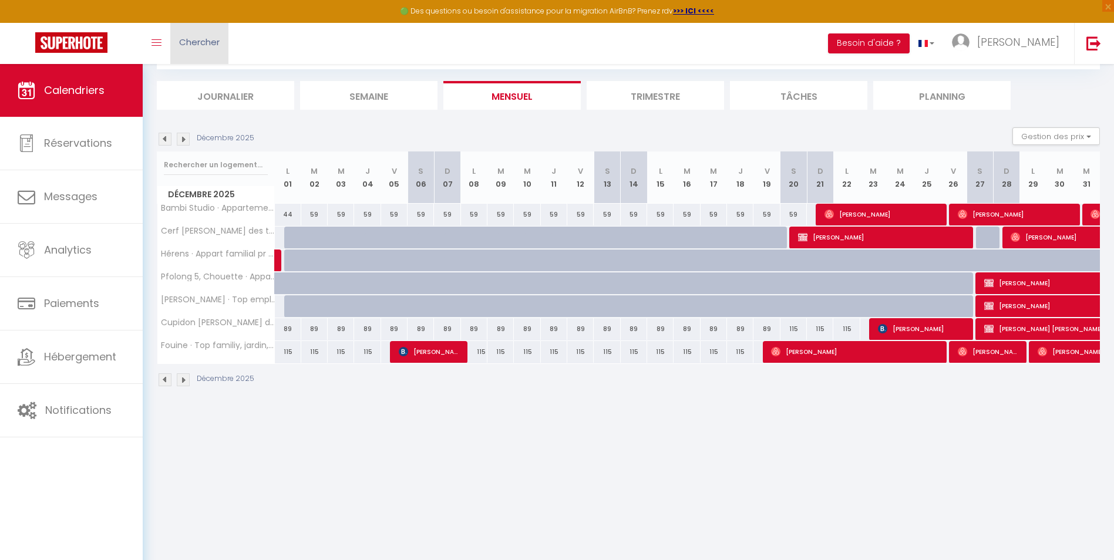
click at [190, 52] on link "Chercher" at bounding box center [199, 43] width 58 height 41
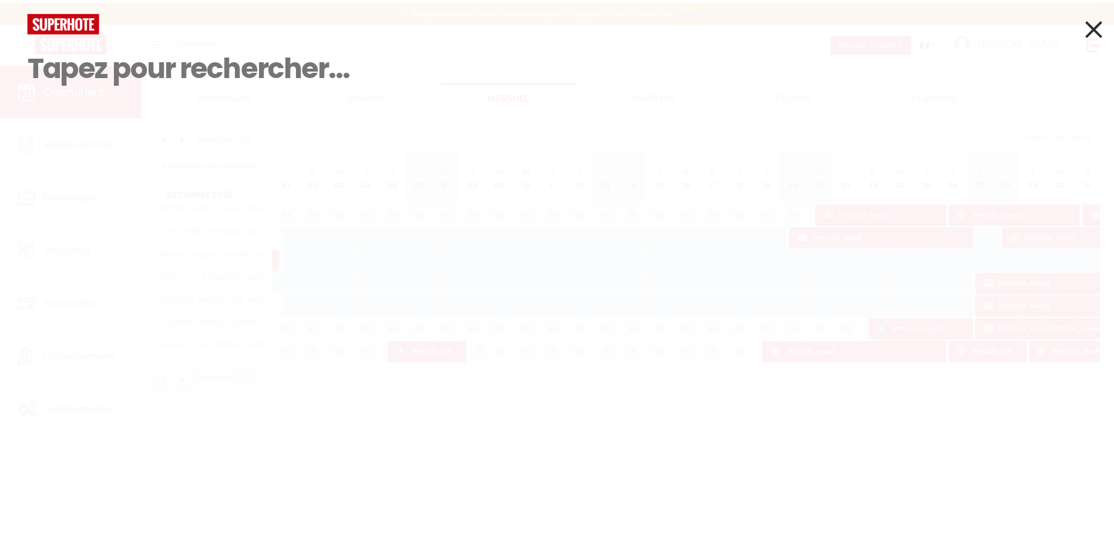
scroll to position [0, 0]
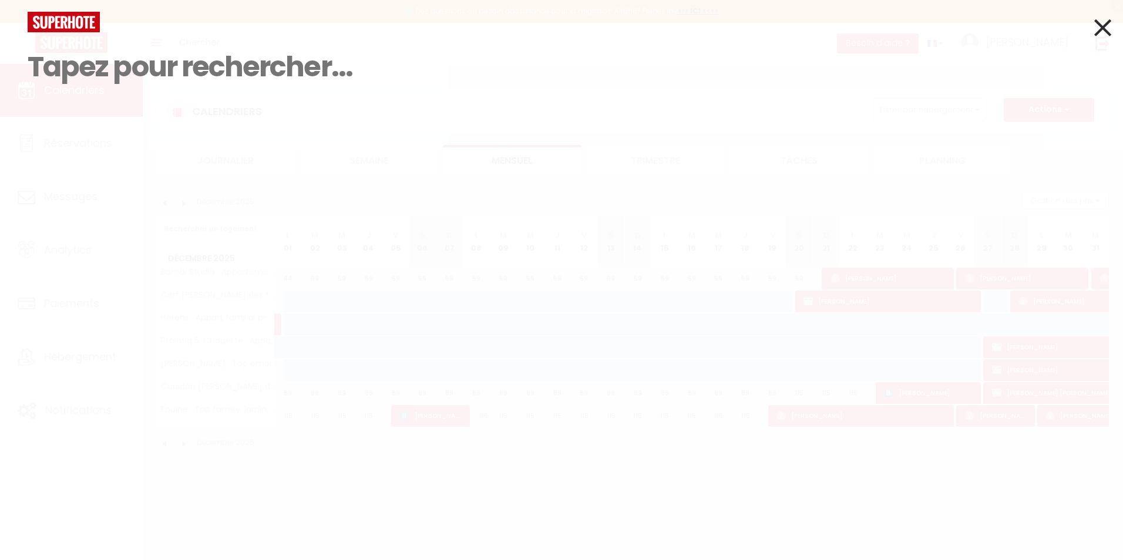
click at [660, 203] on div "Résultat de la recherche Id Appart Voyageur Checkin Checkout Nuits Pers. Platef…" at bounding box center [561, 280] width 1123 height 560
click at [1095, 33] on icon at bounding box center [1102, 27] width 17 height 29
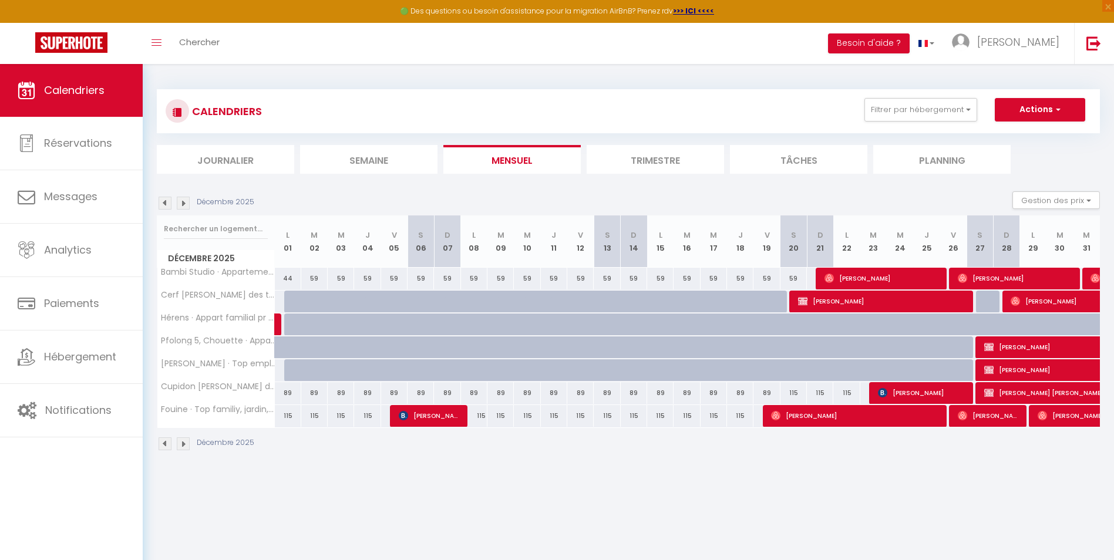
click at [185, 203] on img at bounding box center [183, 203] width 13 height 13
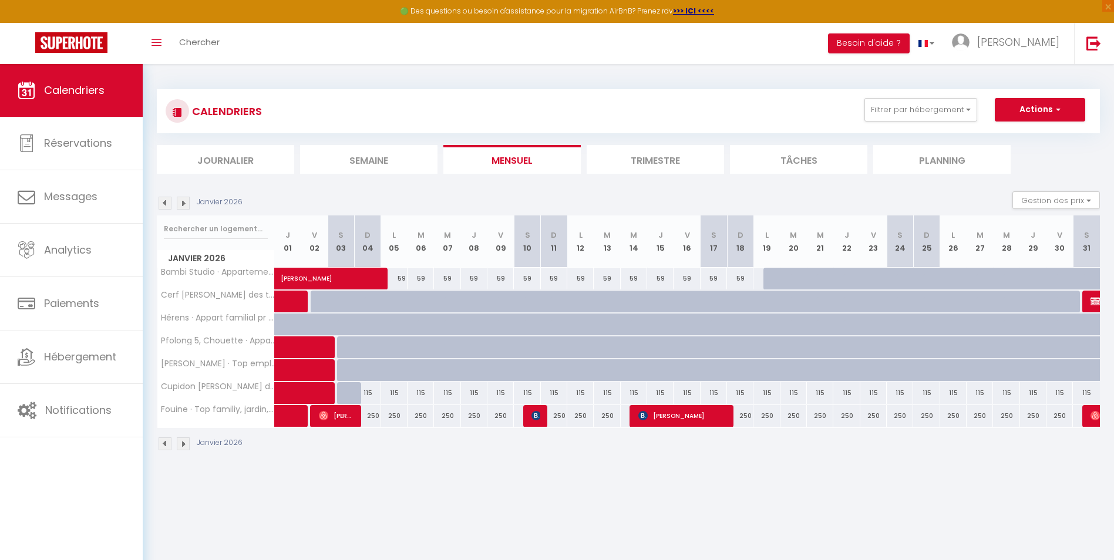
click at [184, 203] on img at bounding box center [183, 203] width 13 height 13
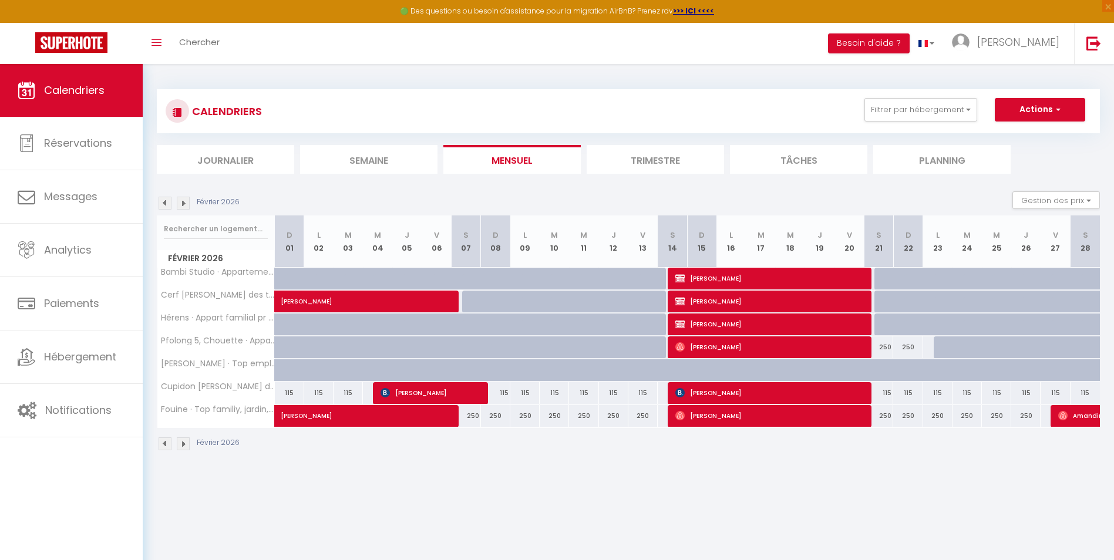
click at [152, 9] on div "🟢 Des questions ou besoin d'assistance pour la migration AirBnB? Prenez rdv >>>…" at bounding box center [557, 11] width 1114 height 23
click at [167, 202] on img at bounding box center [165, 203] width 13 height 13
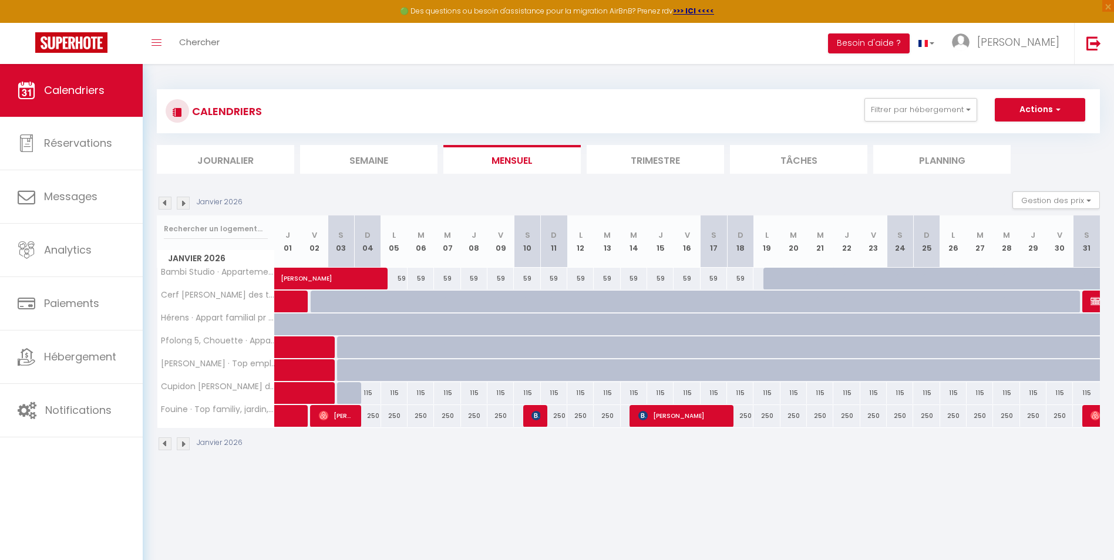
click at [167, 202] on img at bounding box center [165, 203] width 13 height 13
